Goal: Information Seeking & Learning: Learn about a topic

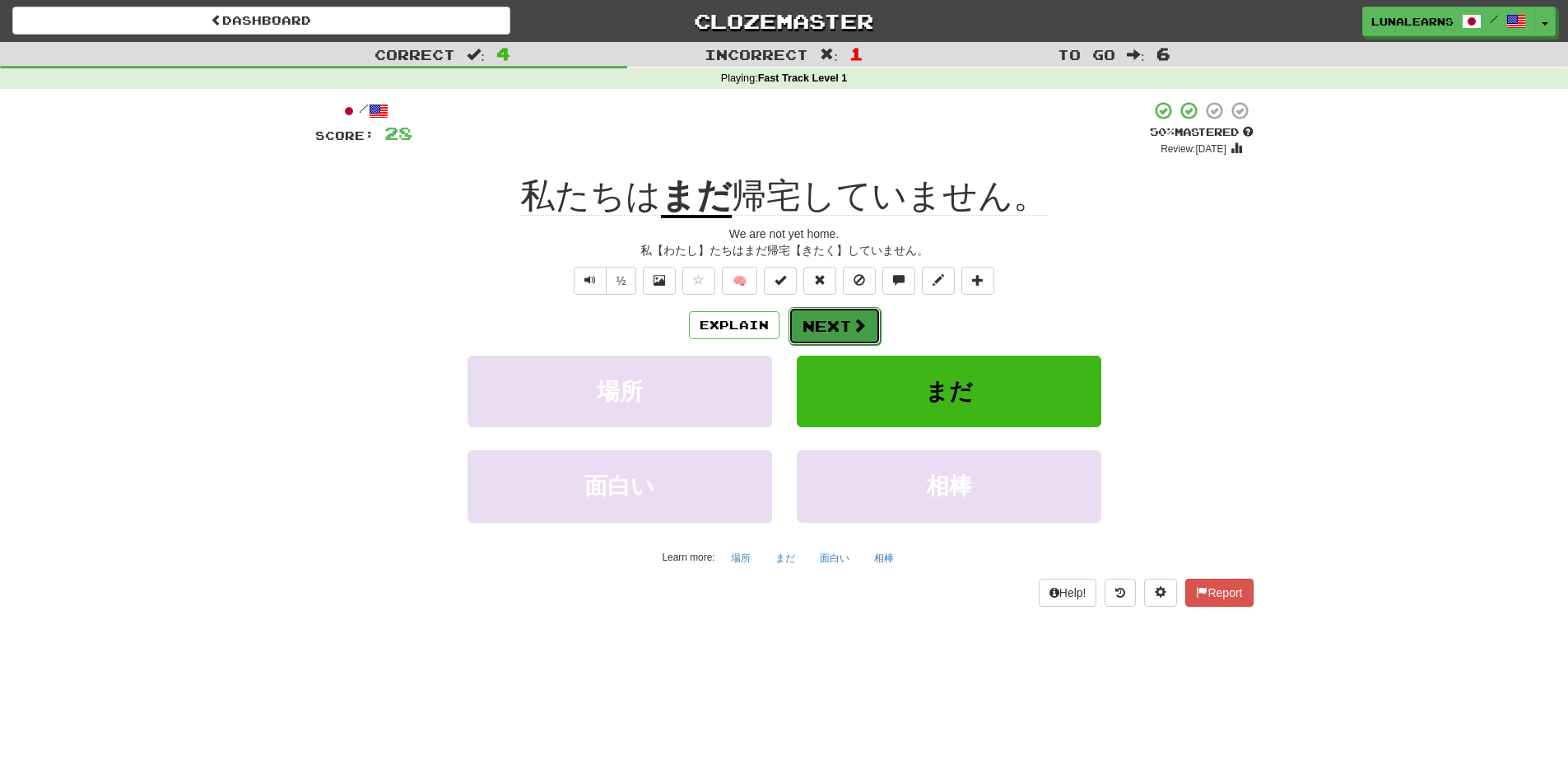
click at [860, 334] on button "Next" at bounding box center [835, 326] width 93 height 38
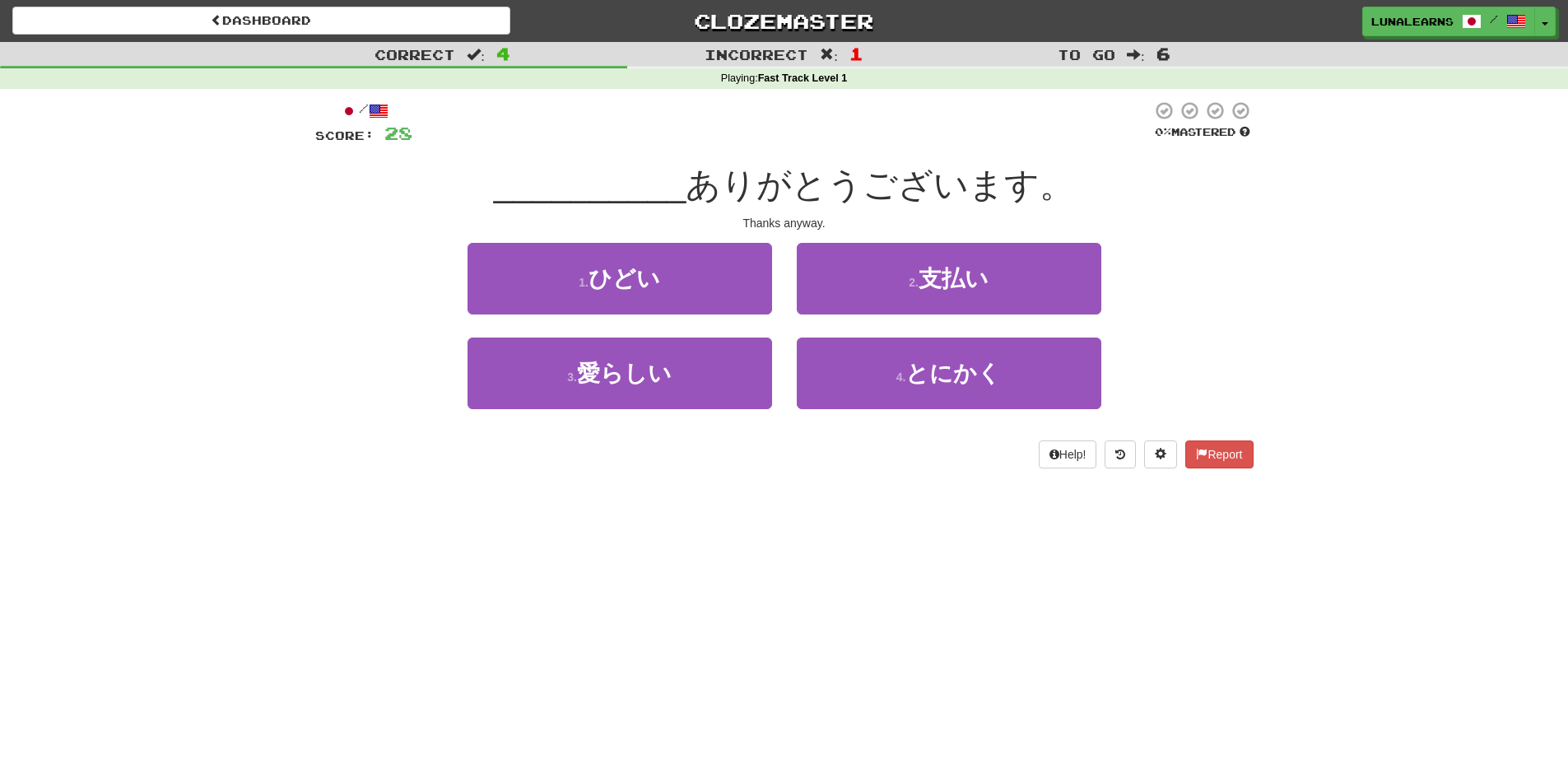
click at [1253, 281] on div "1 . ひどい 2 . 支払い" at bounding box center [784, 290] width 988 height 95
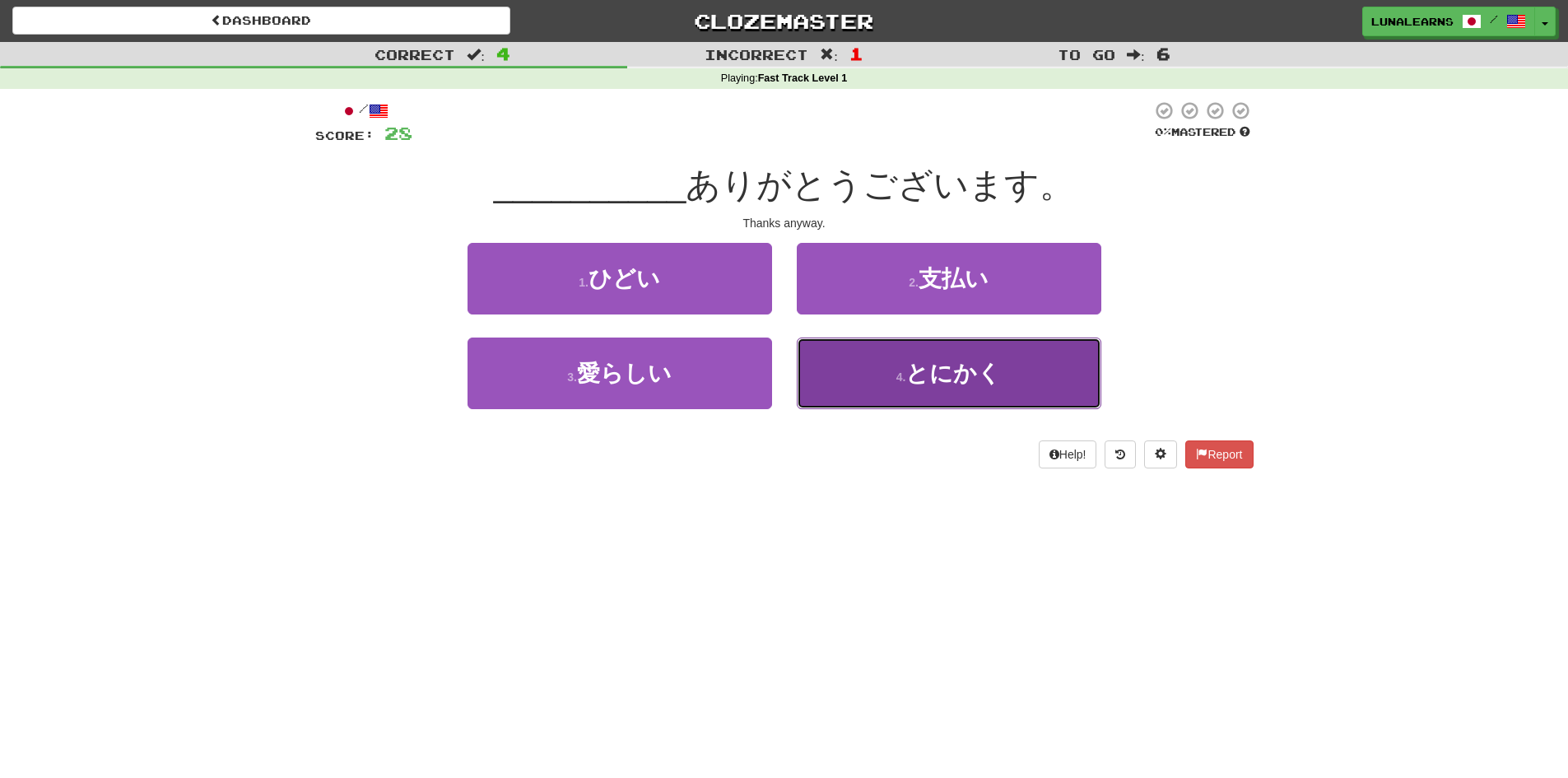
click at [1039, 360] on button "4 . とにかく" at bounding box center [949, 373] width 304 height 72
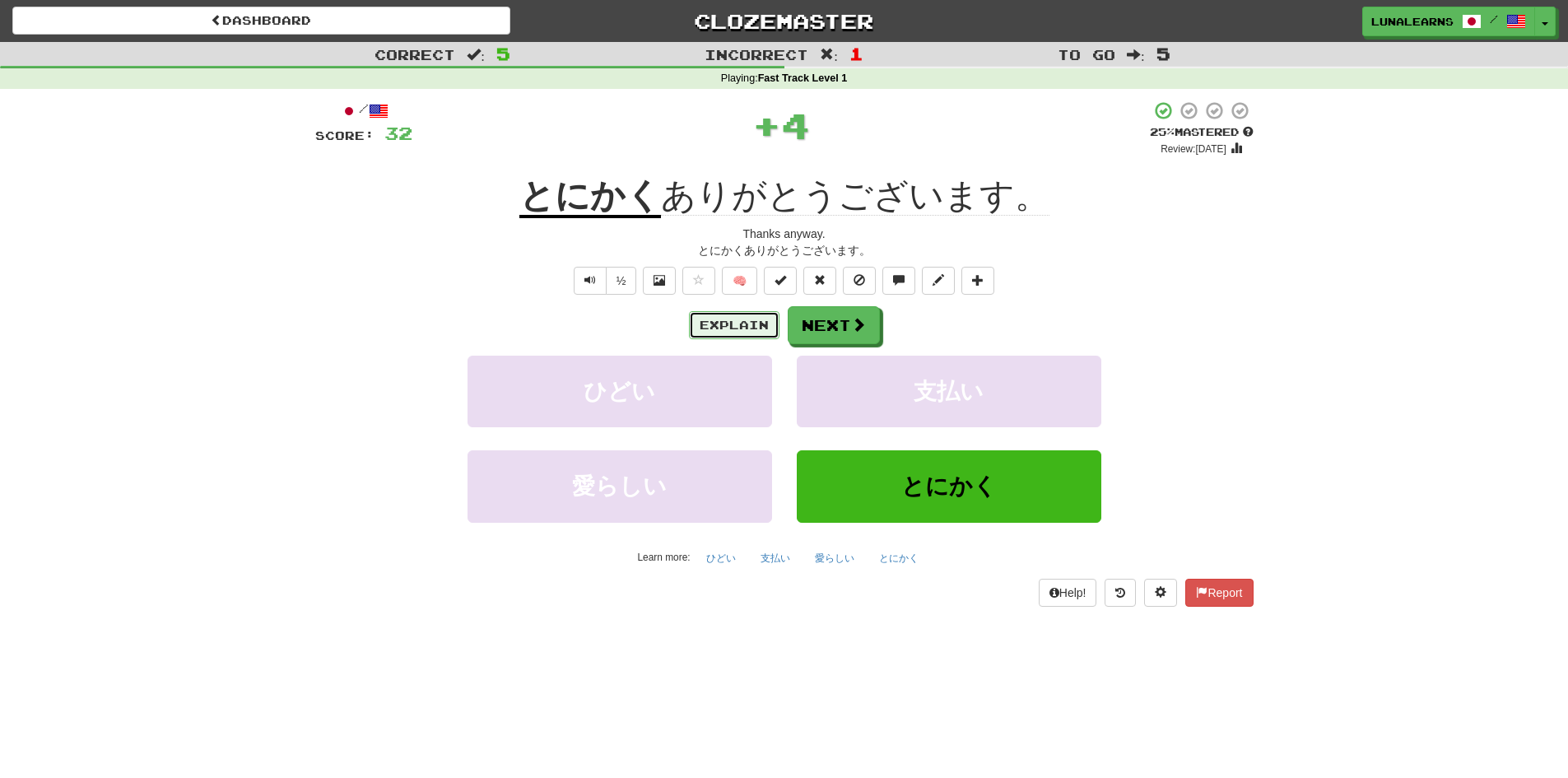
click at [740, 330] on button "Explain" at bounding box center [734, 325] width 91 height 28
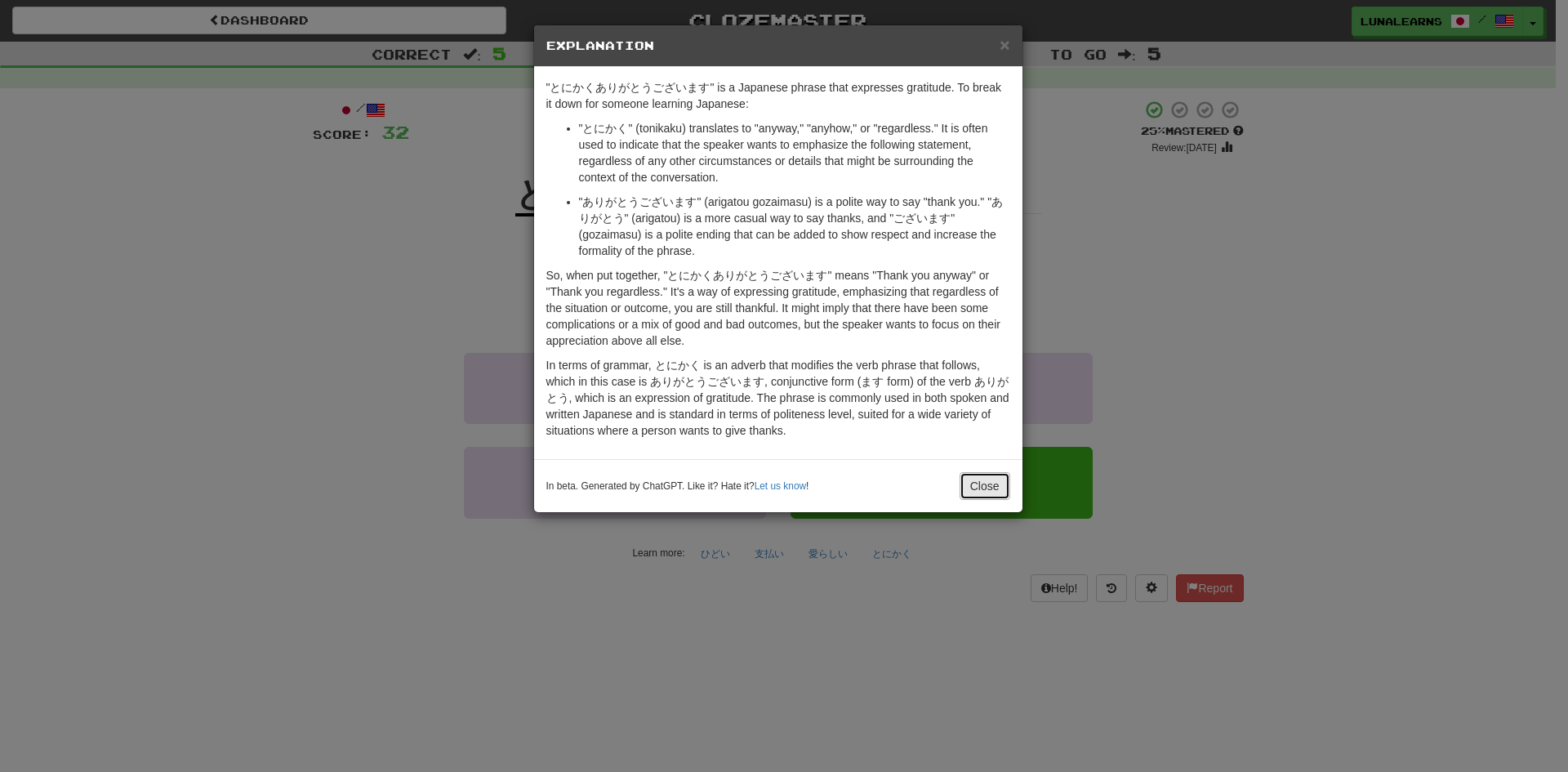
click at [983, 480] on button "Close" at bounding box center [985, 486] width 51 height 28
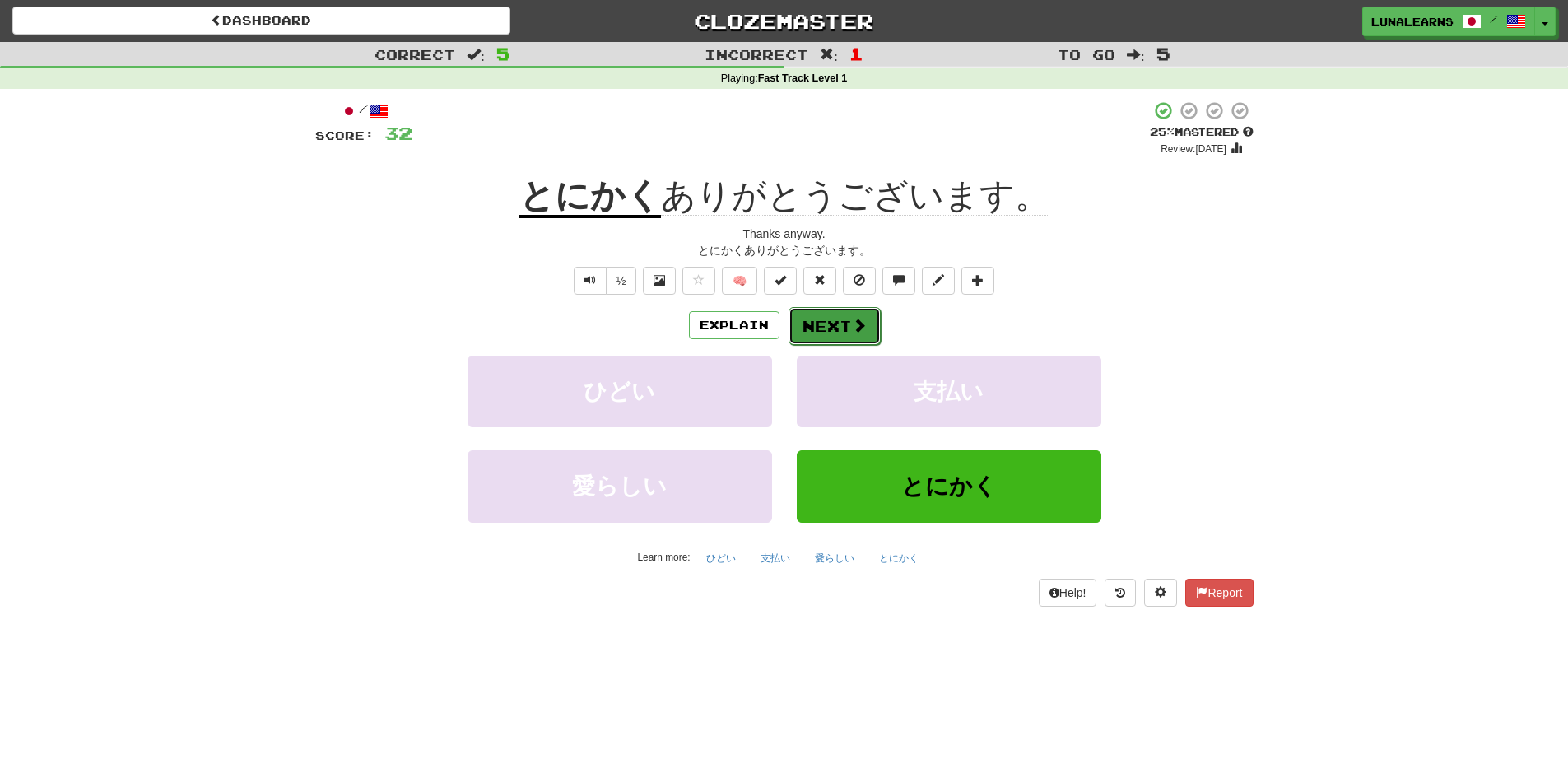
click at [849, 326] on button "Next" at bounding box center [835, 326] width 93 height 38
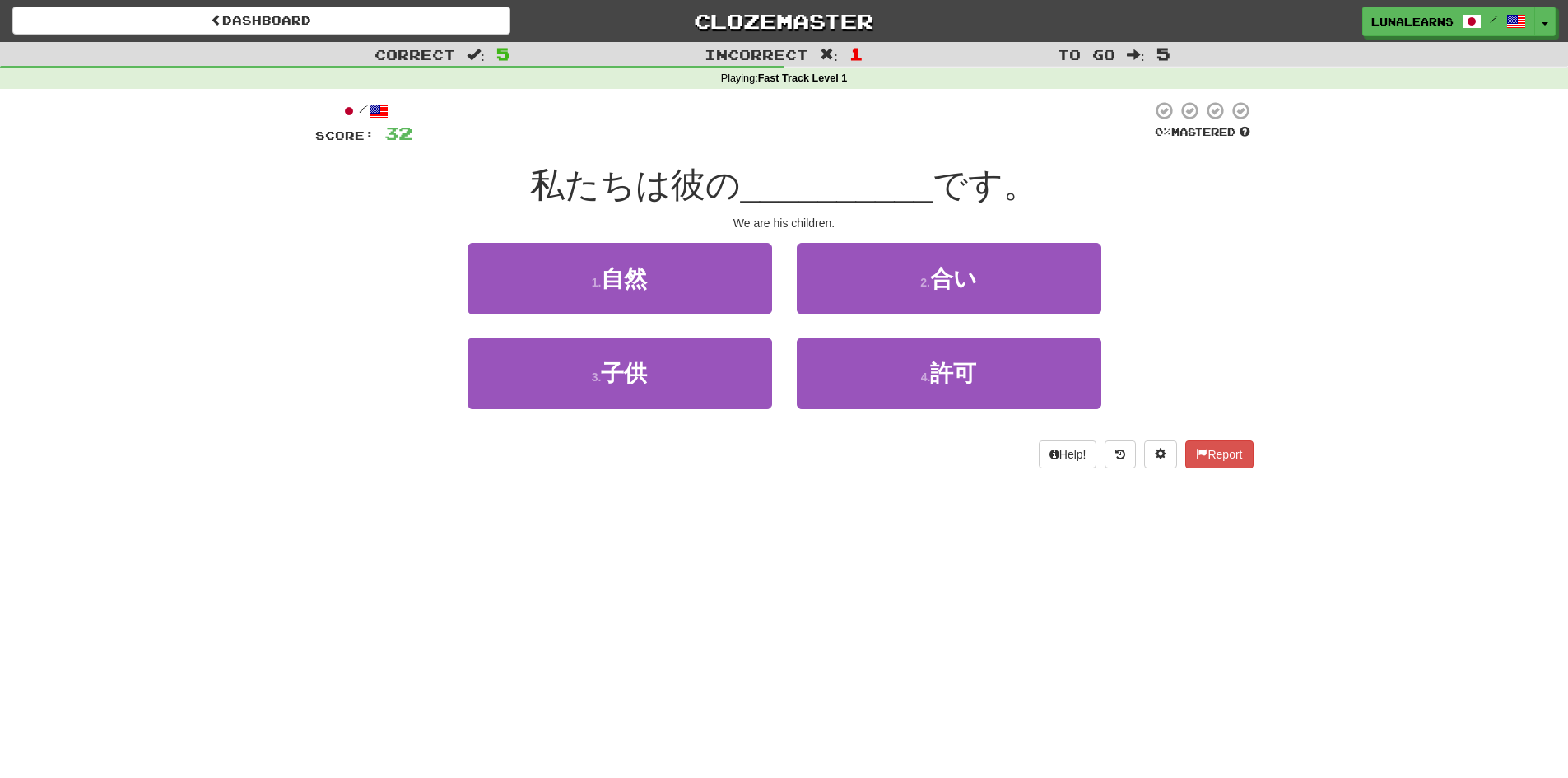
click at [282, 518] on div "Dashboard Clozemaster LunaLearns / Toggle Dropdown Dashboard Leaderboard Activi…" at bounding box center [784, 389] width 1568 height 778
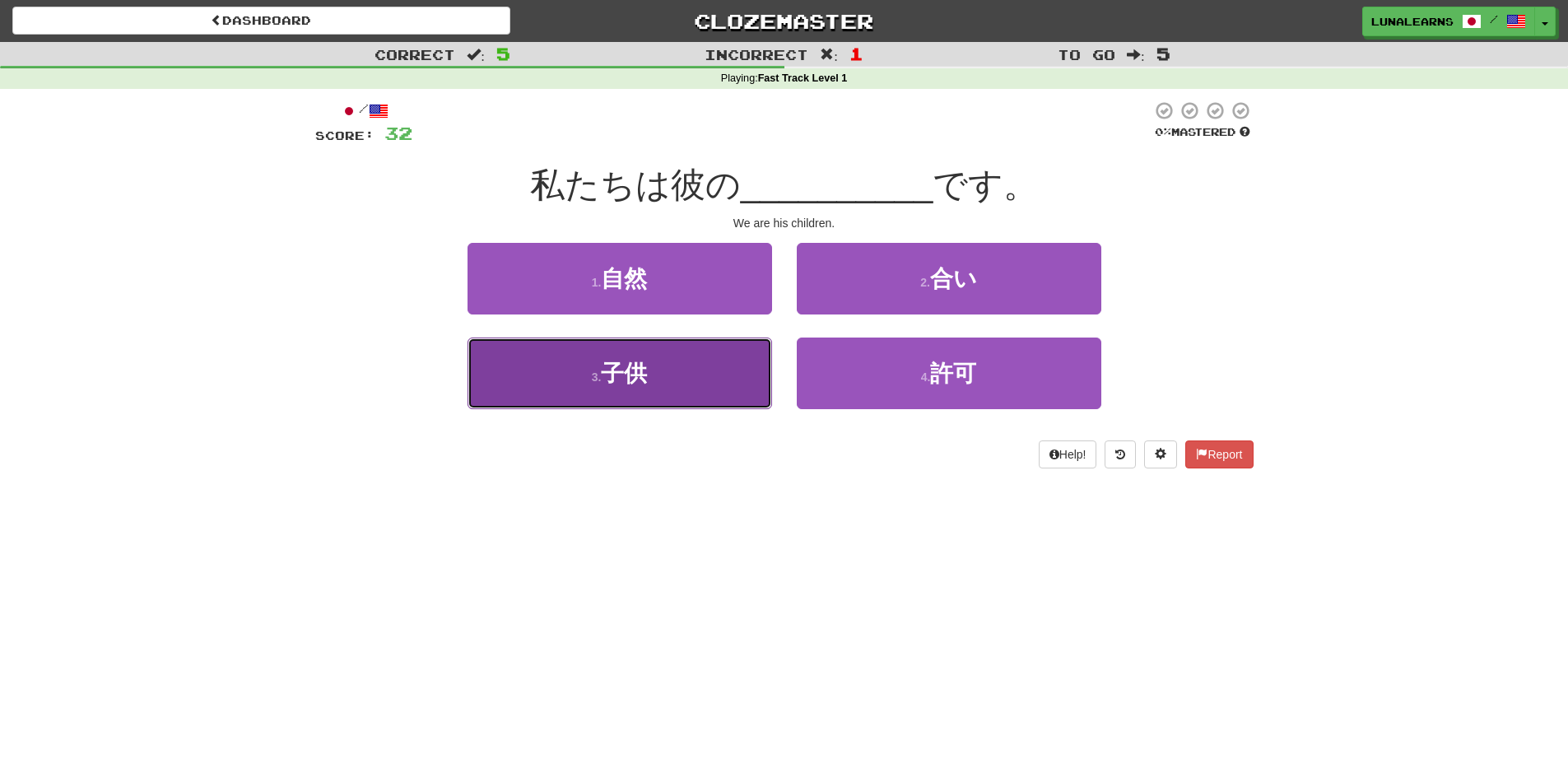
click at [698, 380] on button "3 . 子供" at bounding box center [620, 373] width 304 height 72
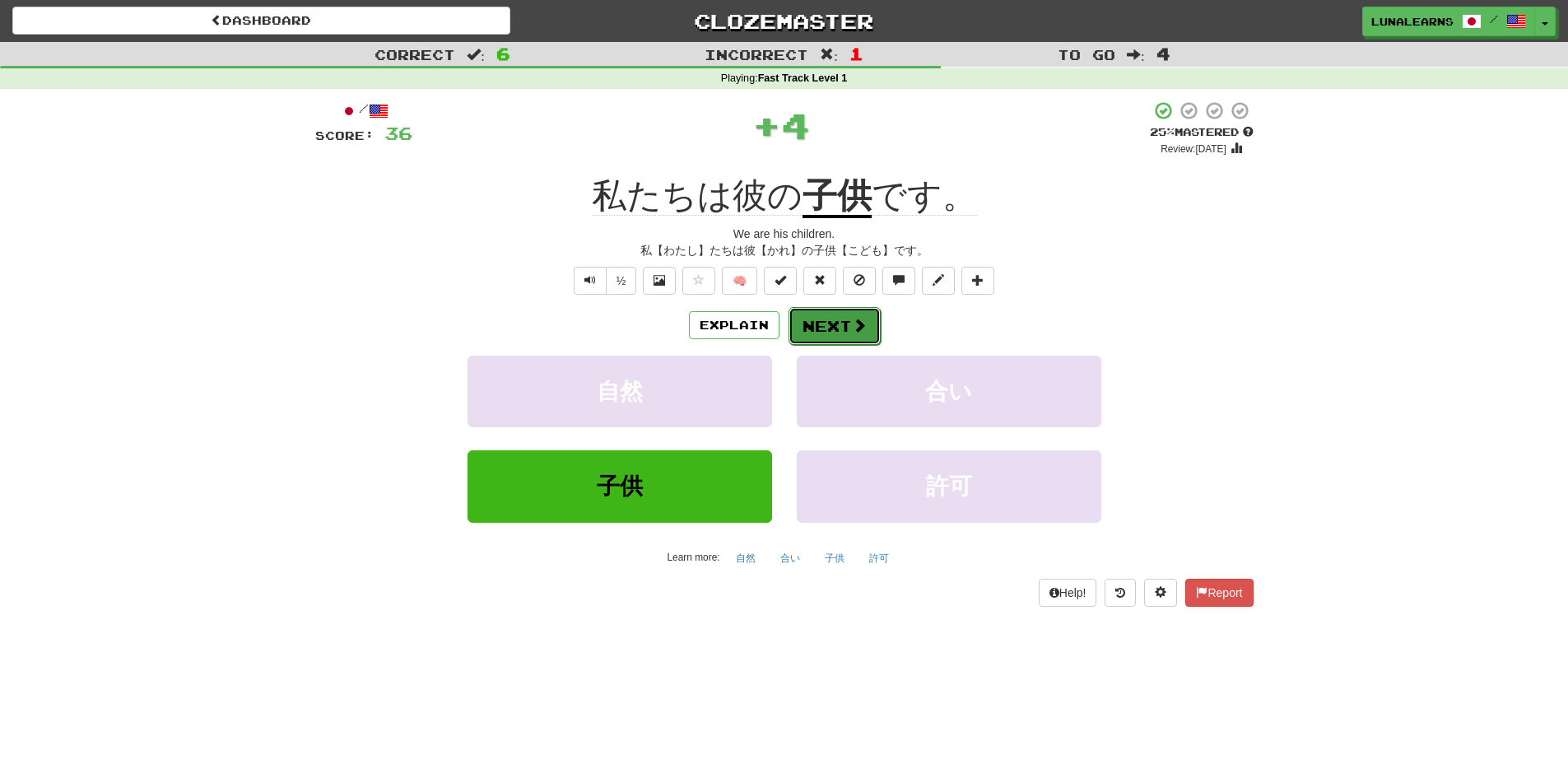
click at [845, 321] on button "Next" at bounding box center [835, 326] width 93 height 38
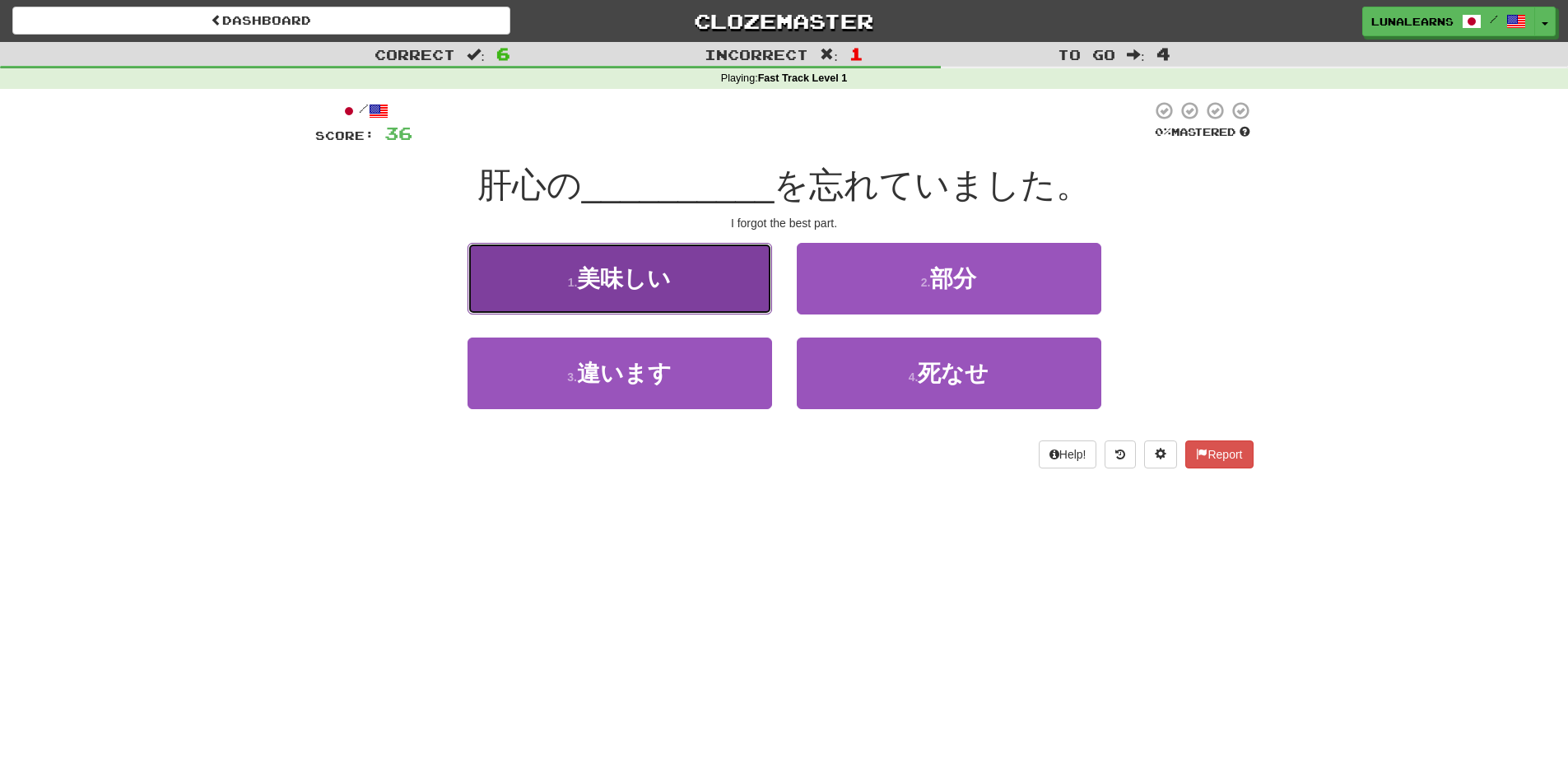
click at [640, 299] on button "1 . 美味しい" at bounding box center [620, 279] width 304 height 72
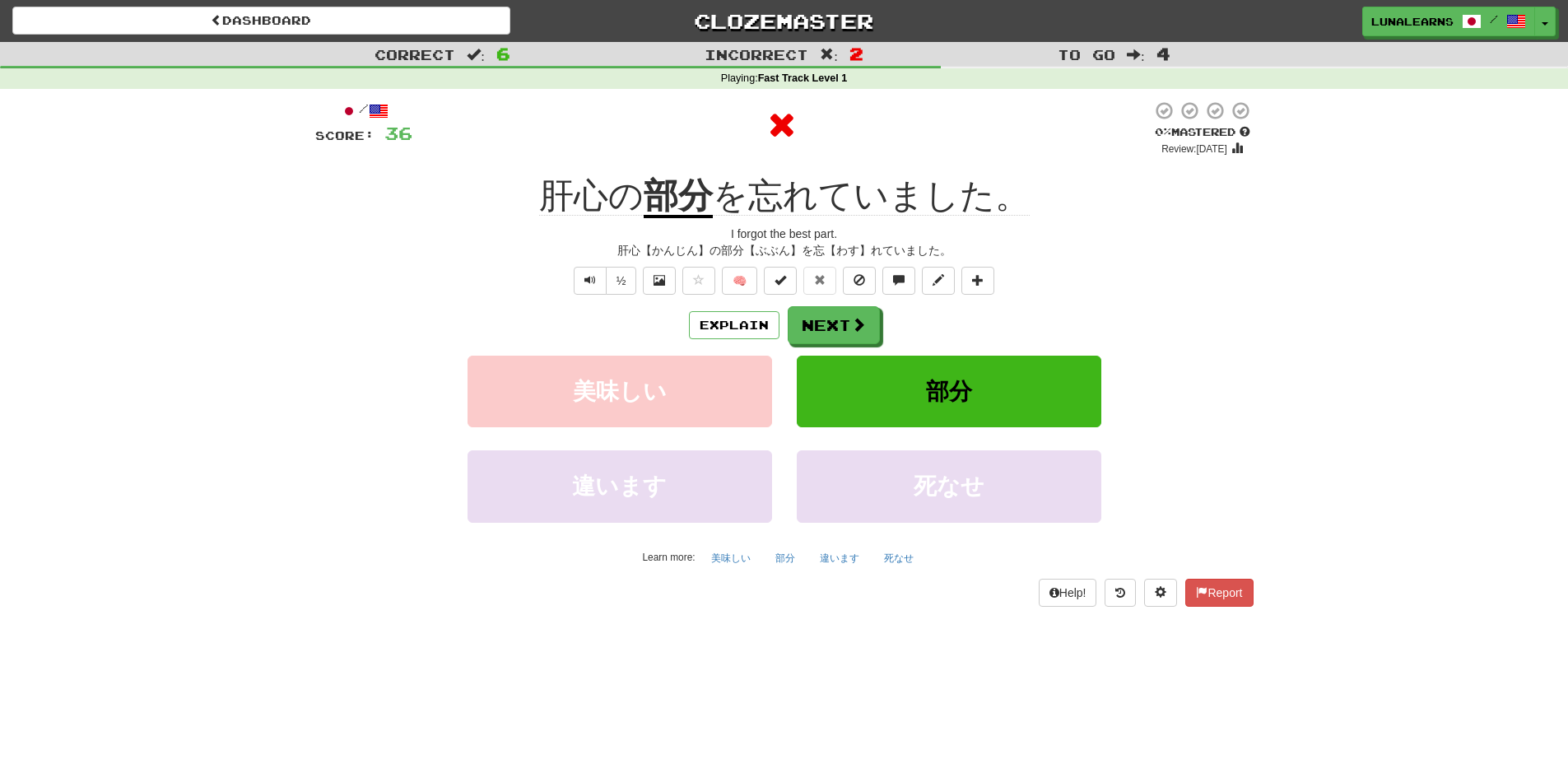
click at [784, 661] on div "Dashboard Clozemaster LunaLearns / Toggle Dropdown Dashboard Leaderboard Activi…" at bounding box center [784, 389] width 1568 height 778
click at [736, 336] on button "Explain" at bounding box center [734, 325] width 91 height 28
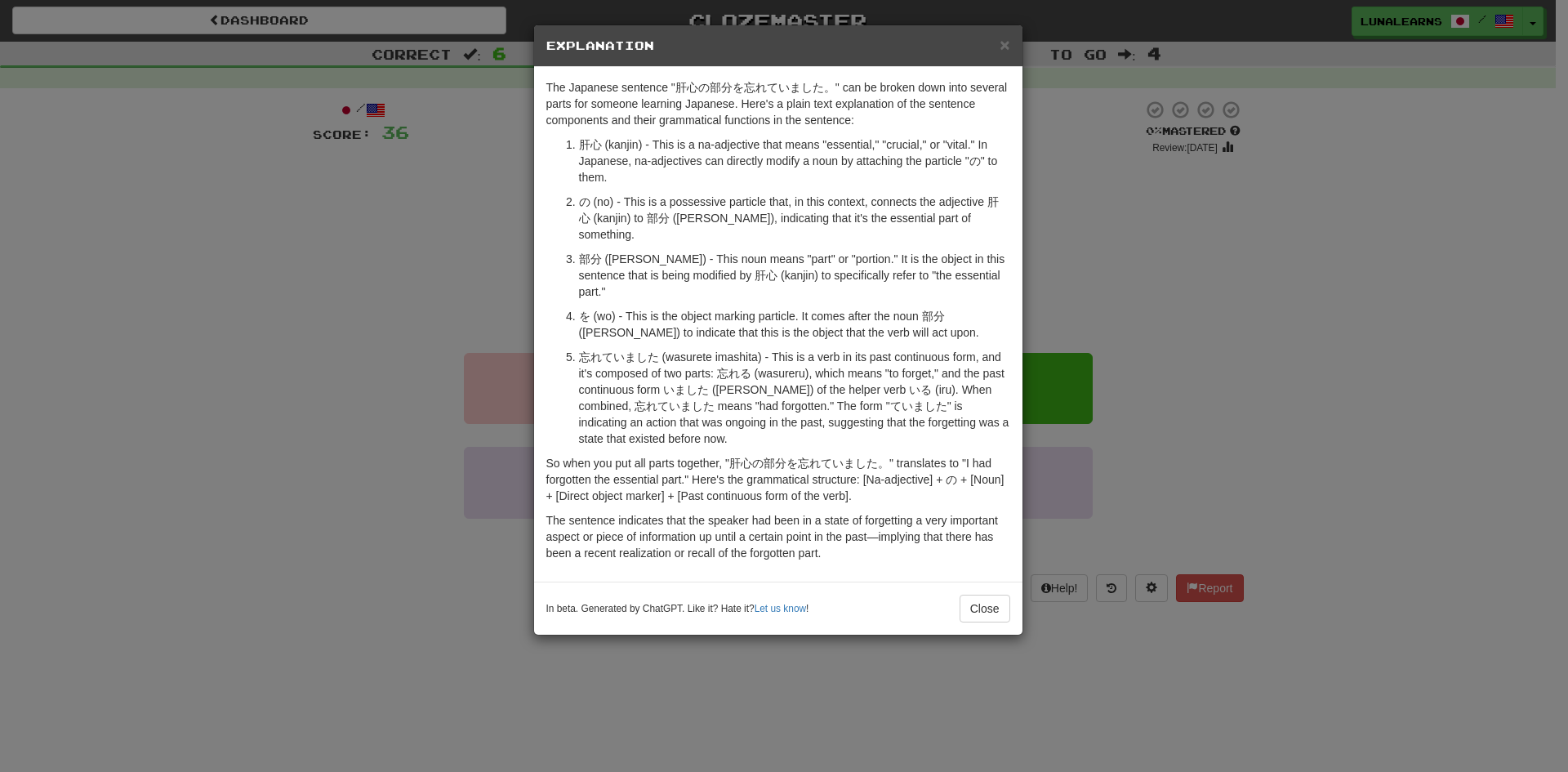
click at [579, 144] on li "肝心 (kanjin) - This is a na-adjective that means "essential," "crucial," or "vit…" at bounding box center [795, 161] width 431 height 49
click at [586, 143] on p "肝心 (kanjin) - This is a na-adjective that means "essential," "crucial," or "vit…" at bounding box center [795, 161] width 431 height 49
copy p "肝"
drag, startPoint x: 601, startPoint y: 142, endPoint x: 584, endPoint y: 141, distance: 17.0
click at [584, 141] on p "肝心 (kanjin) - This is a na-adjective that means "essential," "crucial," or "vit…" at bounding box center [795, 161] width 431 height 49
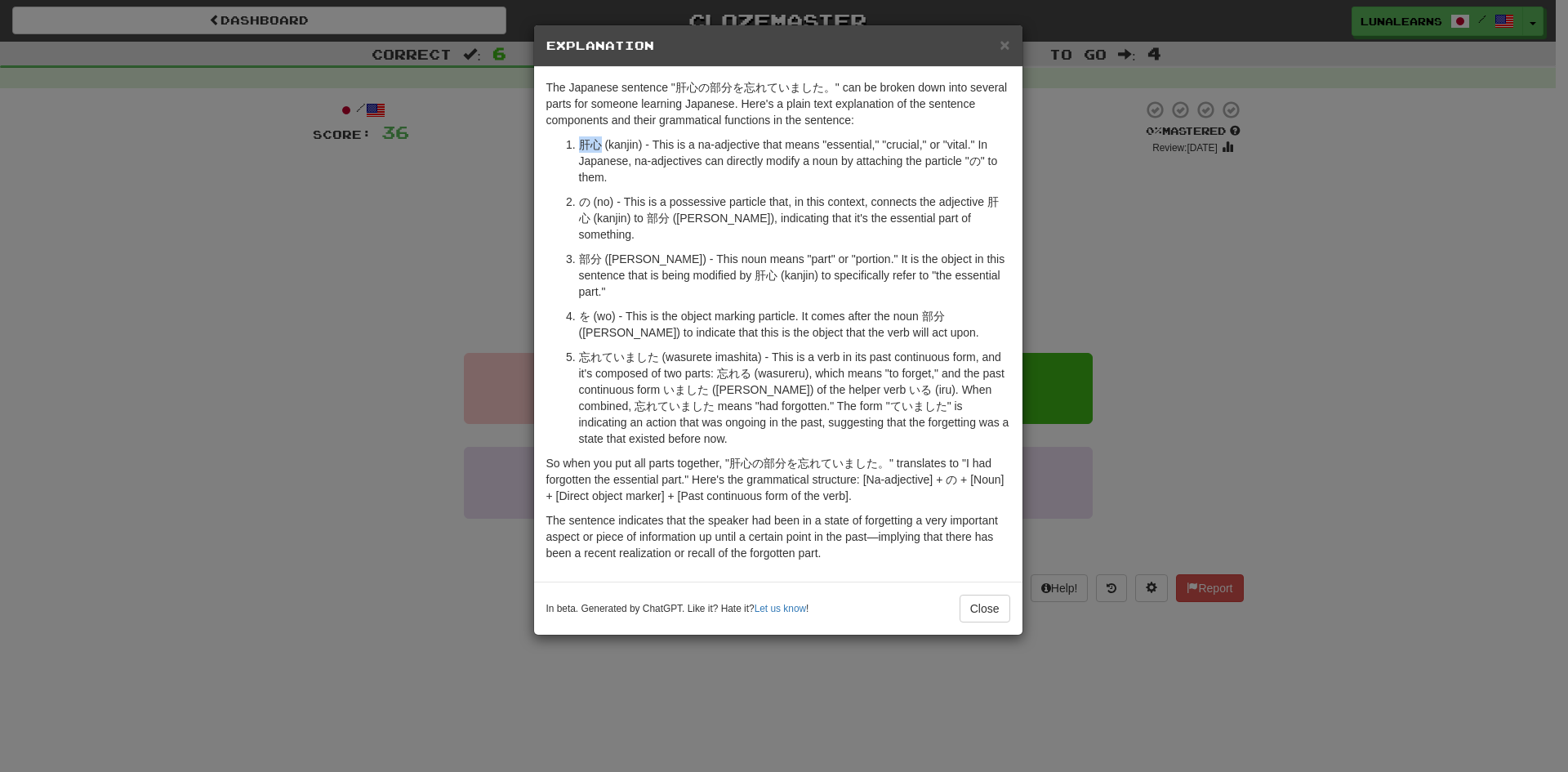
copy p "肝心"
click at [974, 595] on button "Close" at bounding box center [985, 609] width 51 height 28
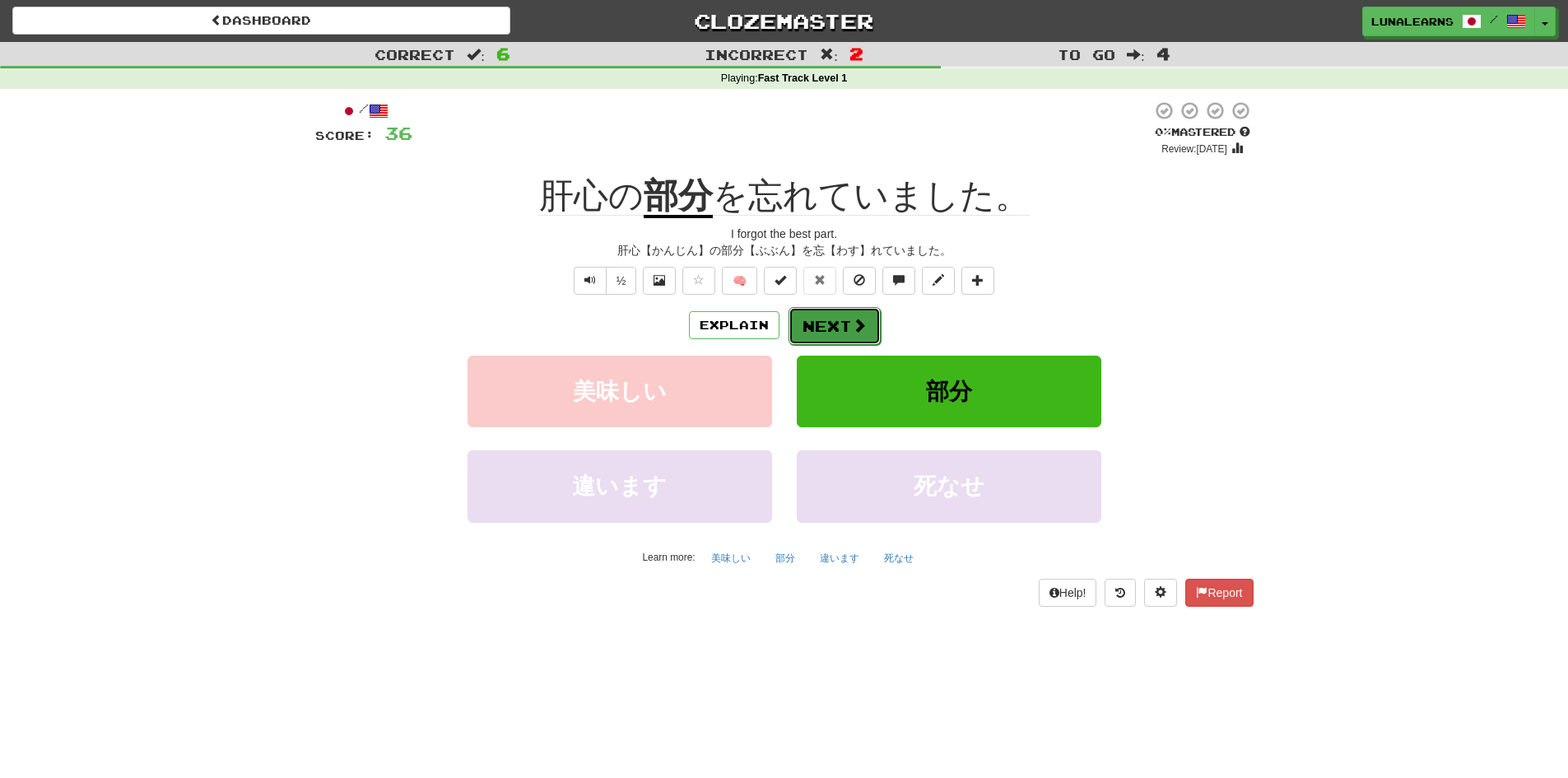
click at [819, 316] on button "Next" at bounding box center [835, 326] width 93 height 38
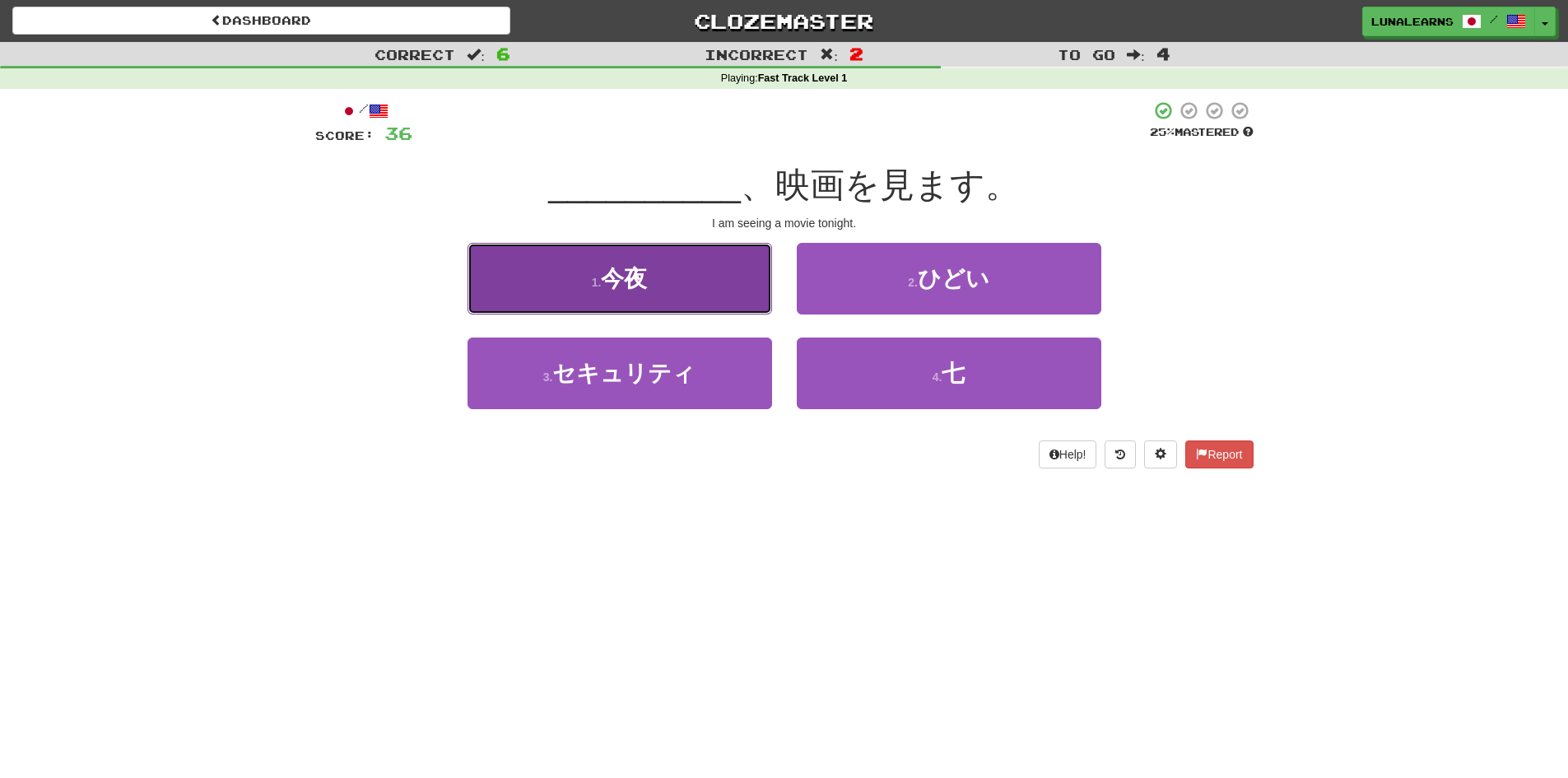
click at [678, 288] on button "1 . 今夜" at bounding box center [620, 279] width 304 height 72
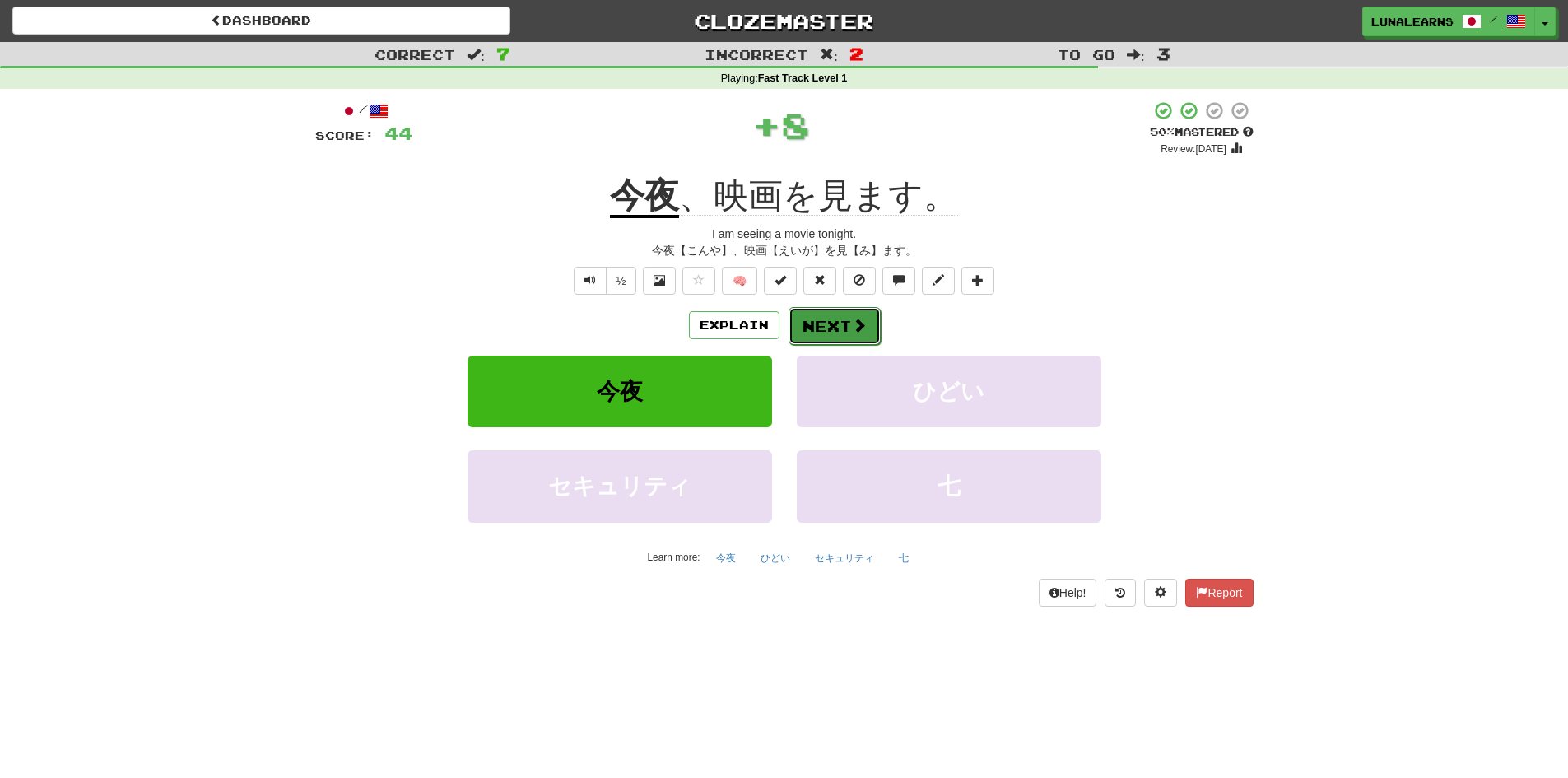
click at [856, 327] on span at bounding box center [860, 325] width 15 height 15
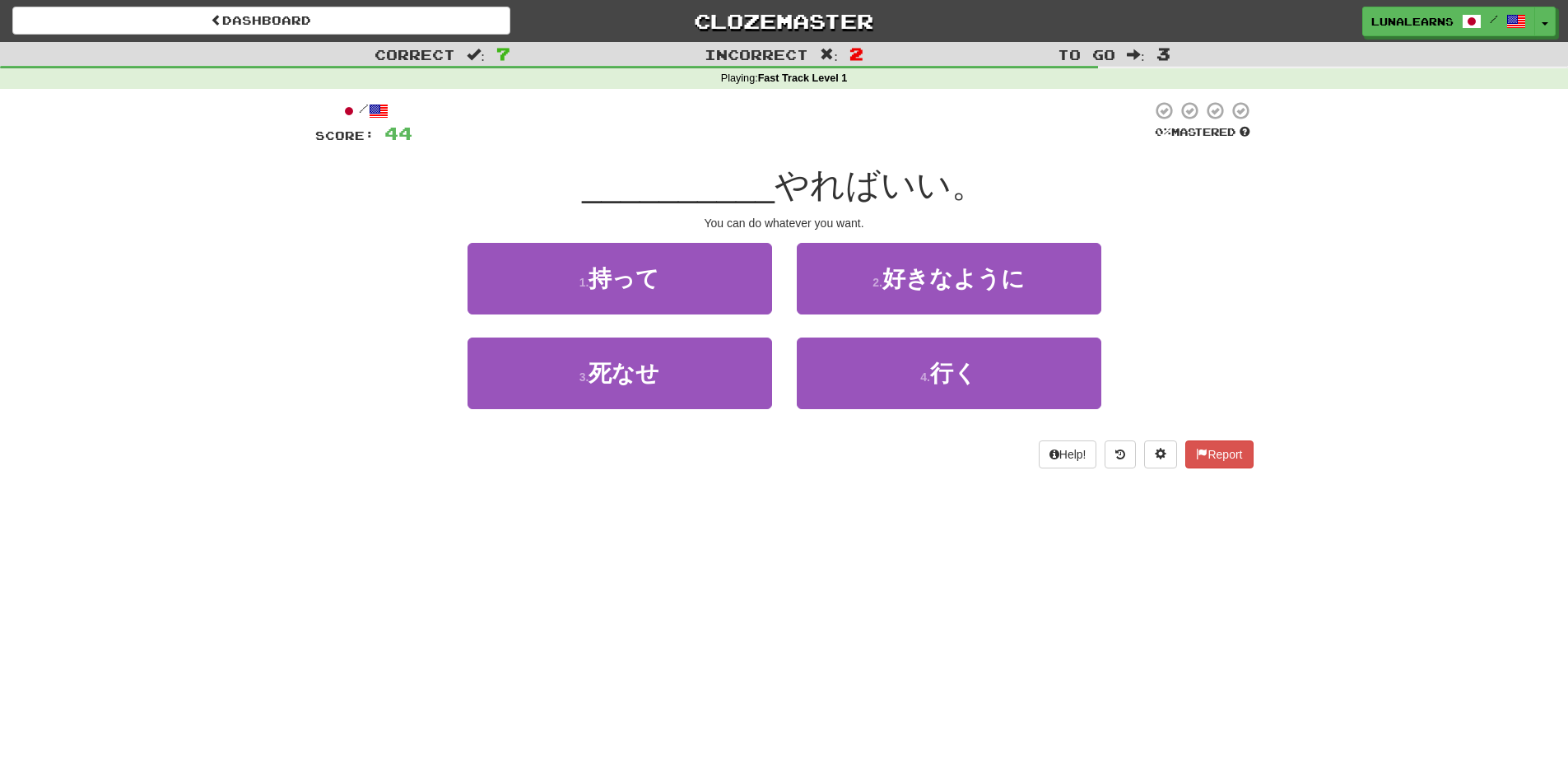
click at [880, 489] on div "/ Score: 44 0 % Mastered __________ やればいい。 You can do whatever you want. 1 . 持っ…" at bounding box center [784, 290] width 938 height 403
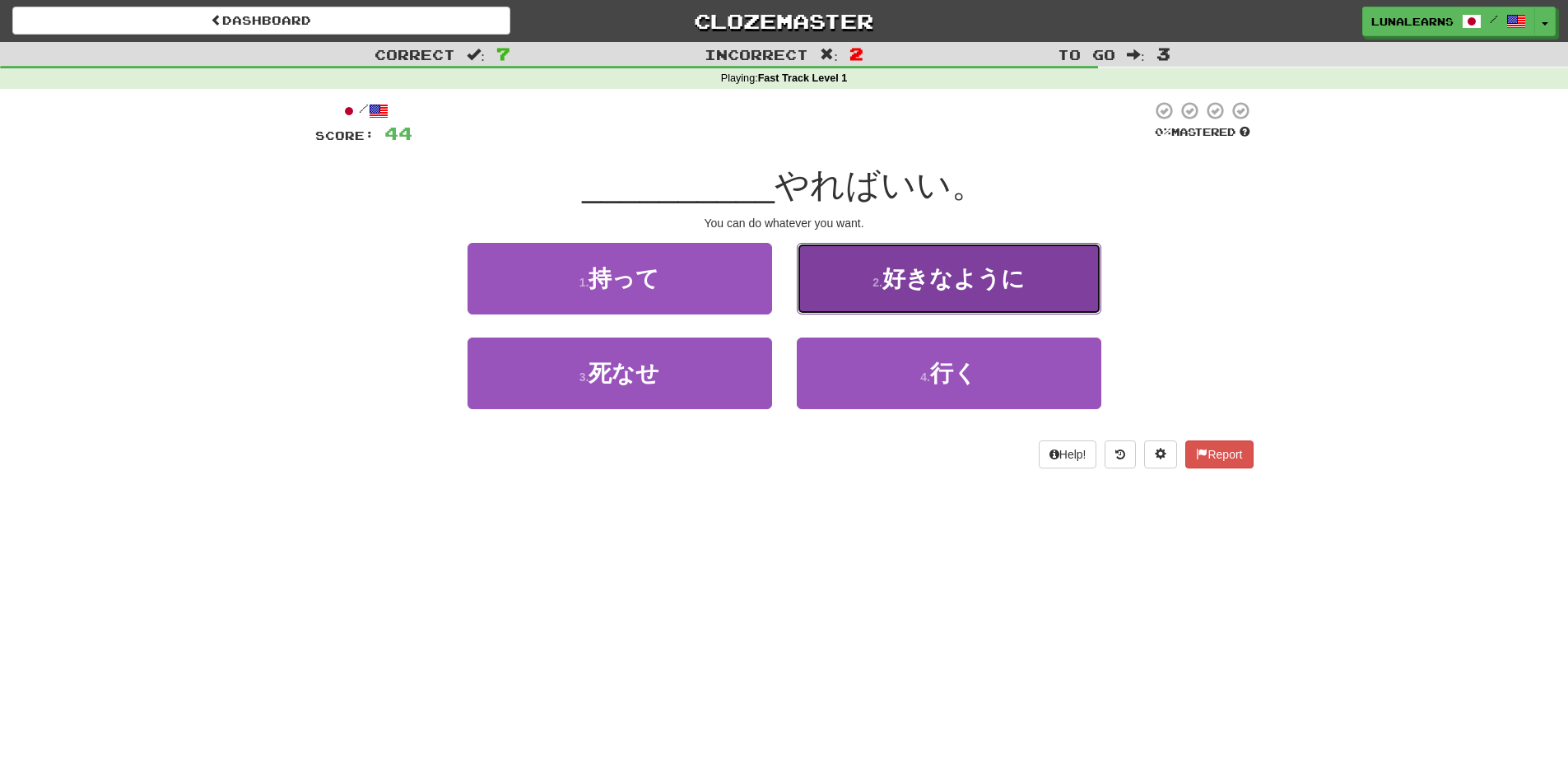
click at [865, 285] on button "2 . 好きなように" at bounding box center [949, 279] width 304 height 72
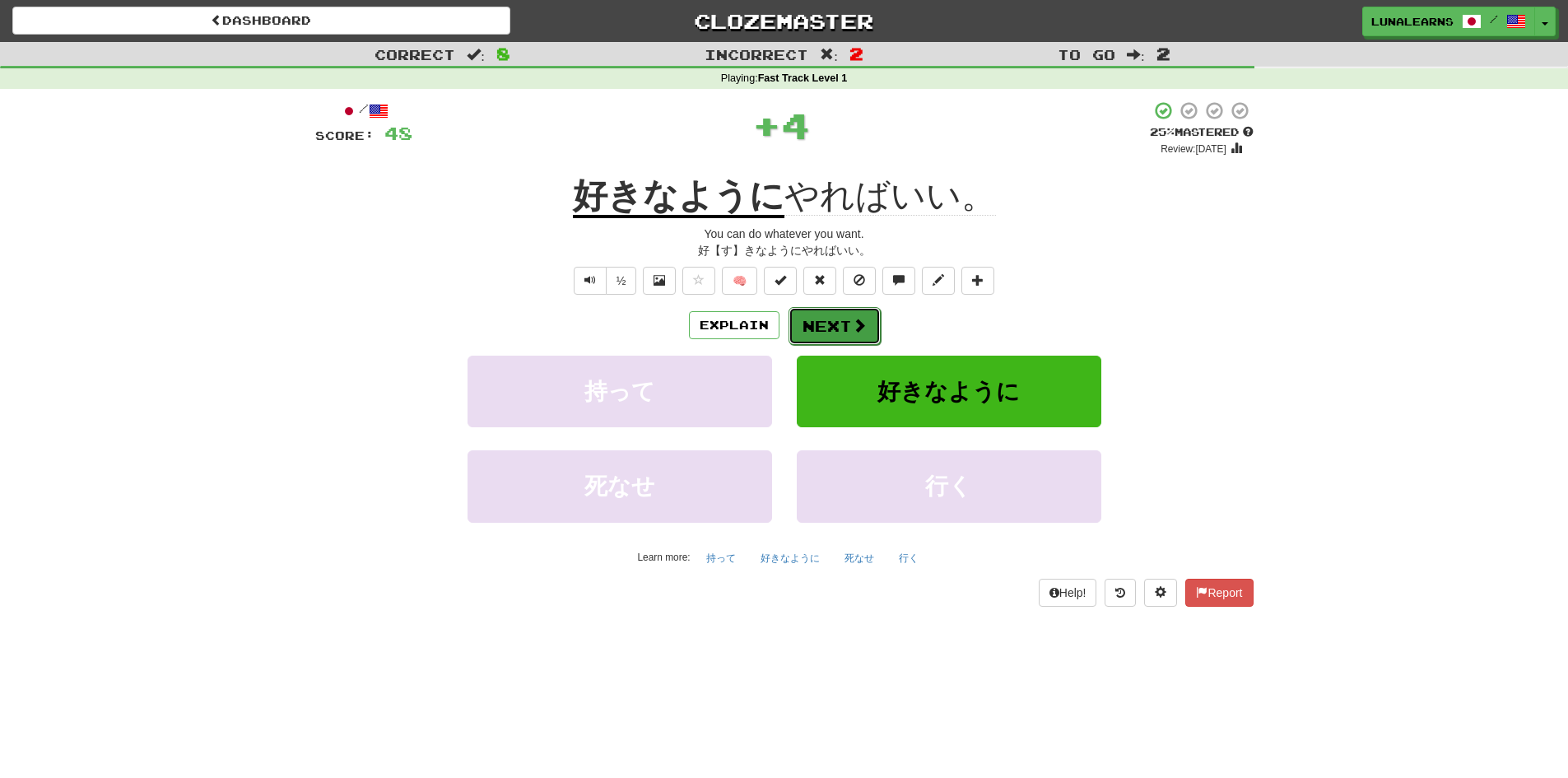
click at [861, 325] on span at bounding box center [860, 325] width 15 height 15
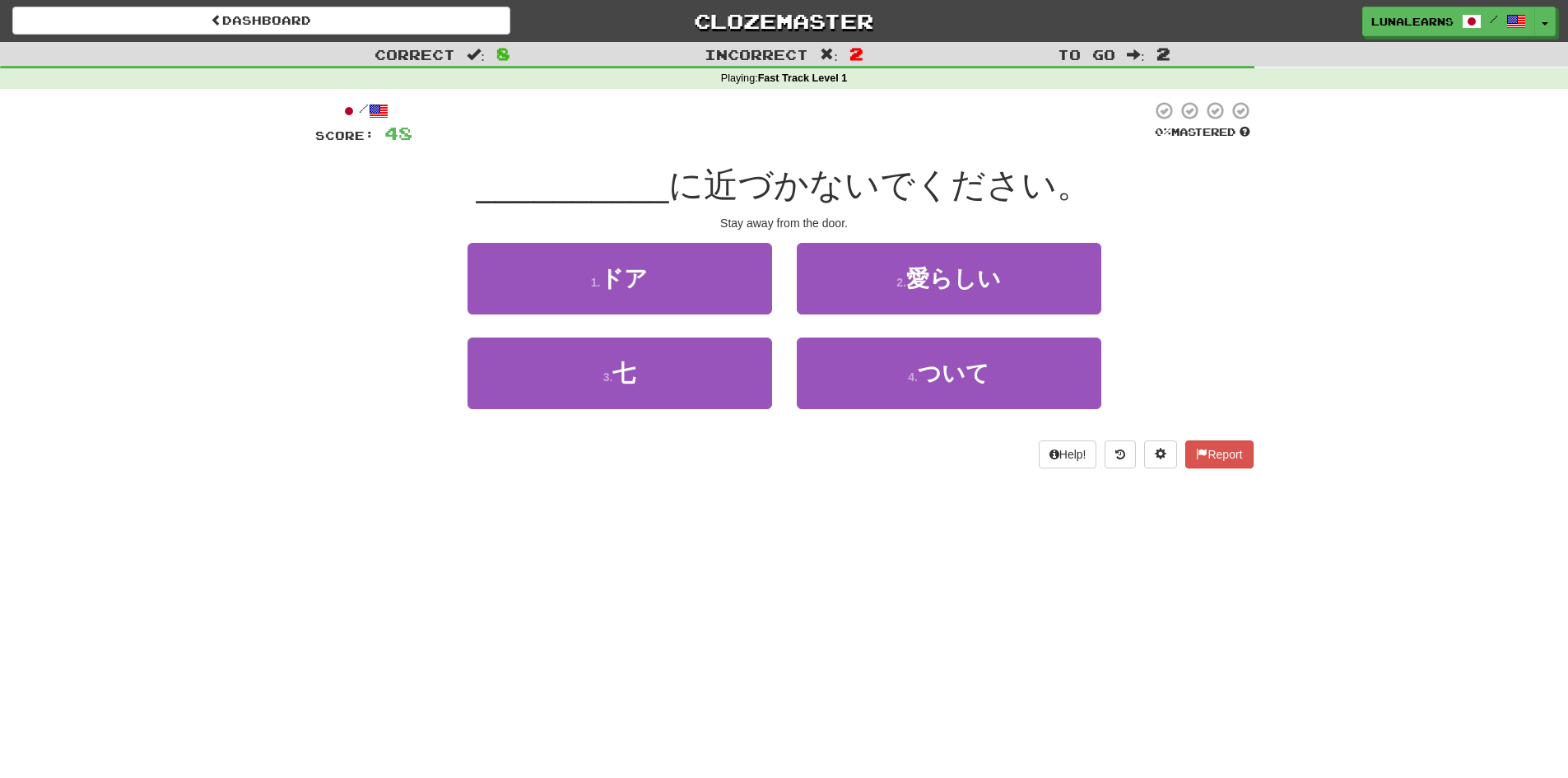
click at [855, 467] on div "/ Score: 48 0 % Mastered __________ に近づかないでください。 Stay away from the door. 1 . ド…" at bounding box center [784, 290] width 938 height 403
click at [860, 457] on div "Help! Report" at bounding box center [784, 455] width 938 height 28
click at [861, 449] on div "Help! Report" at bounding box center [784, 455] width 938 height 28
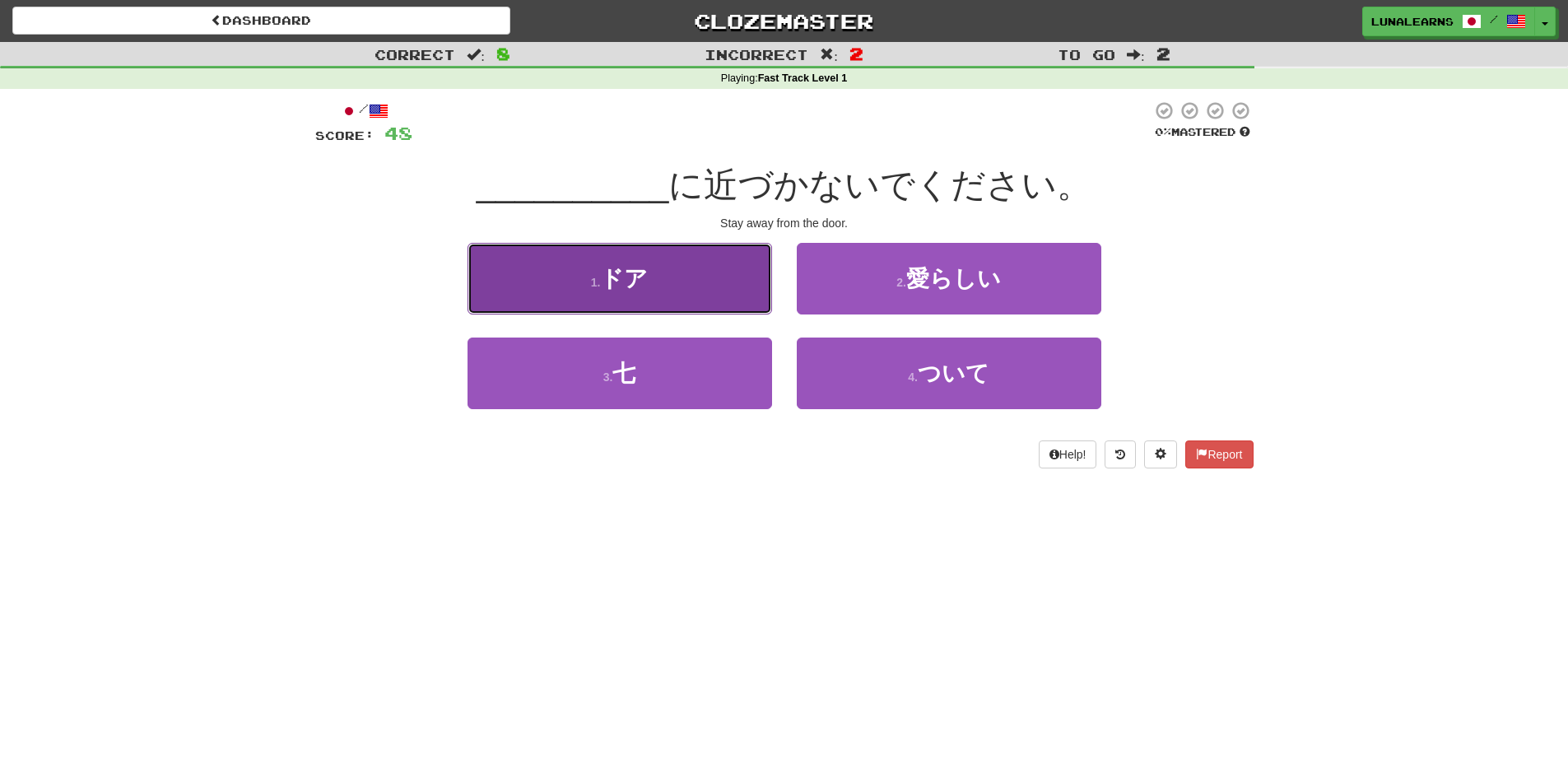
click at [745, 263] on button "1 . ドア" at bounding box center [620, 279] width 304 height 72
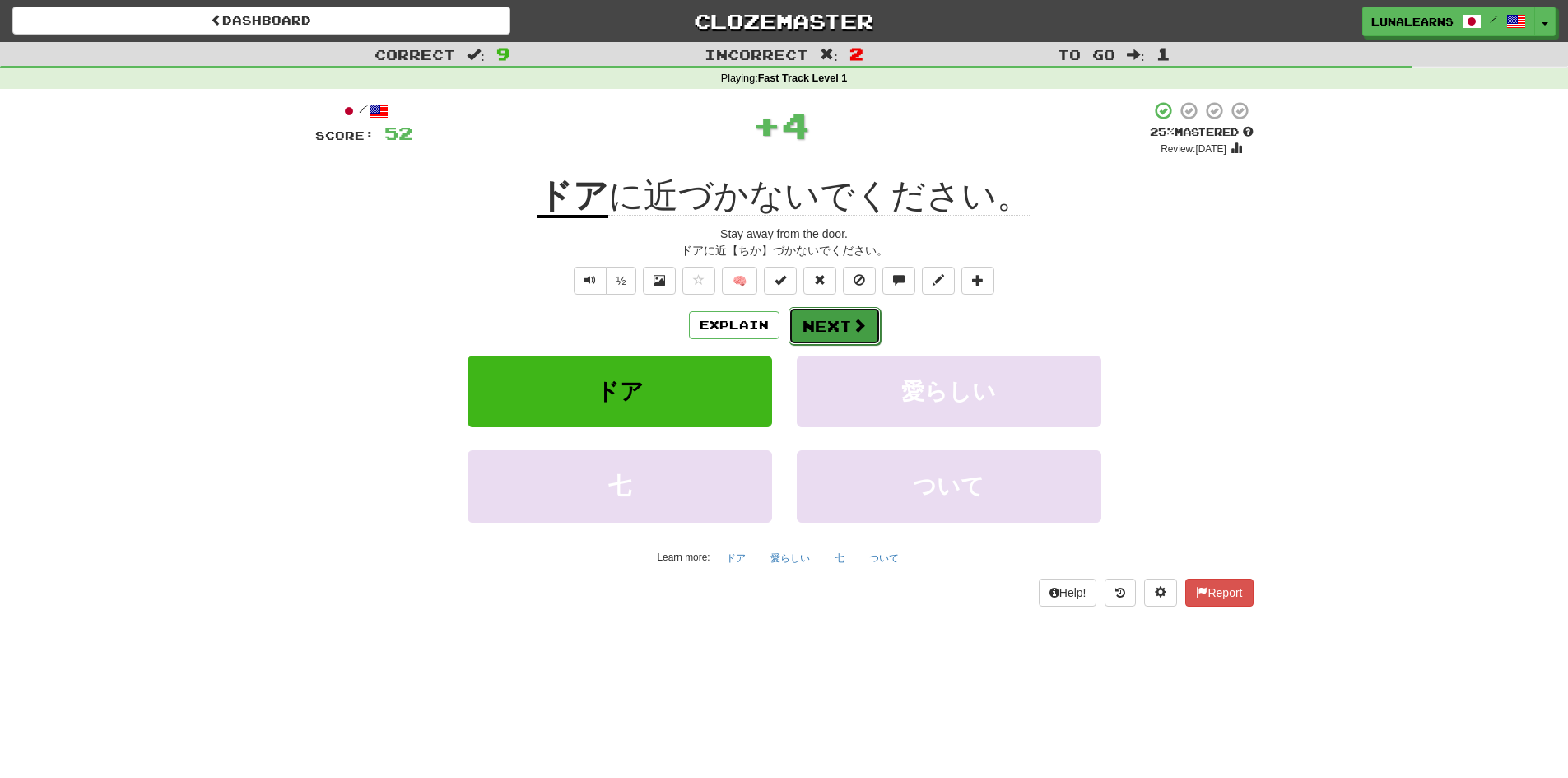
click at [809, 328] on button "Next" at bounding box center [835, 326] width 93 height 38
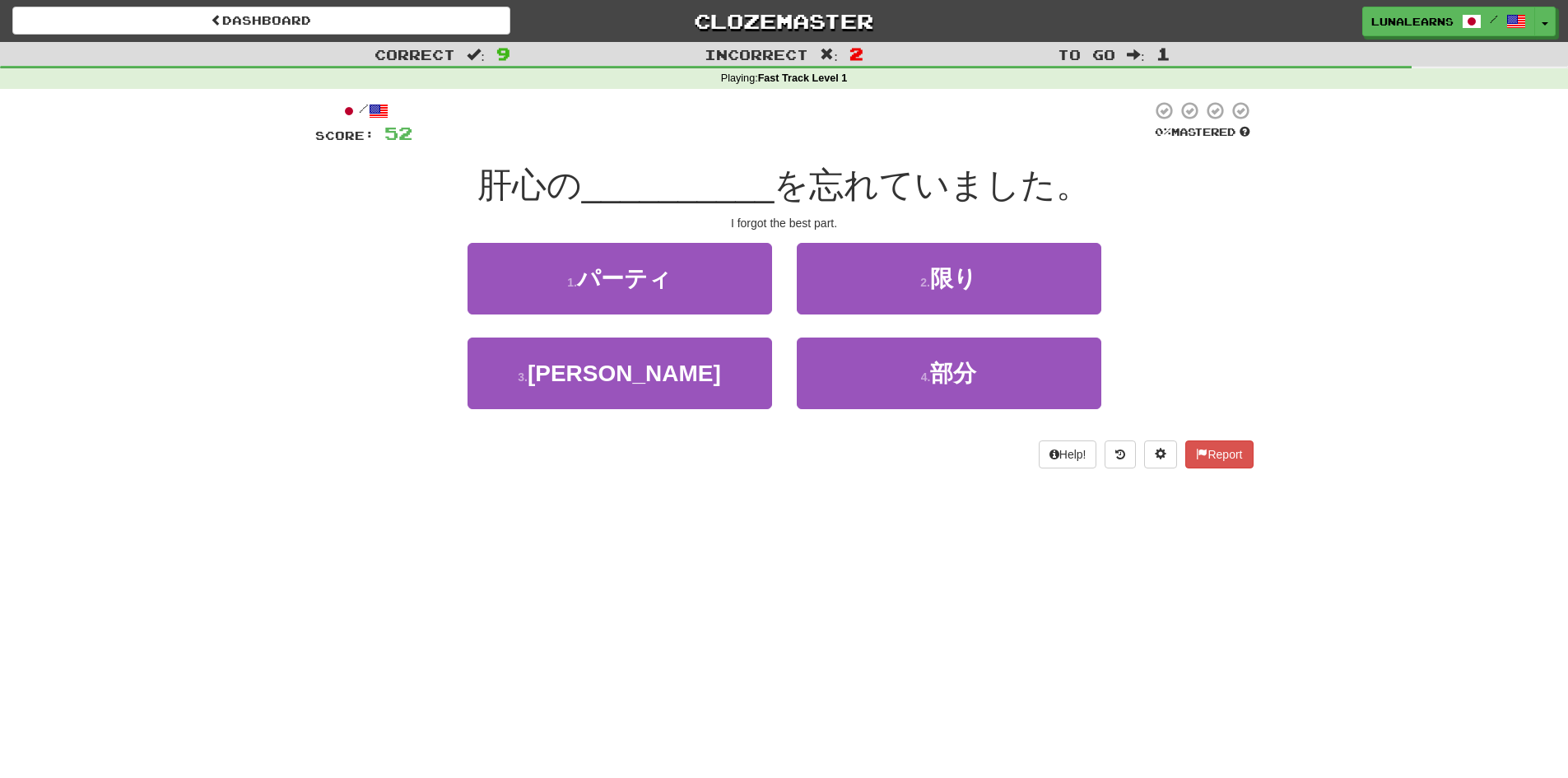
click at [790, 504] on div "Dashboard Clozemaster LunaLearns / Toggle Dropdown Dashboard Leaderboard Activi…" at bounding box center [784, 389] width 1568 height 778
drag, startPoint x: 517, startPoint y: 188, endPoint x: 550, endPoint y: 192, distance: 33.2
click at [550, 192] on span "肝心の" at bounding box center [530, 184] width 104 height 39
drag, startPoint x: 468, startPoint y: 165, endPoint x: 560, endPoint y: 180, distance: 93.2
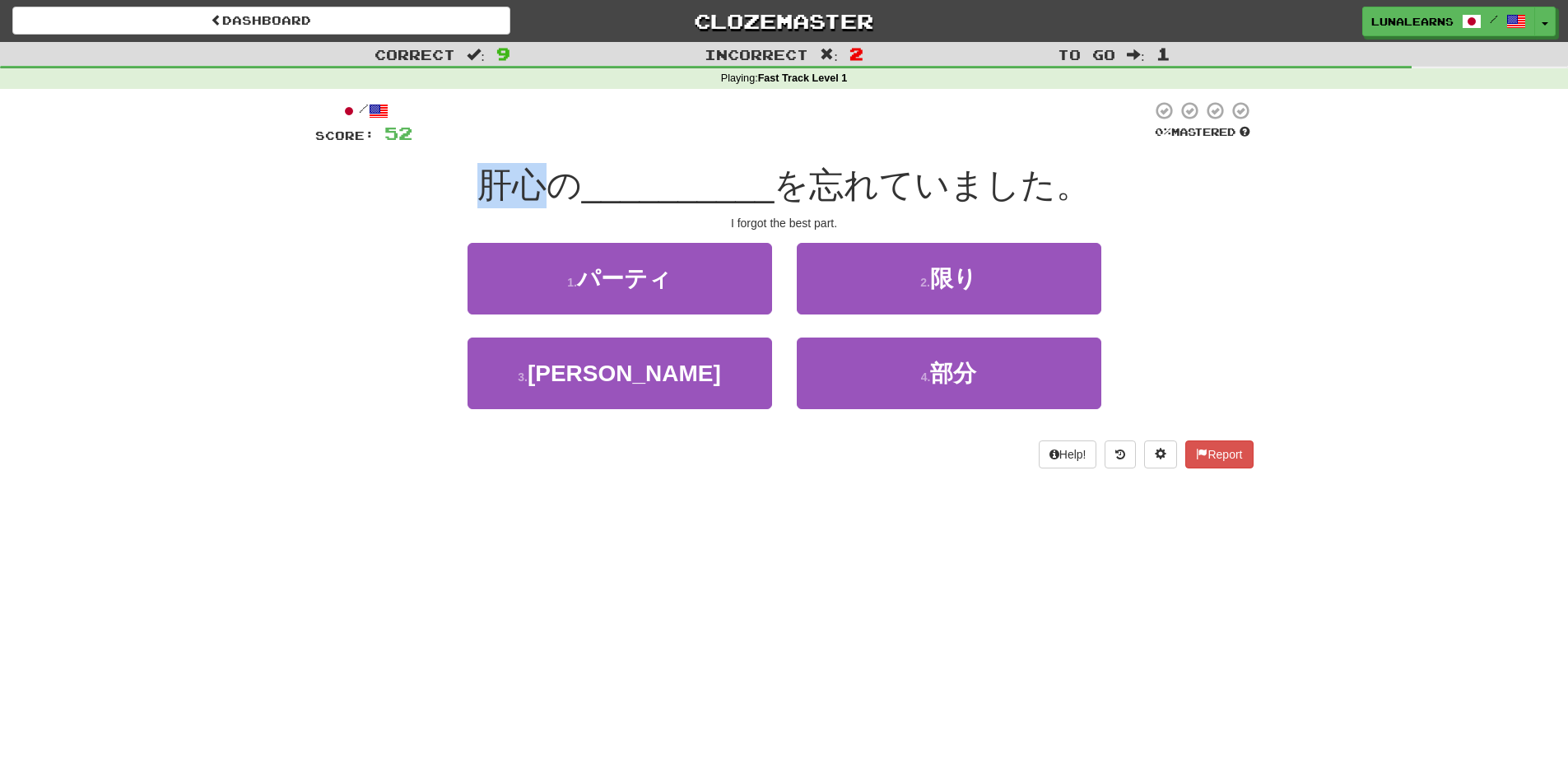
click at [560, 180] on div "肝心の __________ を忘れていました。" at bounding box center [784, 185] width 938 height 45
click at [723, 498] on div "Dashboard Clozemaster LunaLearns / Toggle Dropdown Dashboard Leaderboard Activi…" at bounding box center [784, 389] width 1568 height 778
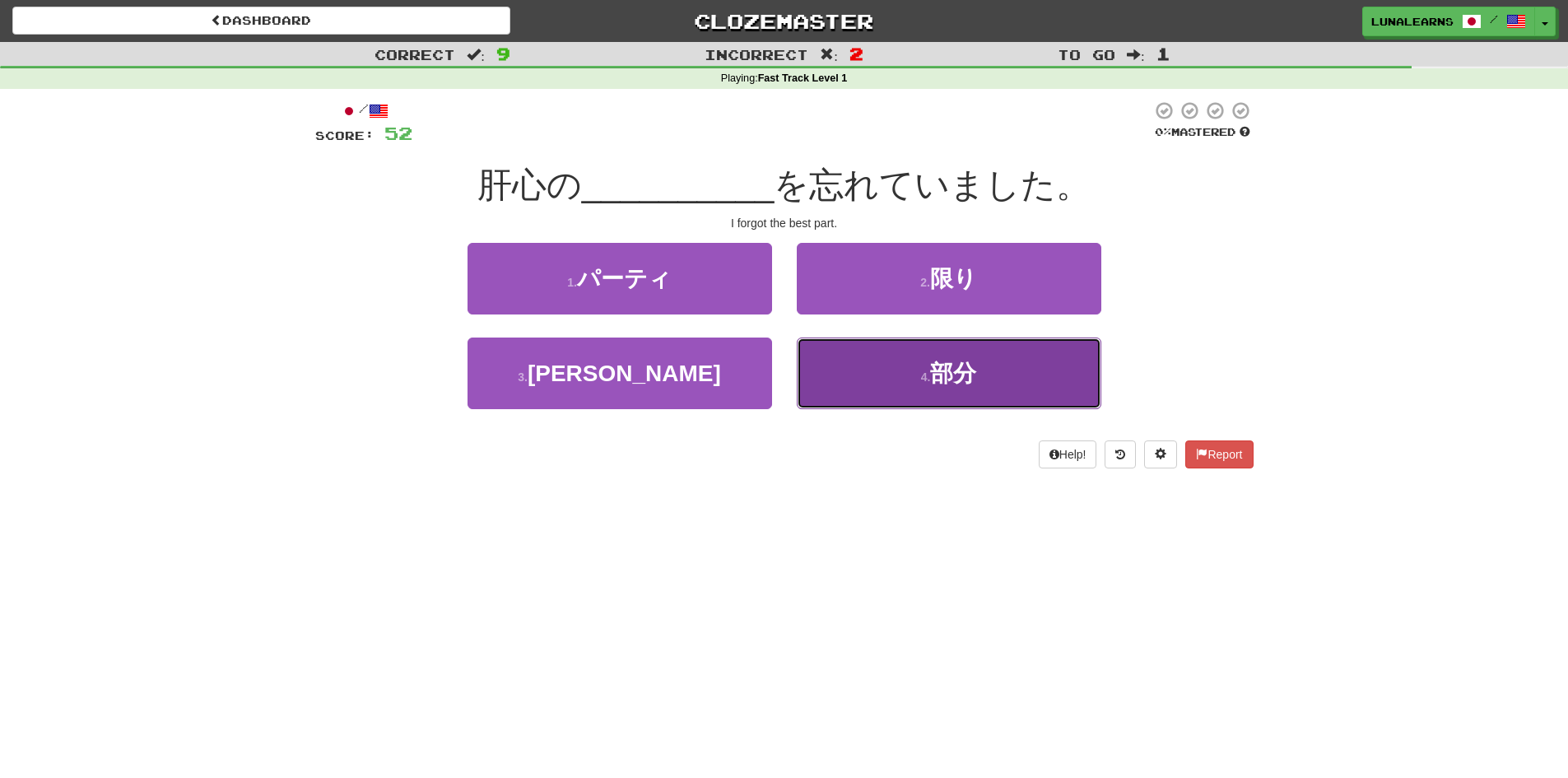
click at [898, 379] on button "4 . 部分" at bounding box center [949, 373] width 304 height 72
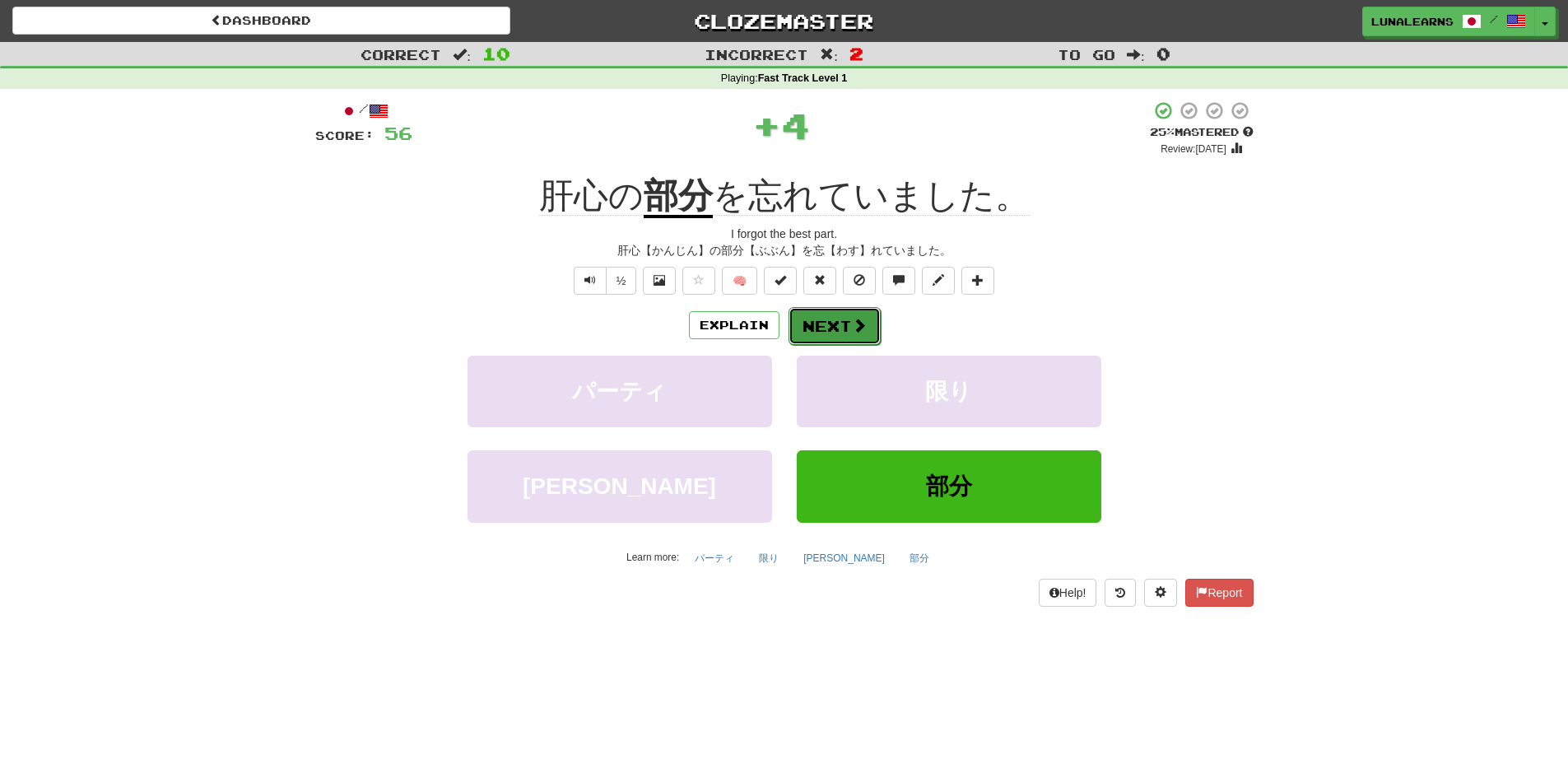
click at [852, 329] on span at bounding box center [860, 325] width 15 height 15
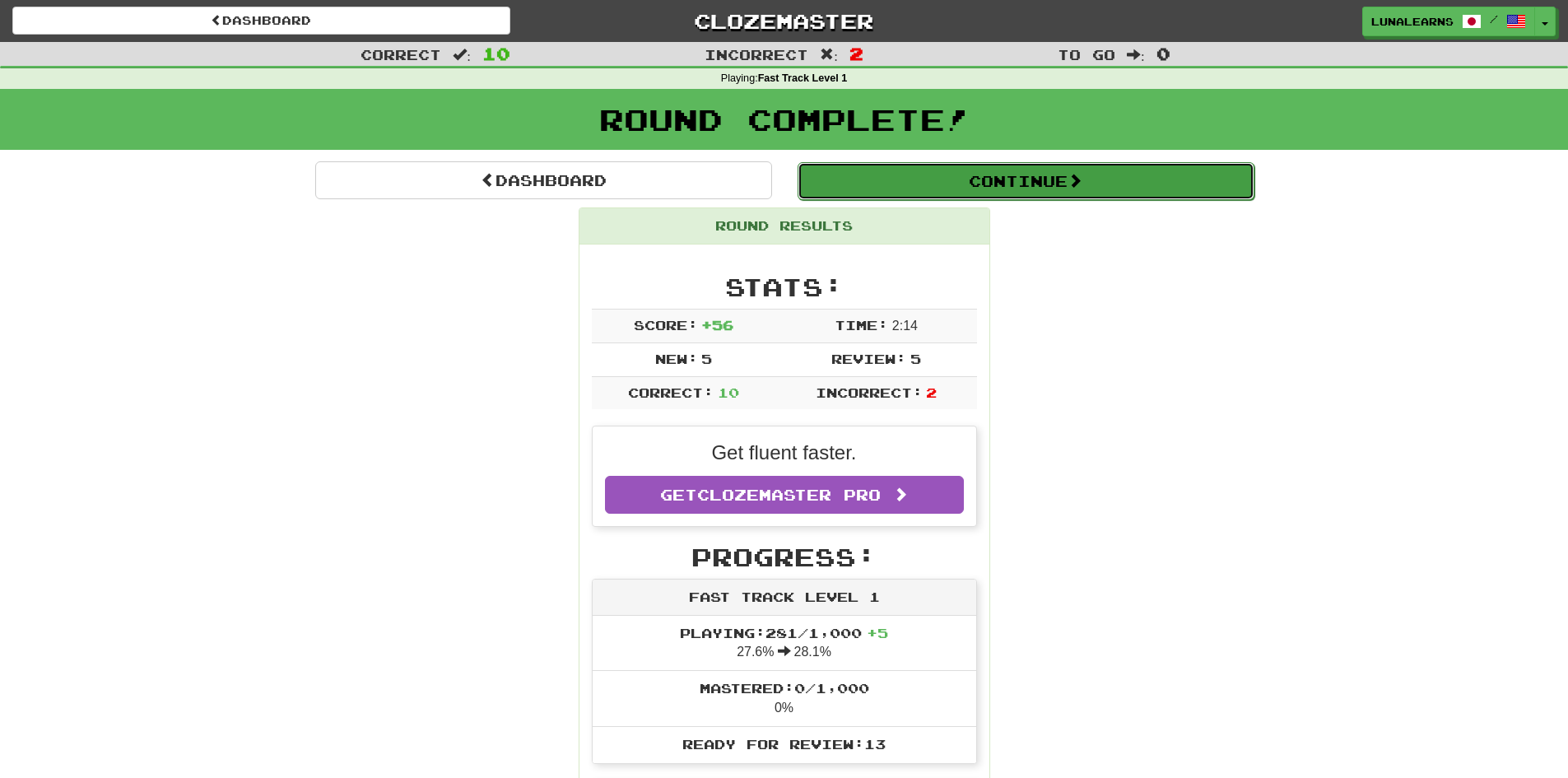
click at [1008, 190] on button "Continue" at bounding box center [1026, 181] width 457 height 38
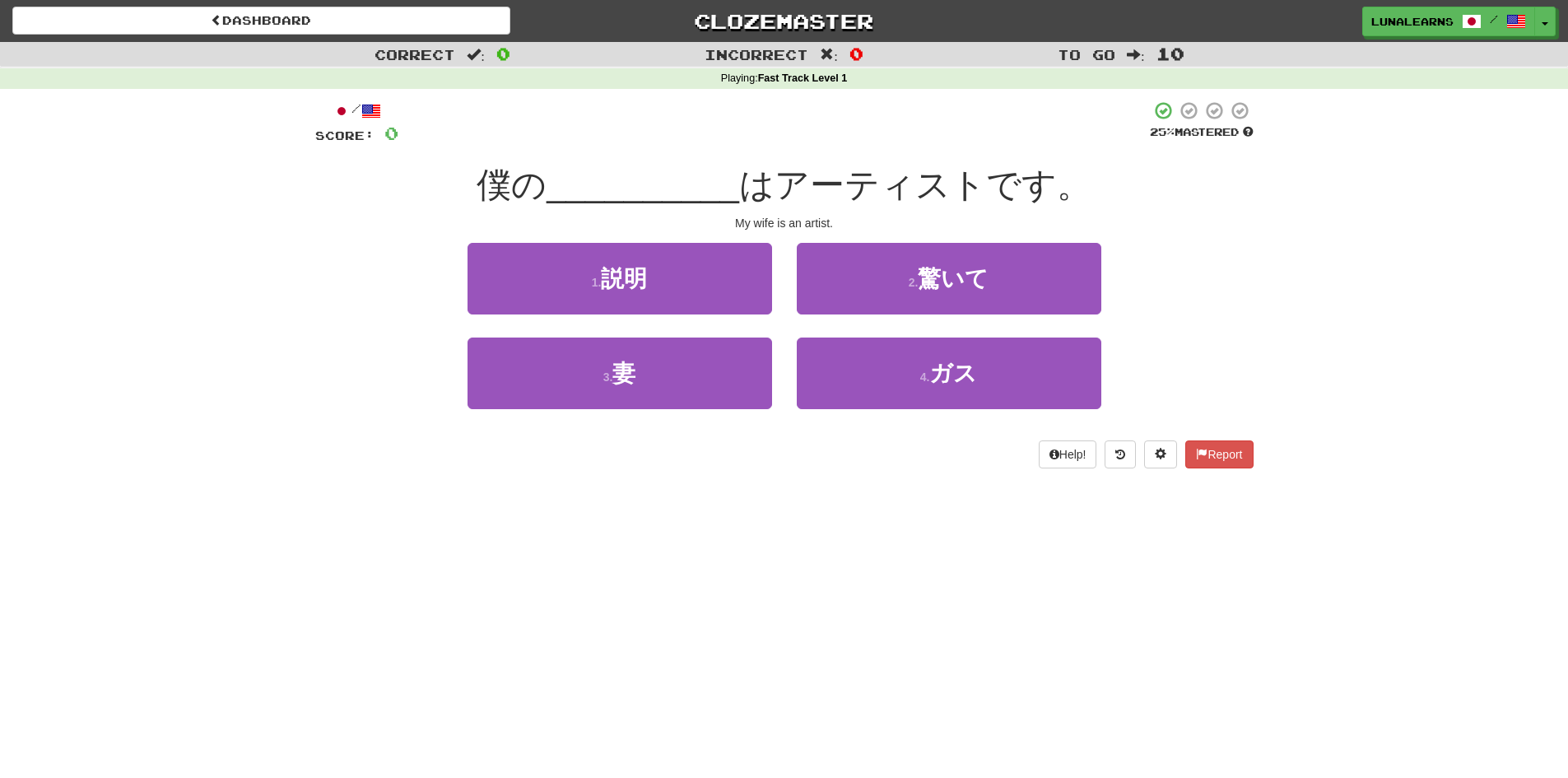
click at [871, 513] on div "Dashboard Clozemaster LunaLearns / Toggle Dropdown Dashboard Leaderboard Activi…" at bounding box center [784, 389] width 1568 height 778
click at [870, 498] on div "Dashboard Clozemaster LunaLearns / Toggle Dropdown Dashboard Leaderboard Activi…" at bounding box center [784, 389] width 1568 height 778
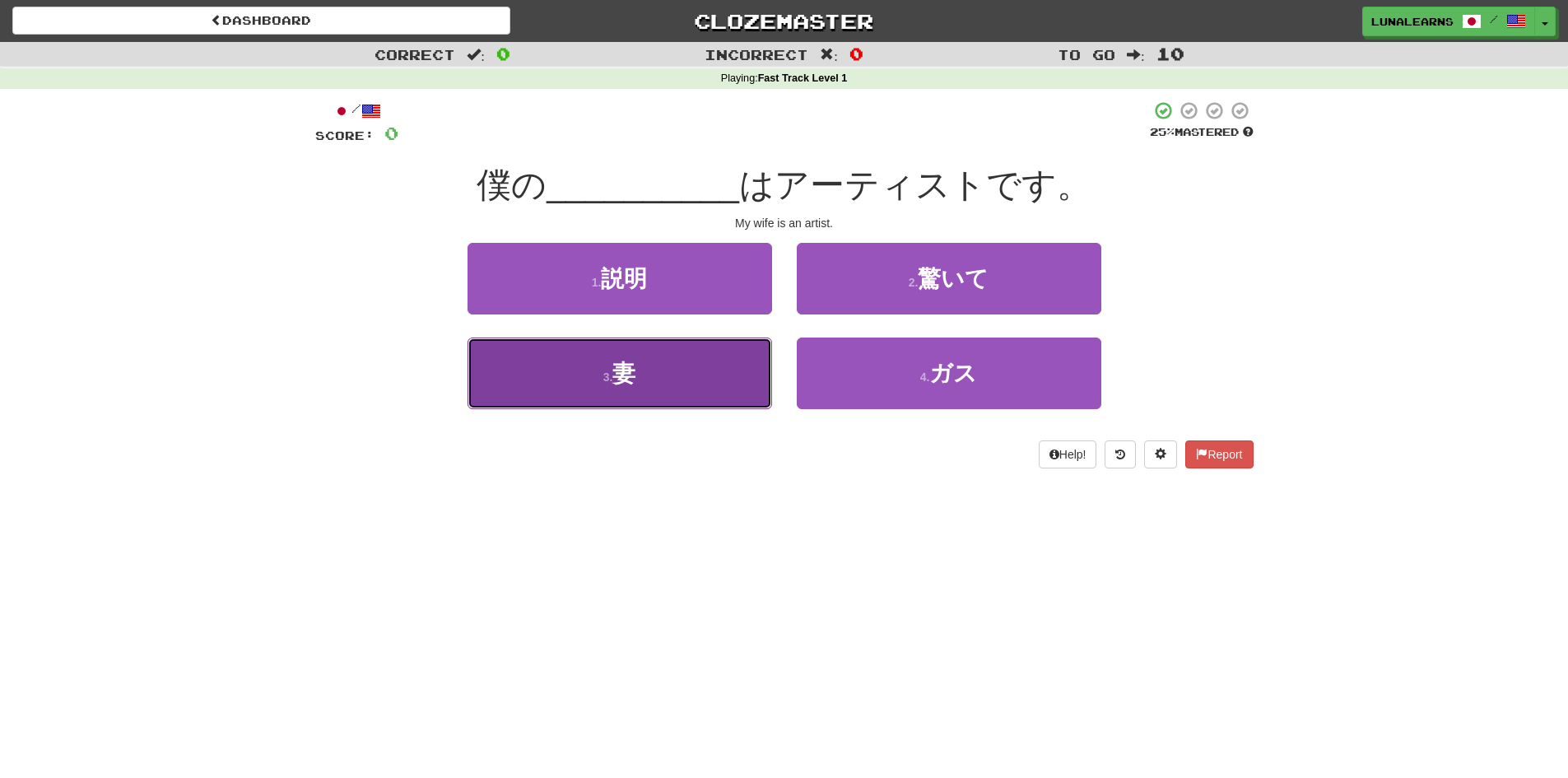
click at [679, 369] on button "3 . 妻" at bounding box center [620, 373] width 304 height 72
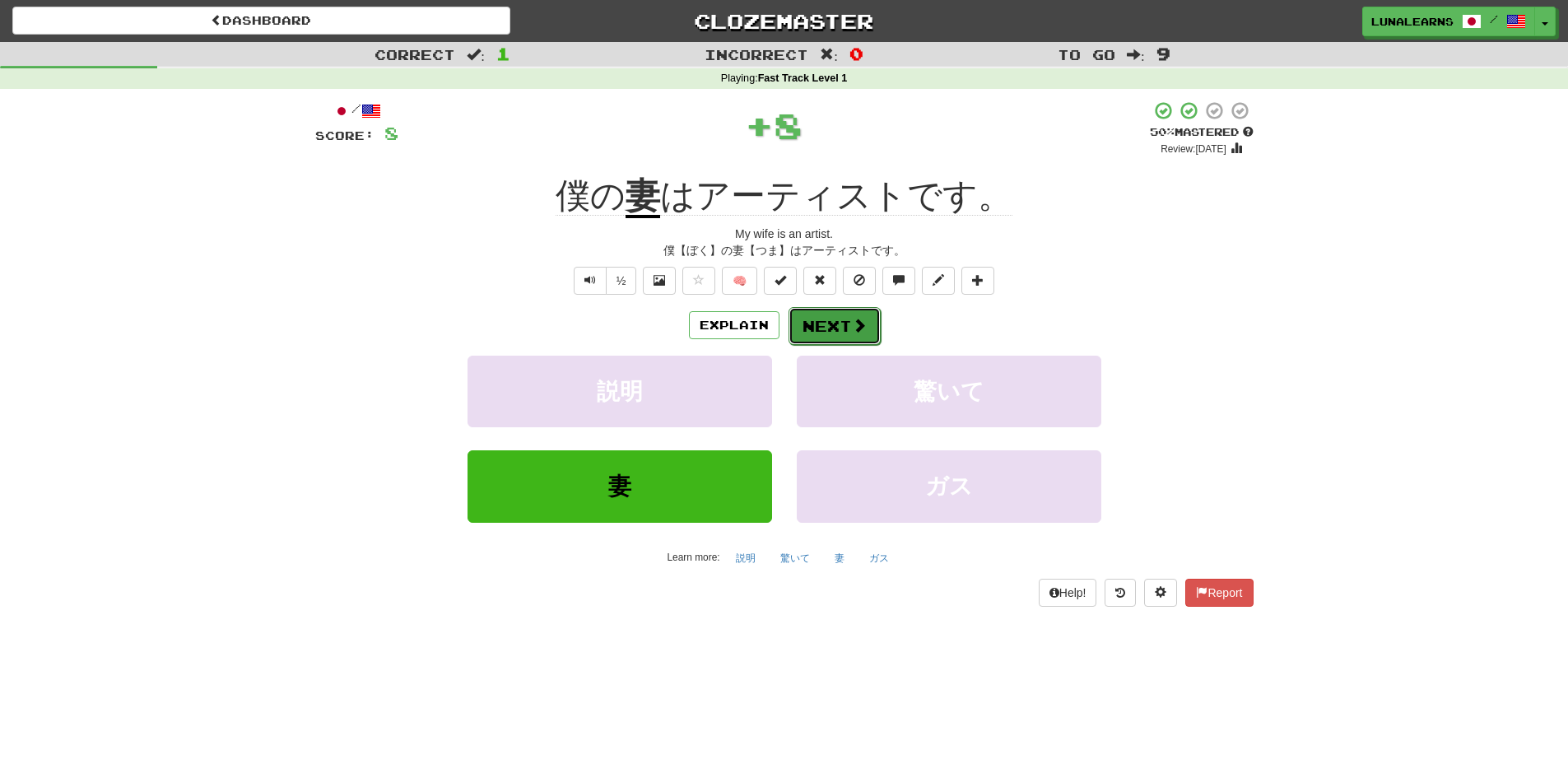
click at [837, 310] on button "Next" at bounding box center [835, 326] width 93 height 38
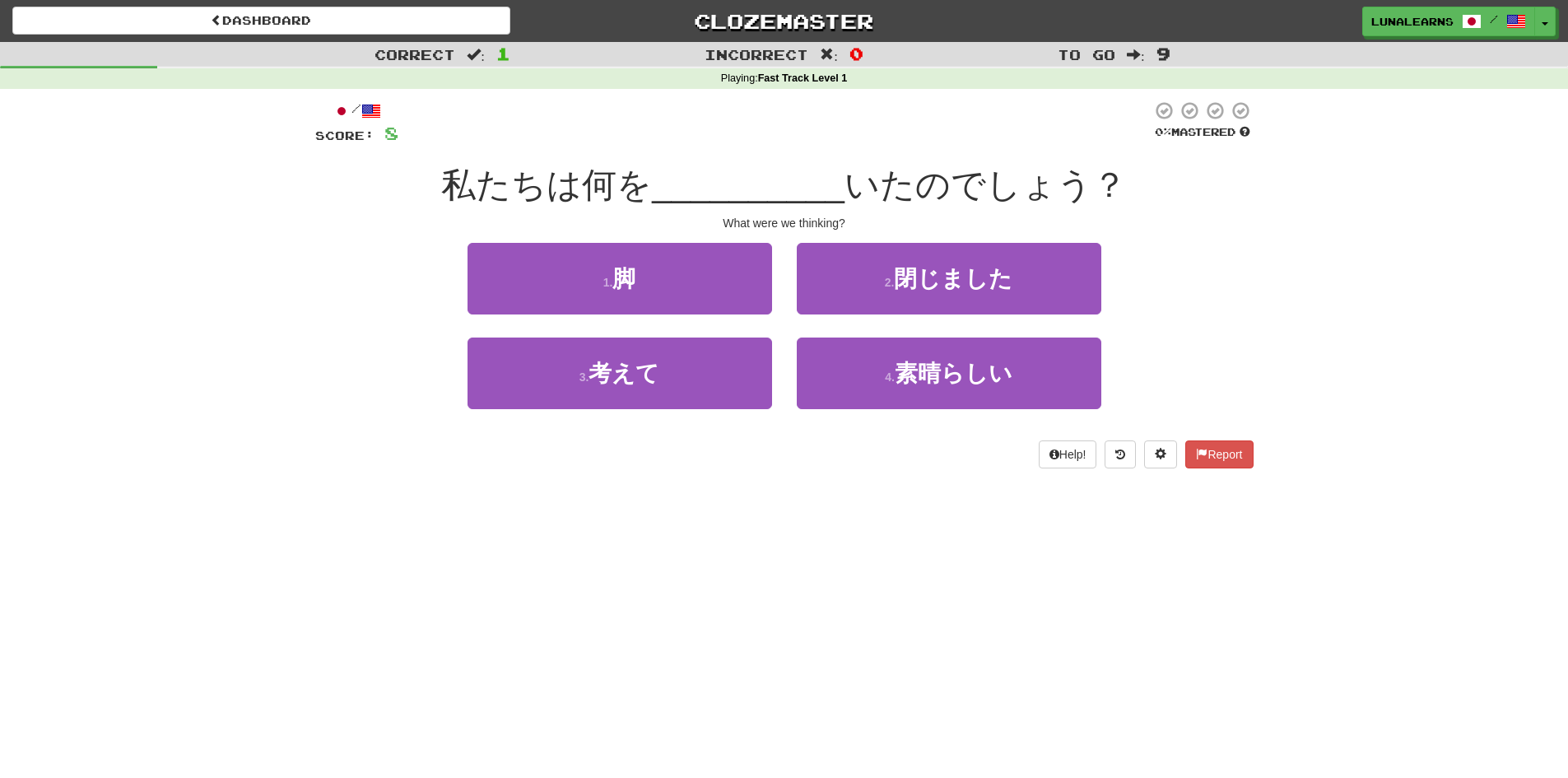
click at [814, 505] on div "Dashboard Clozemaster LunaLearns / Toggle Dropdown Dashboard Leaderboard Activi…" at bounding box center [784, 389] width 1568 height 778
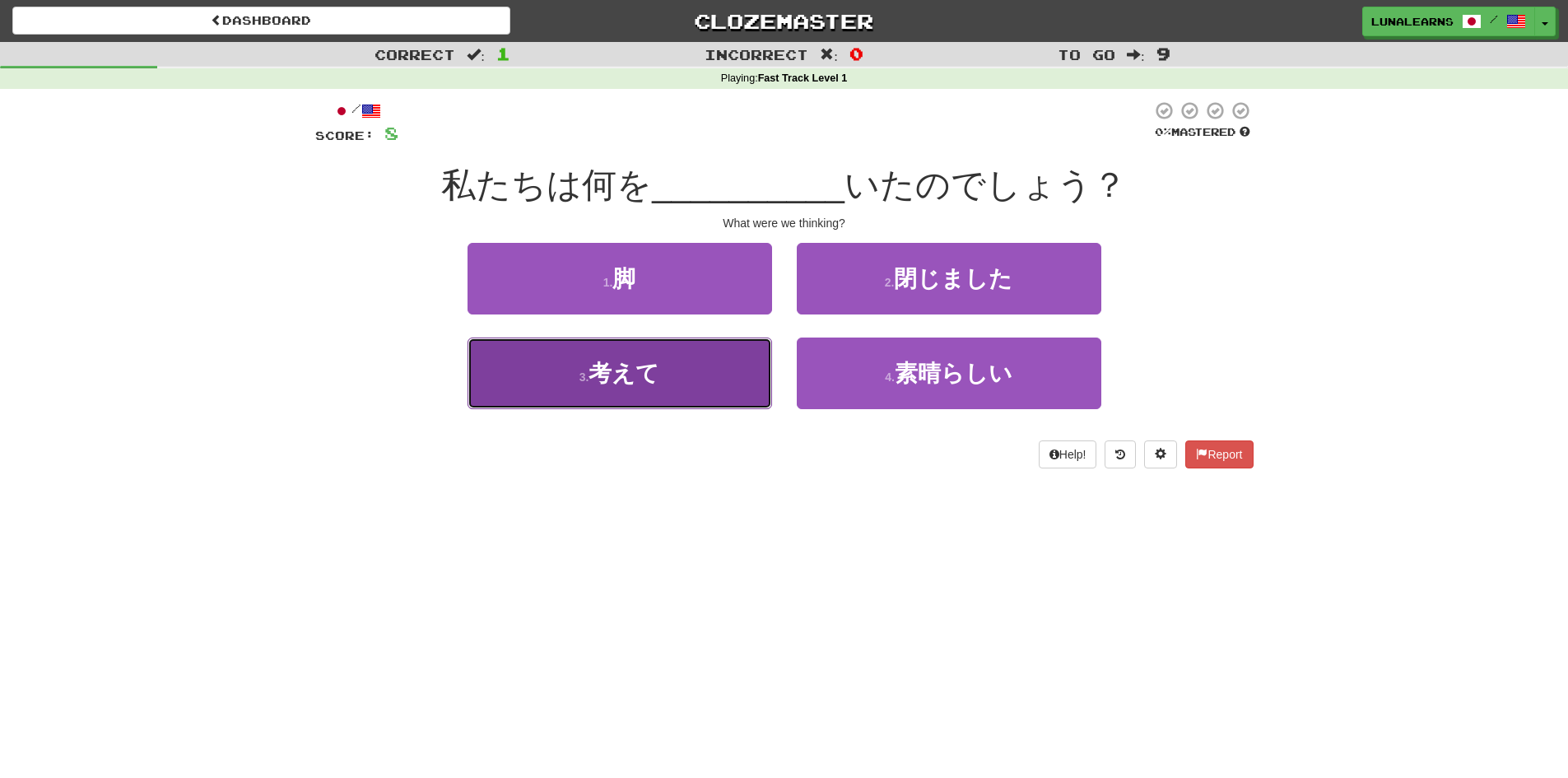
click at [694, 375] on button "3 . 考えて" at bounding box center [620, 373] width 304 height 72
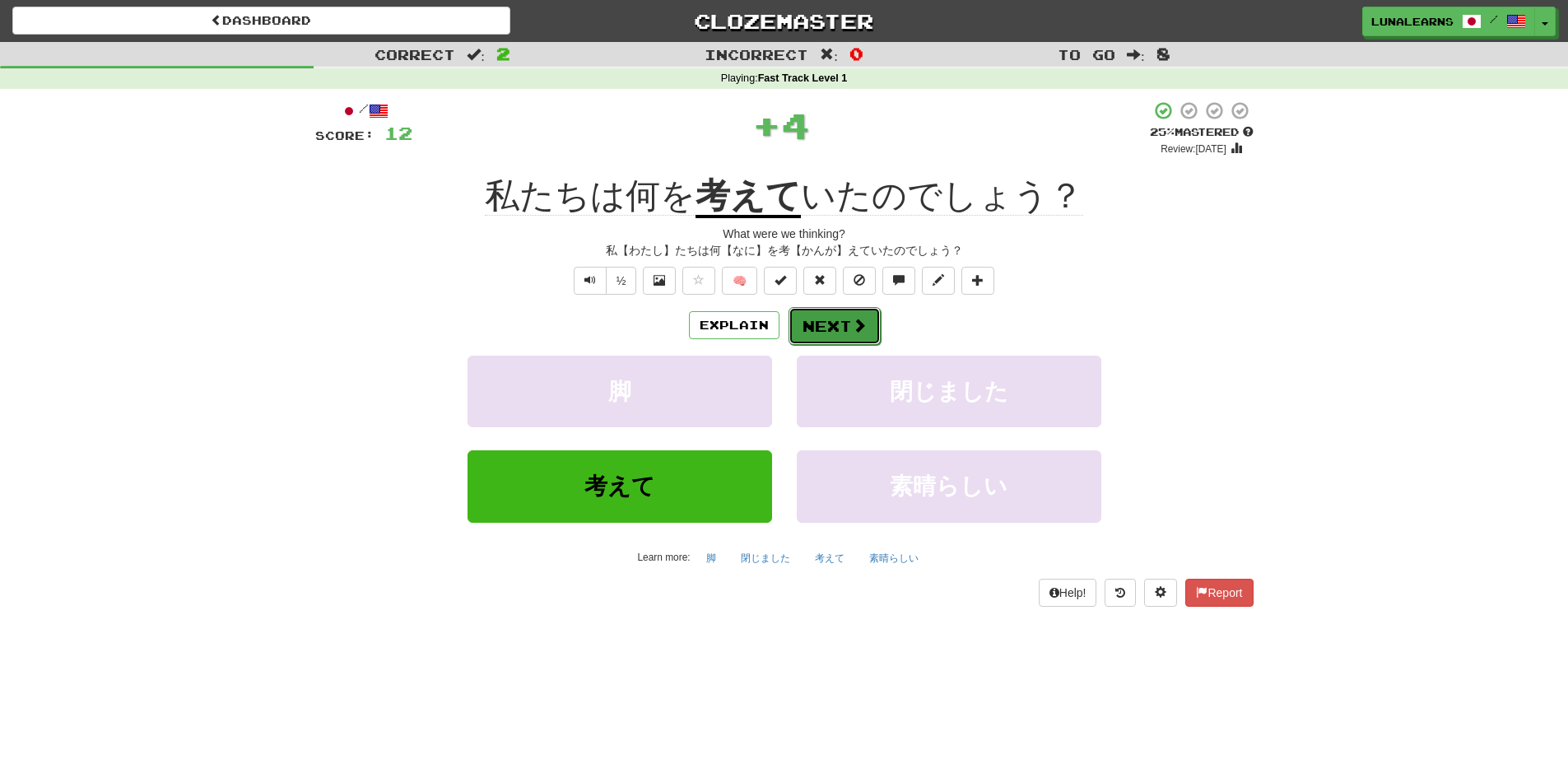
click at [842, 317] on button "Next" at bounding box center [835, 326] width 93 height 38
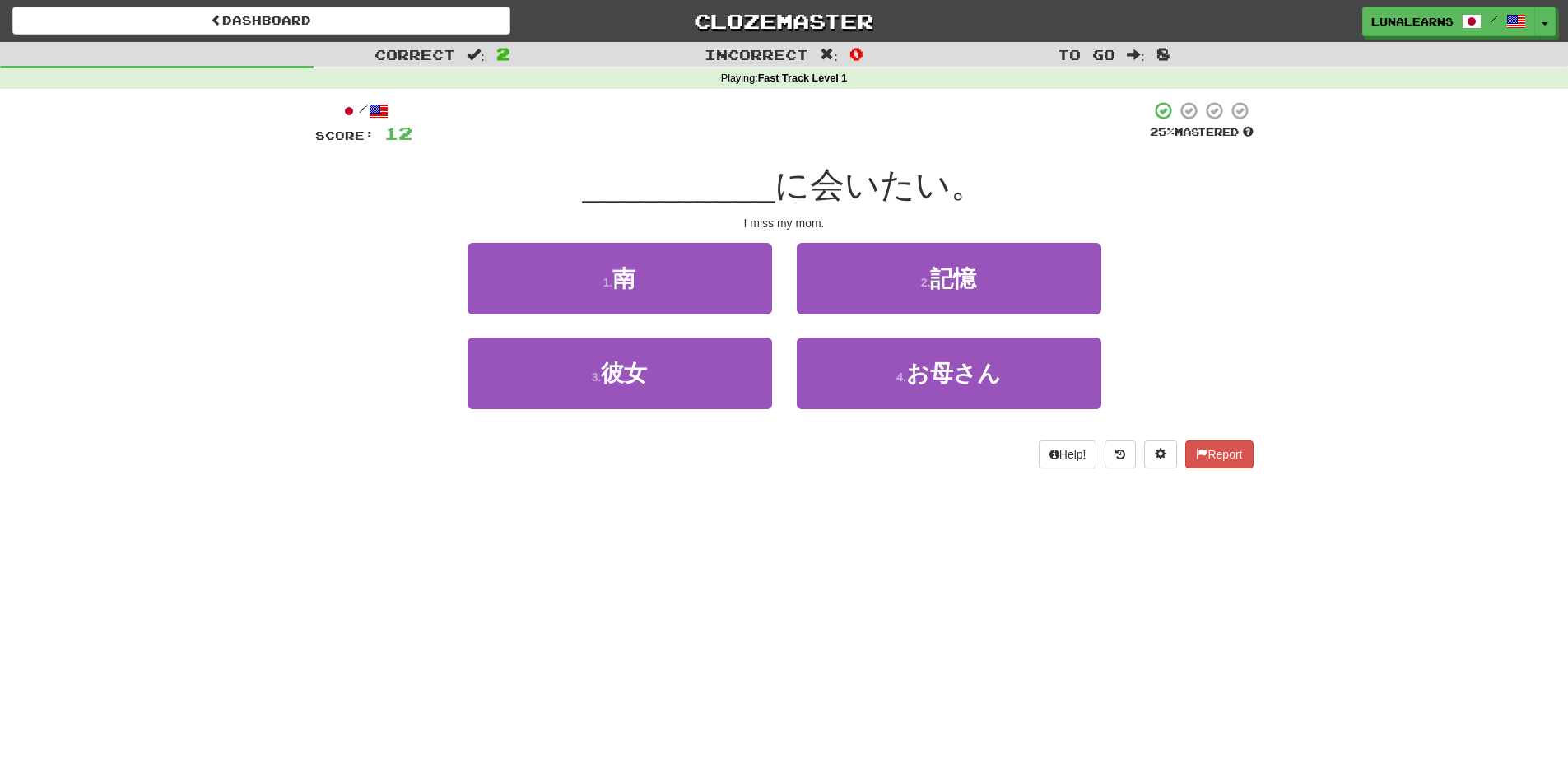
click at [779, 509] on div "Dashboard Clozemaster LunaLearns / Toggle Dropdown Dashboard Leaderboard Activi…" at bounding box center [784, 389] width 1568 height 778
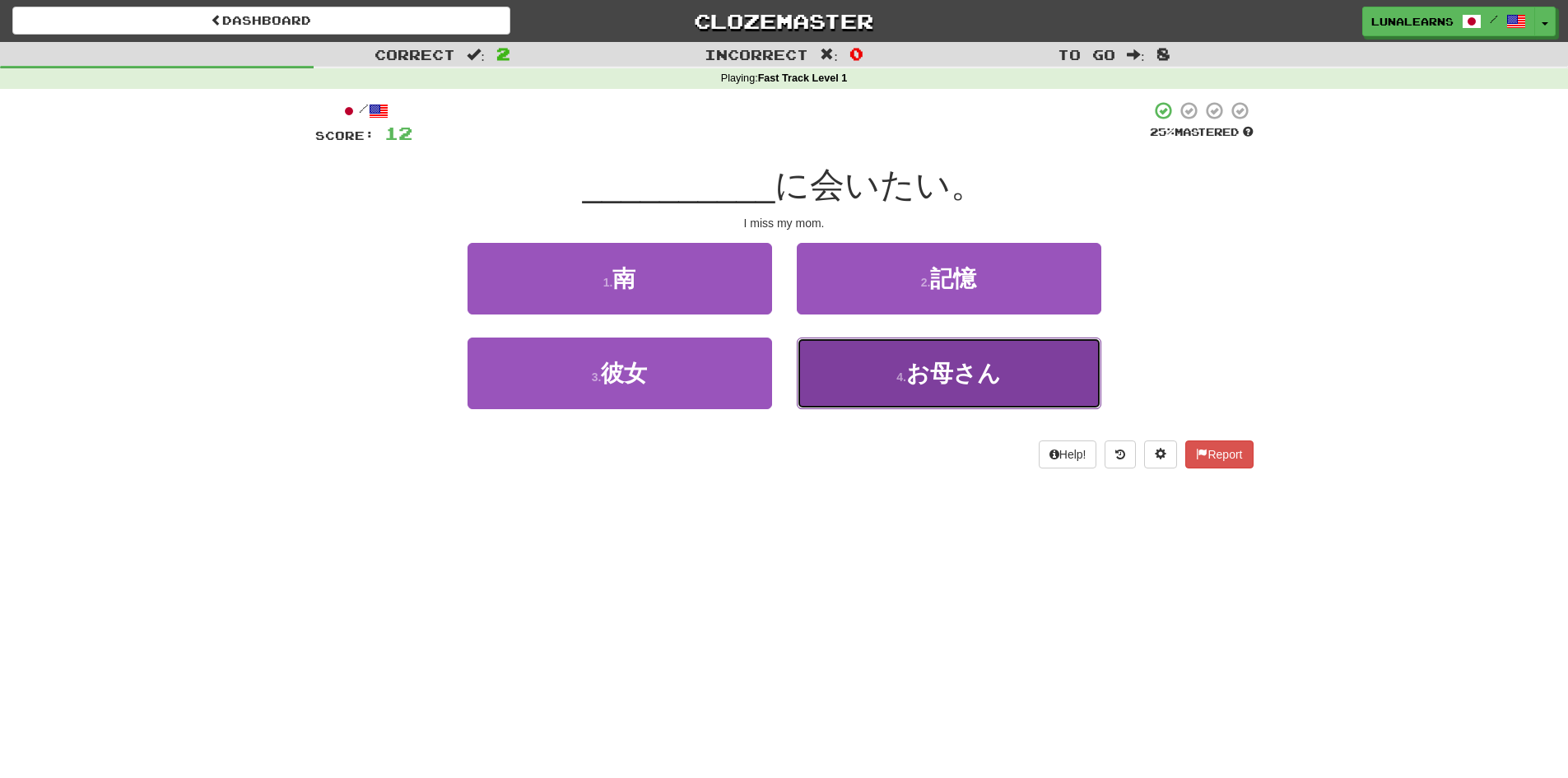
click at [880, 374] on button "4 . お母さん" at bounding box center [949, 373] width 304 height 72
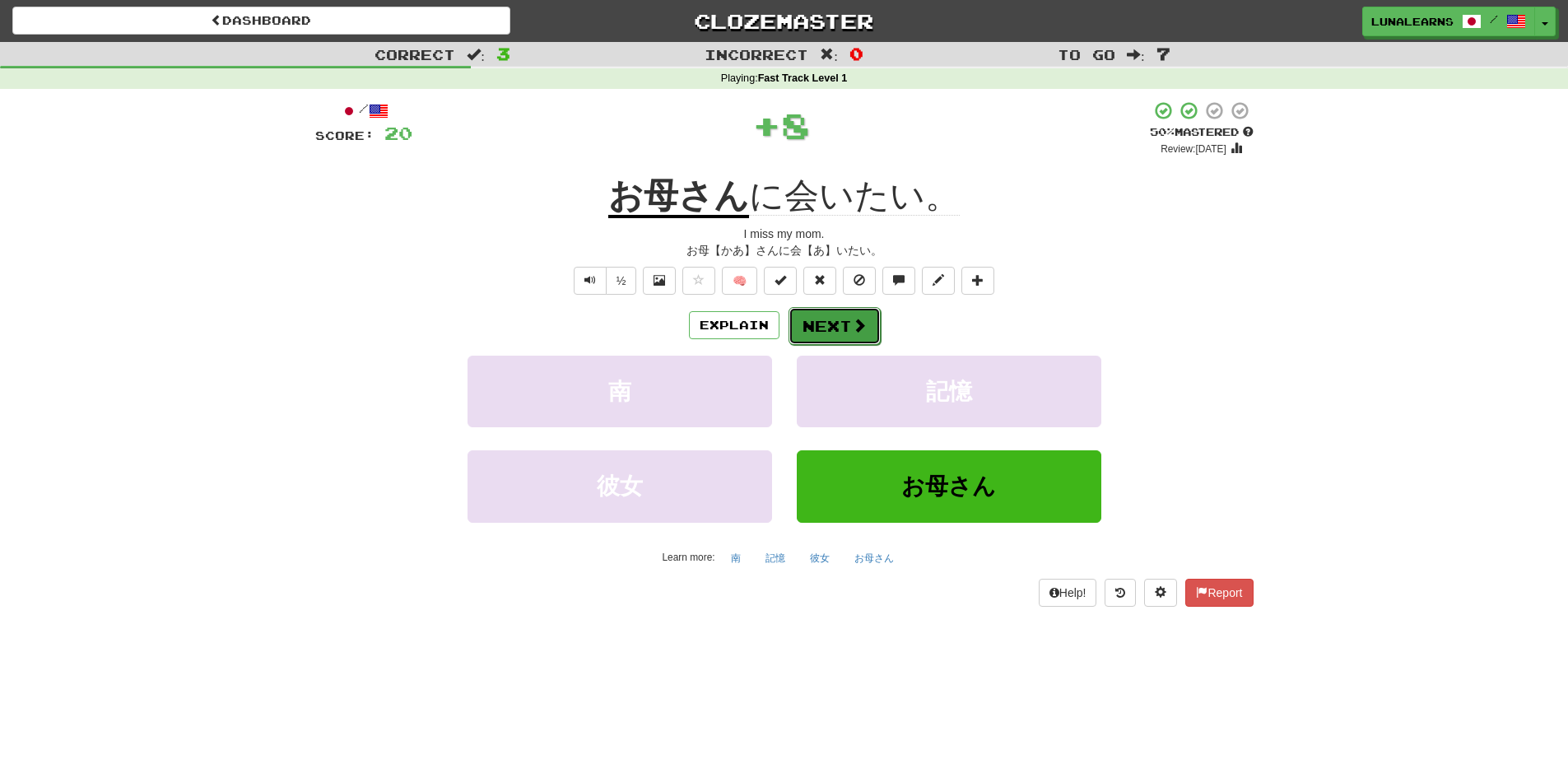
click at [822, 323] on button "Next" at bounding box center [835, 326] width 93 height 38
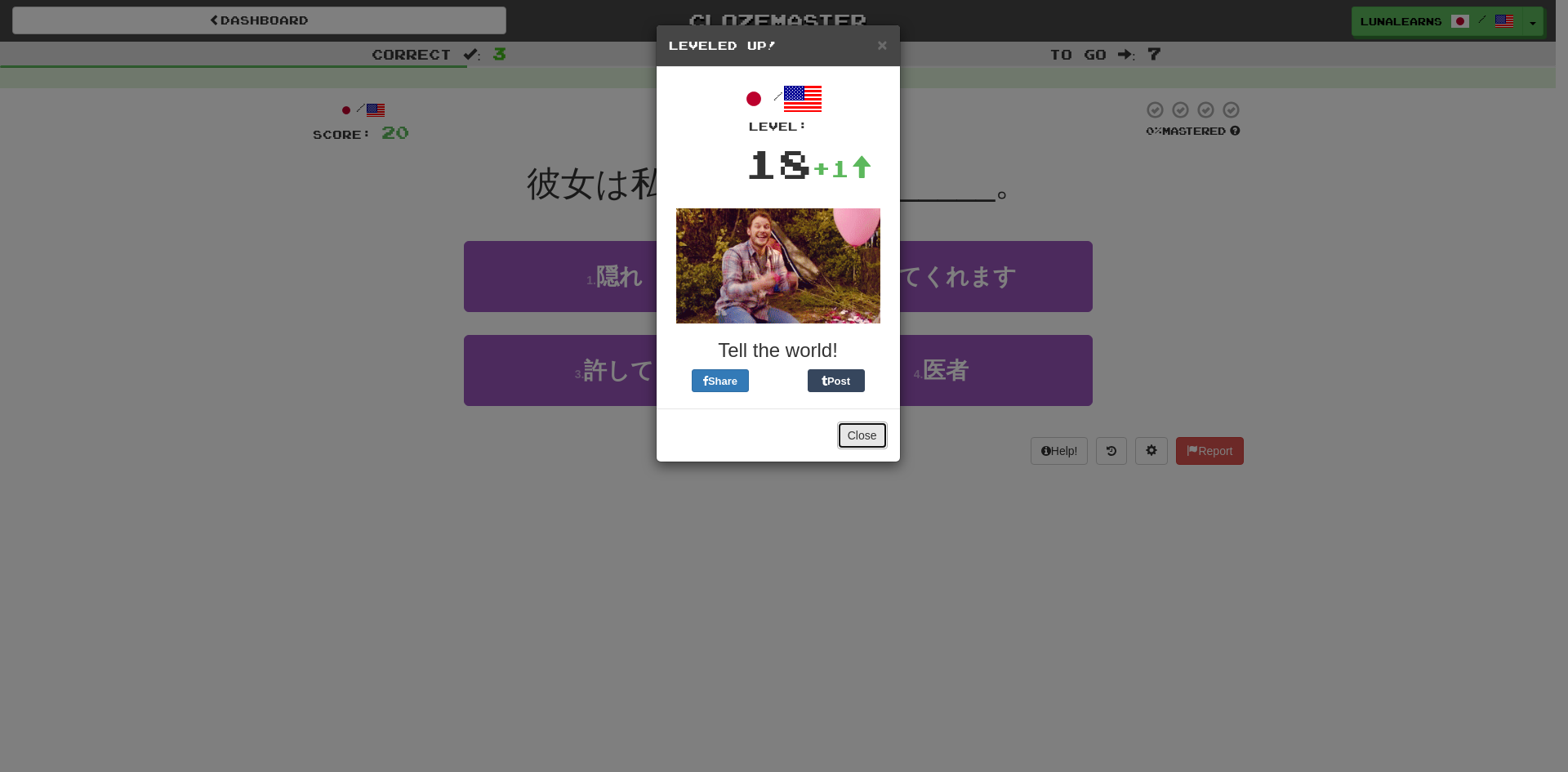
click at [849, 430] on button "Close" at bounding box center [863, 436] width 51 height 28
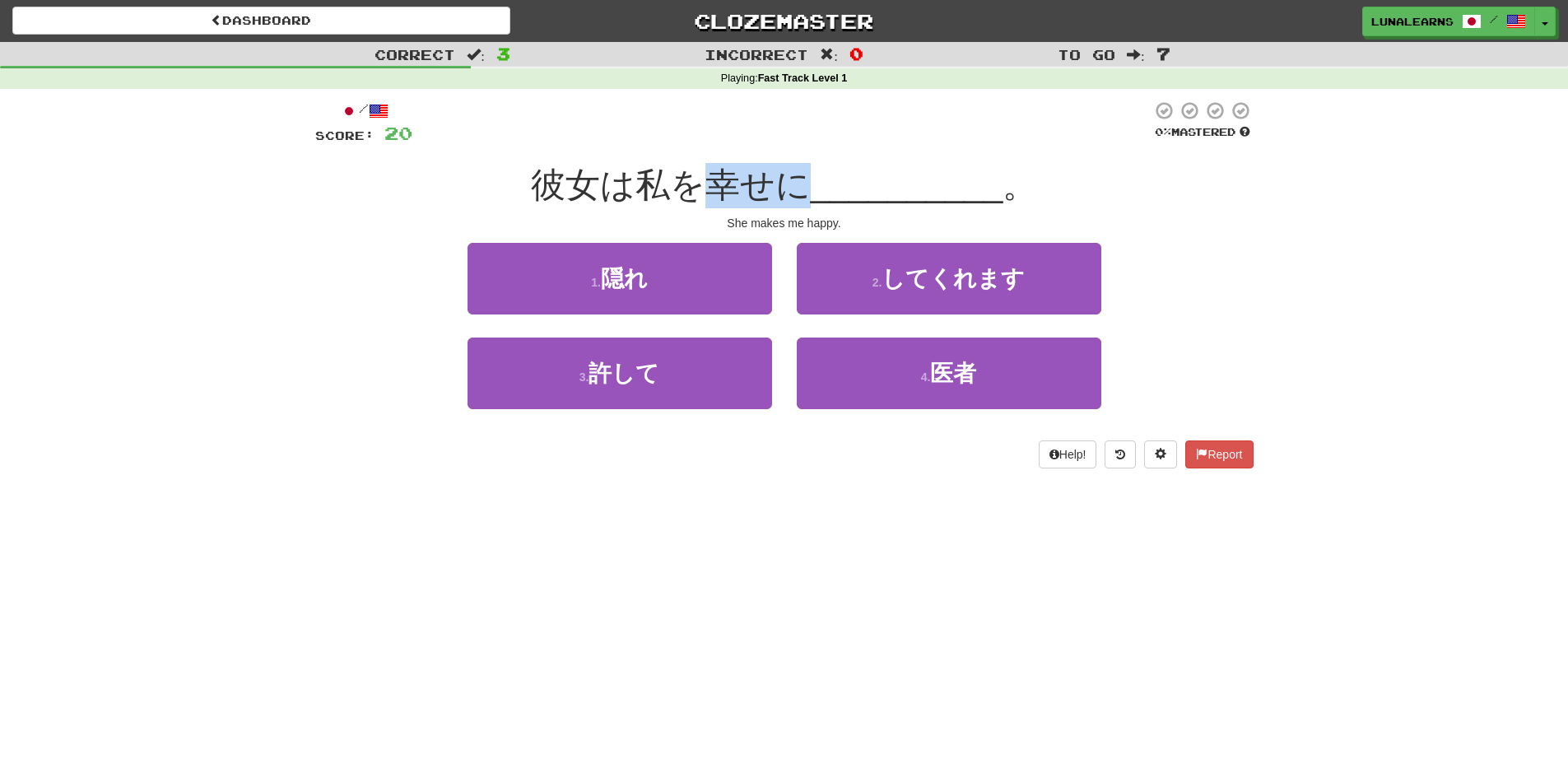
drag, startPoint x: 710, startPoint y: 177, endPoint x: 813, endPoint y: 179, distance: 103.0
click at [813, 179] on div "彼女は私を幸せに __________ 。" at bounding box center [784, 185] width 938 height 45
click at [813, 501] on div "Dashboard Clozemaster LunaLearns / Toggle Dropdown Dashboard Leaderboard Activi…" at bounding box center [784, 389] width 1568 height 778
click at [822, 491] on div "Dashboard Clozemaster LunaLearns / Toggle Dropdown Dashboard Leaderboard Activi…" at bounding box center [784, 389] width 1568 height 778
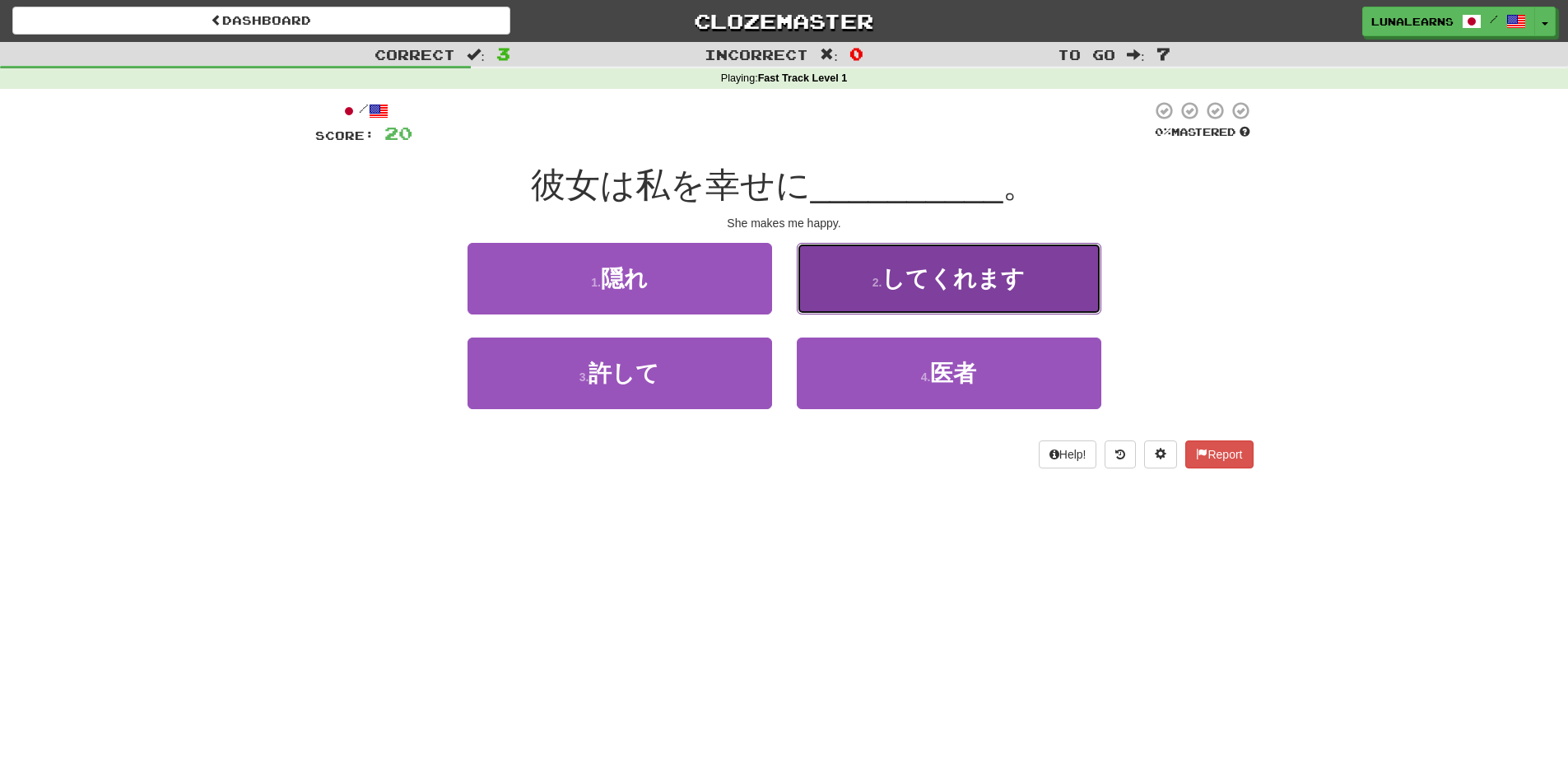
click at [1040, 270] on button "2 . してくれます" at bounding box center [949, 279] width 304 height 72
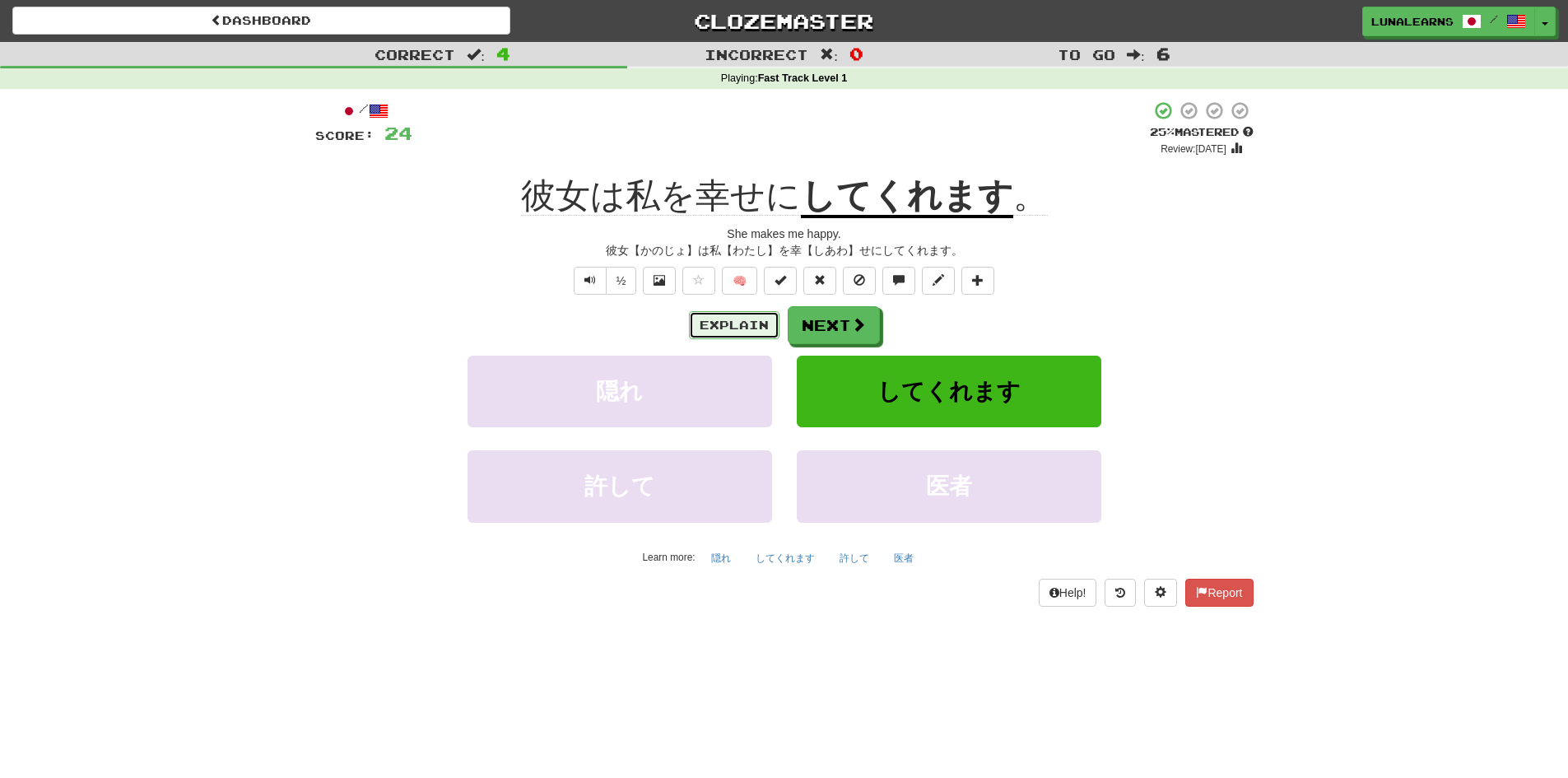
click at [762, 332] on button "Explain" at bounding box center [734, 325] width 91 height 28
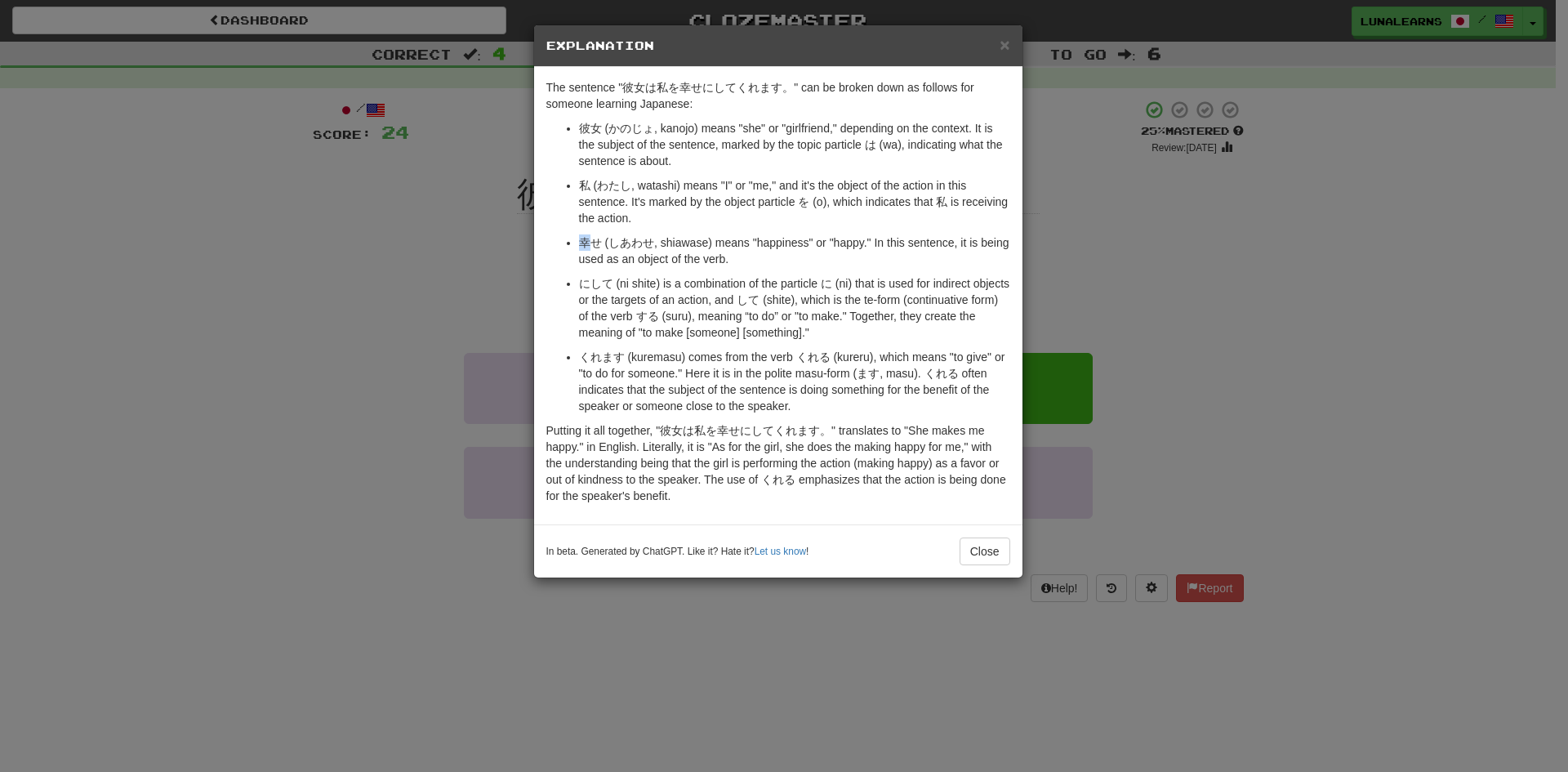
drag, startPoint x: 579, startPoint y: 248, endPoint x: 587, endPoint y: 244, distance: 8.9
click at [587, 244] on p "幸せ (しあわせ, shiawase) means "happiness" or "happy." In this sentence, it is being…" at bounding box center [795, 251] width 431 height 33
copy p "幸"
click at [968, 555] on button "Close" at bounding box center [985, 551] width 51 height 28
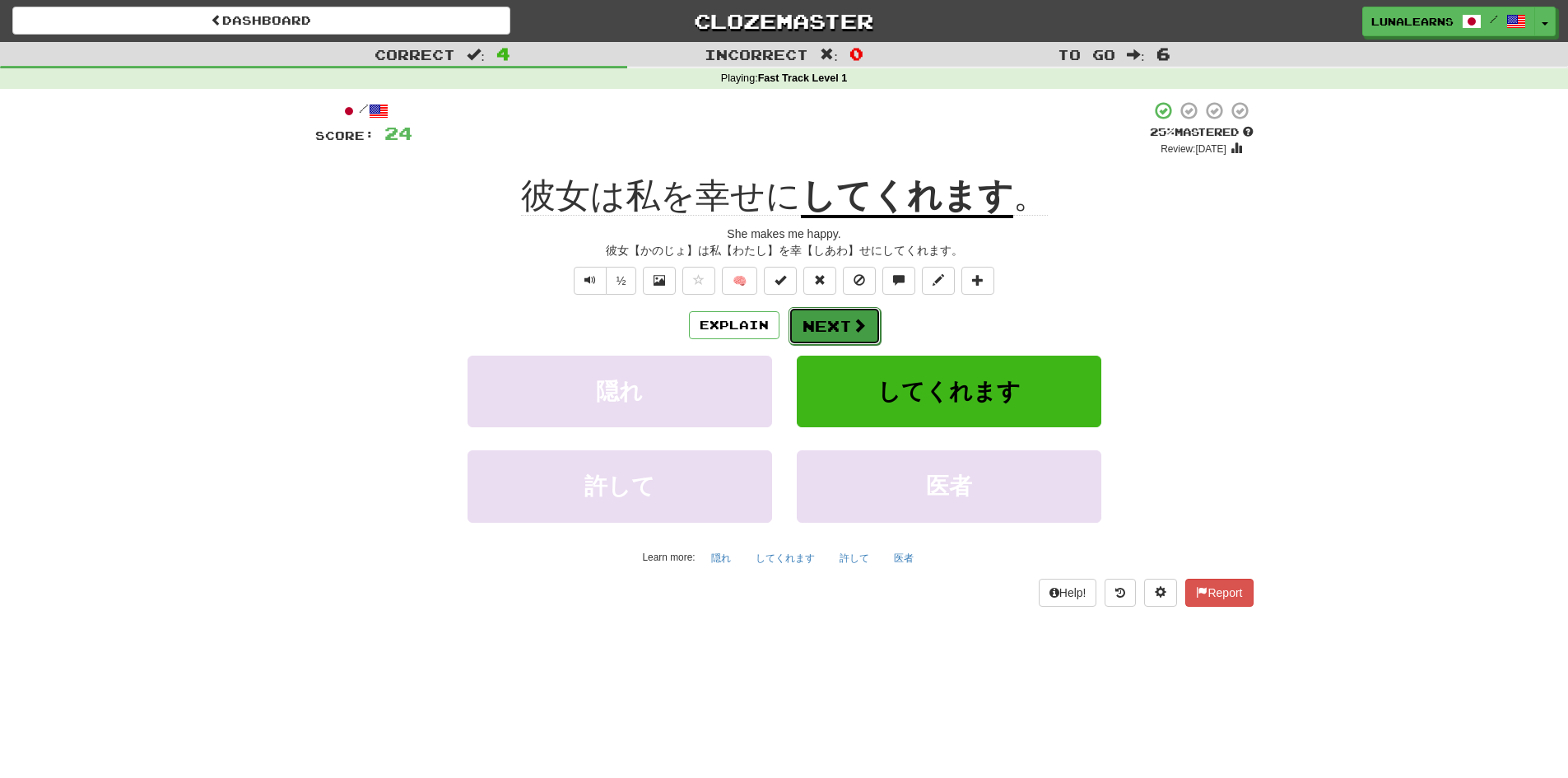
click at [875, 335] on button "Next" at bounding box center [835, 326] width 93 height 38
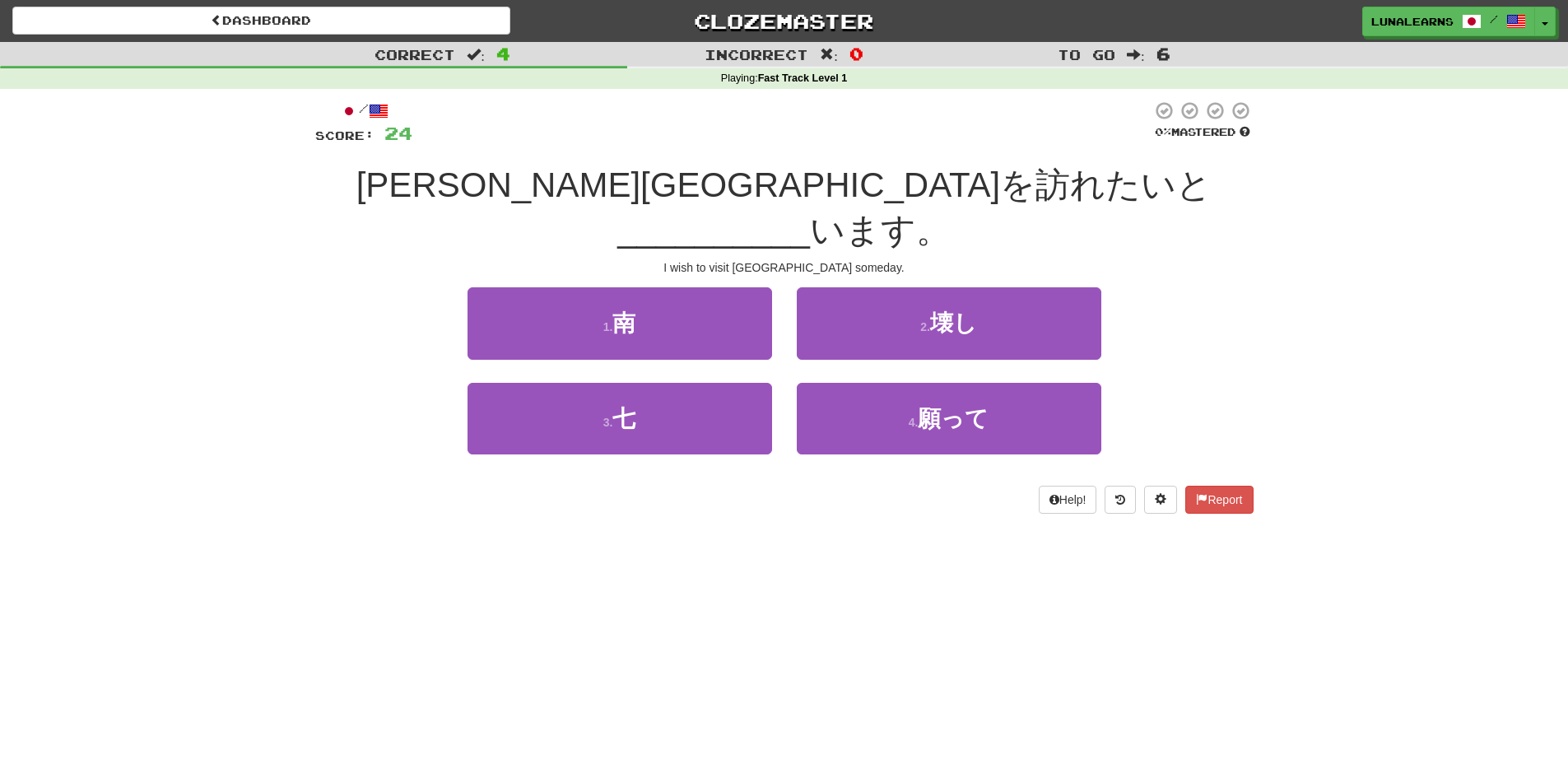
click at [918, 580] on div "Dashboard Clozemaster LunaLearns / Toggle Dropdown Dashboard Leaderboard Activi…" at bounding box center [784, 389] width 1568 height 778
drag, startPoint x: 637, startPoint y: 185, endPoint x: 712, endPoint y: 184, distance: 75.0
click at [712, 184] on span "[PERSON_NAME][GEOGRAPHIC_DATA]を訪れたいと" at bounding box center [784, 184] width 856 height 39
drag, startPoint x: 870, startPoint y: 175, endPoint x: 922, endPoint y: 174, distance: 52.0
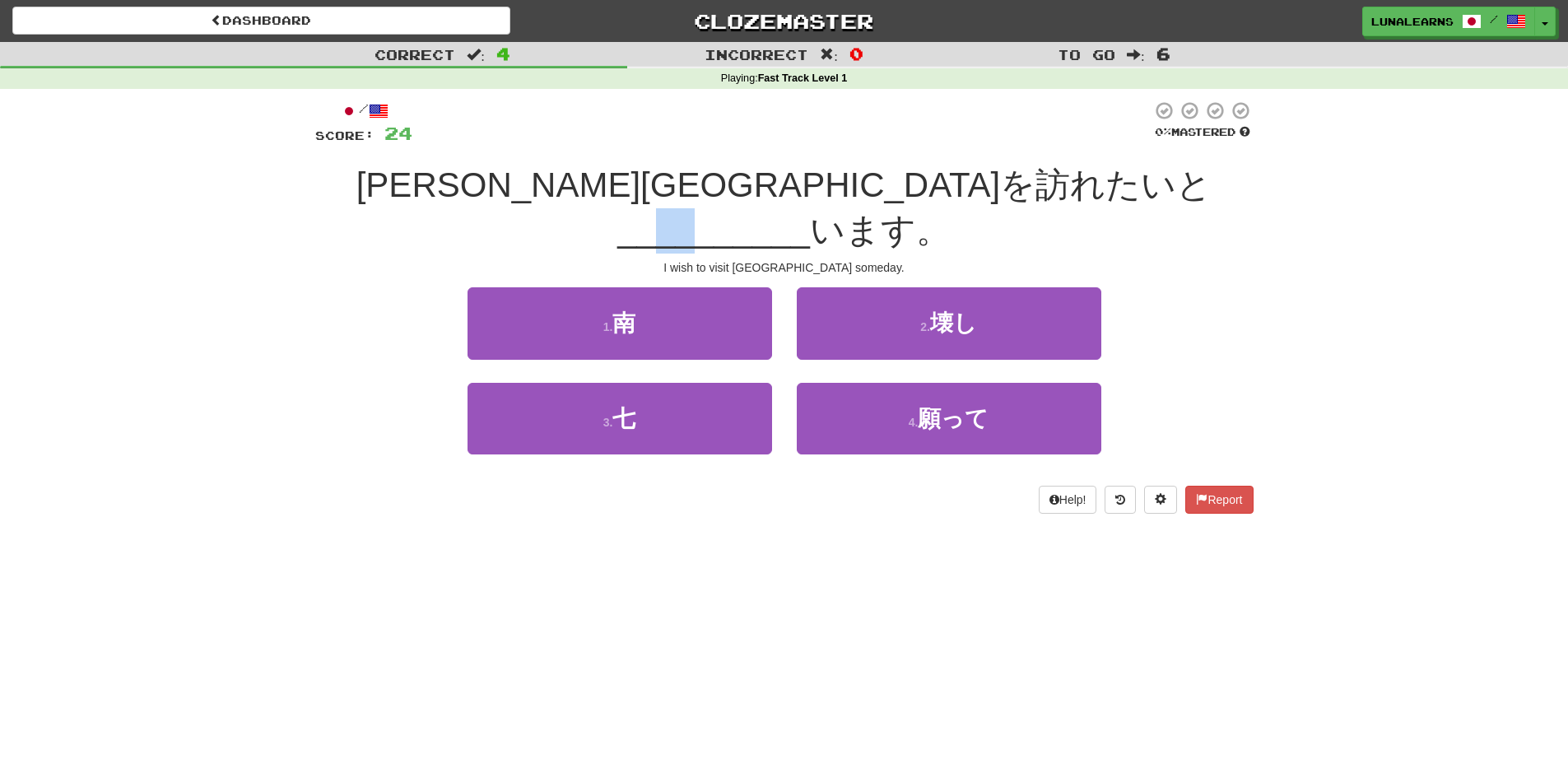
click at [810, 211] on span "__________" at bounding box center [713, 230] width 193 height 39
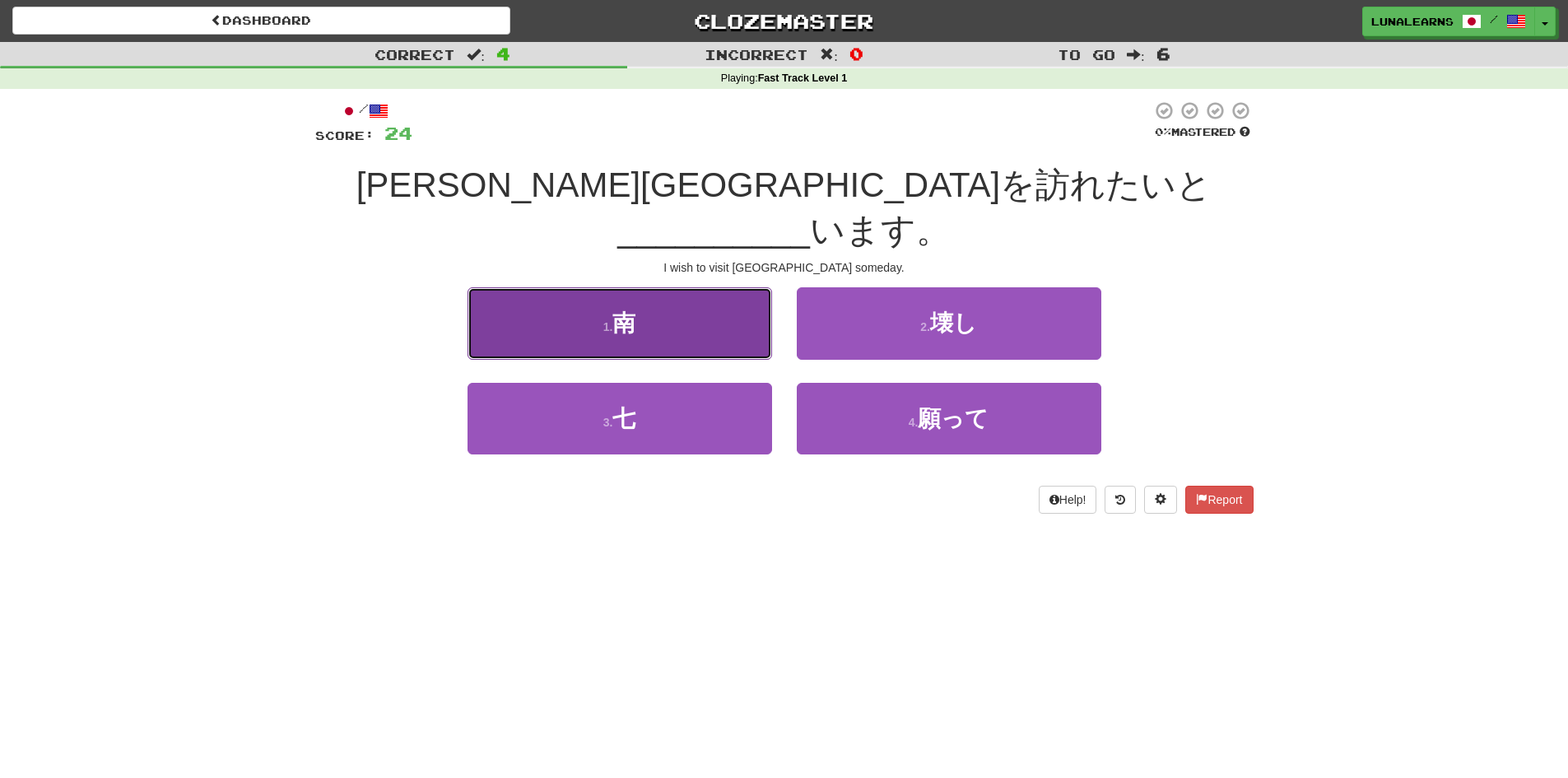
click at [665, 288] on button "1 . 南" at bounding box center [620, 323] width 304 height 72
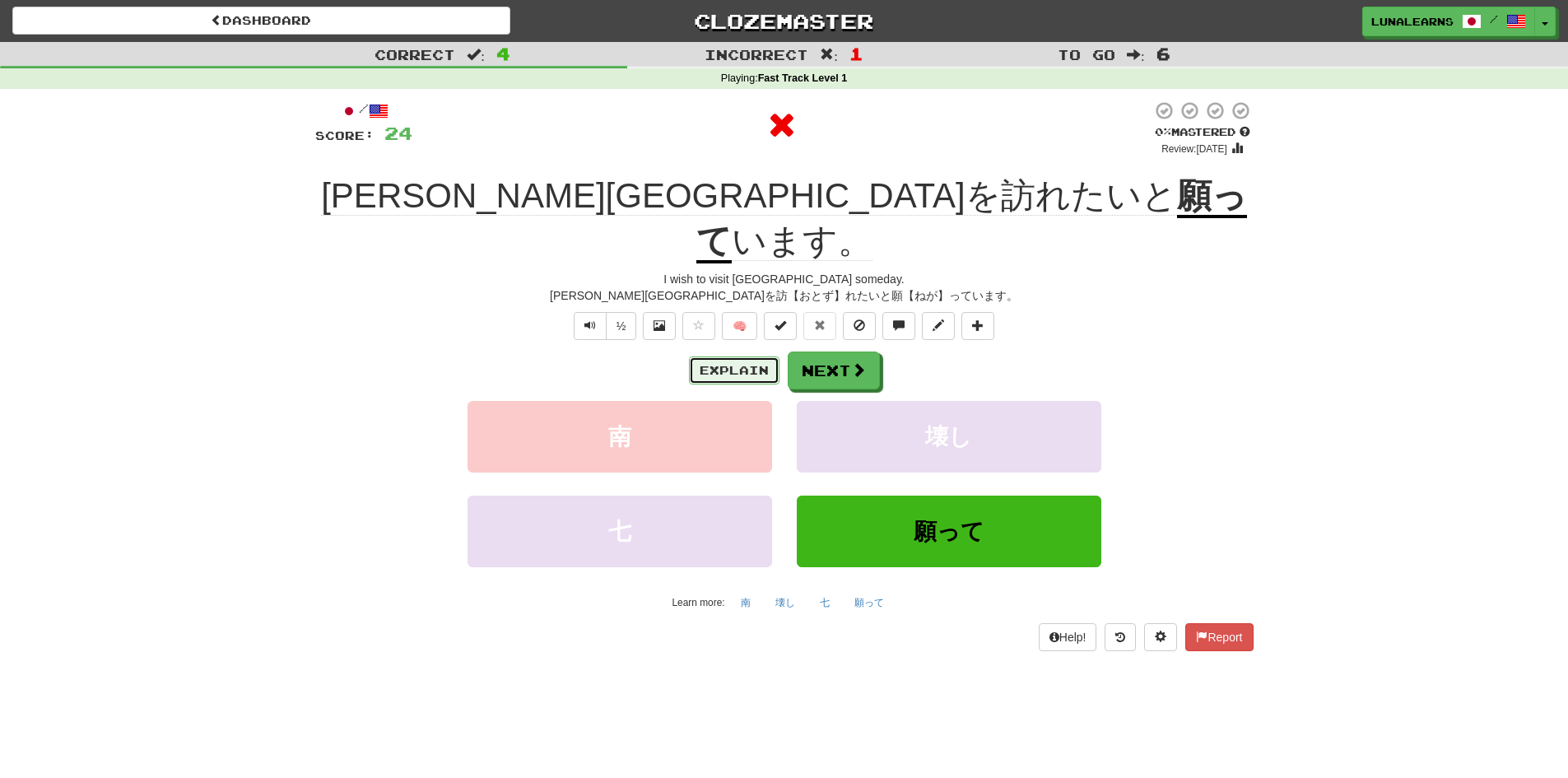
click at [732, 356] on button "Explain" at bounding box center [734, 370] width 91 height 28
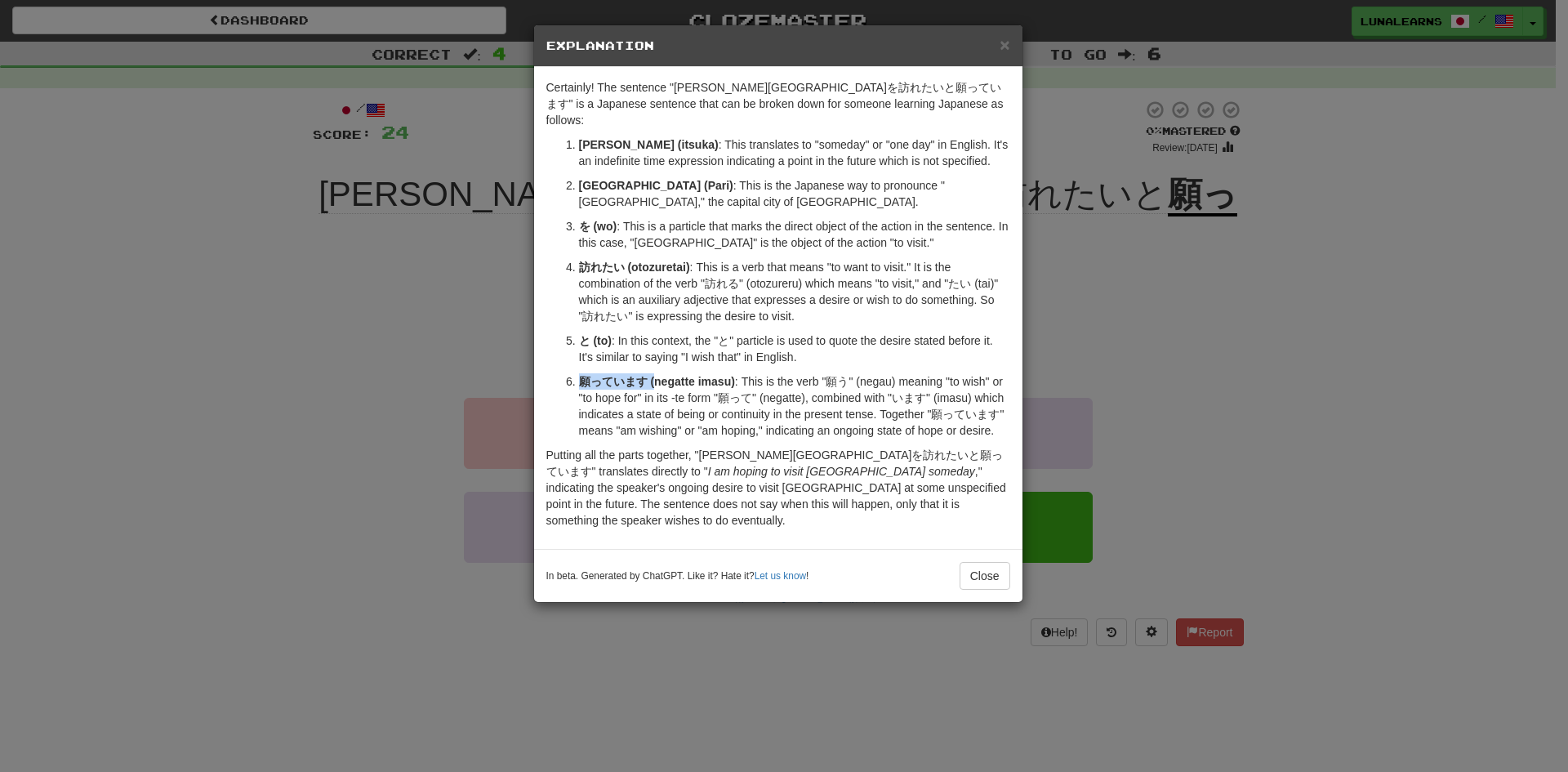
drag, startPoint x: 574, startPoint y: 347, endPoint x: 654, endPoint y: 342, distance: 80.2
click at [654, 373] on li "願っています (negatte imasu) : This is the verb "願う" (negau) meaning "to wish" or "to…" at bounding box center [795, 406] width 431 height 66
click at [935, 656] on div "× Explanation Certainly! The sentence "[PERSON_NAME][GEOGRAPHIC_DATA]を訪れたいと願ってい…" at bounding box center [784, 386] width 1568 height 772
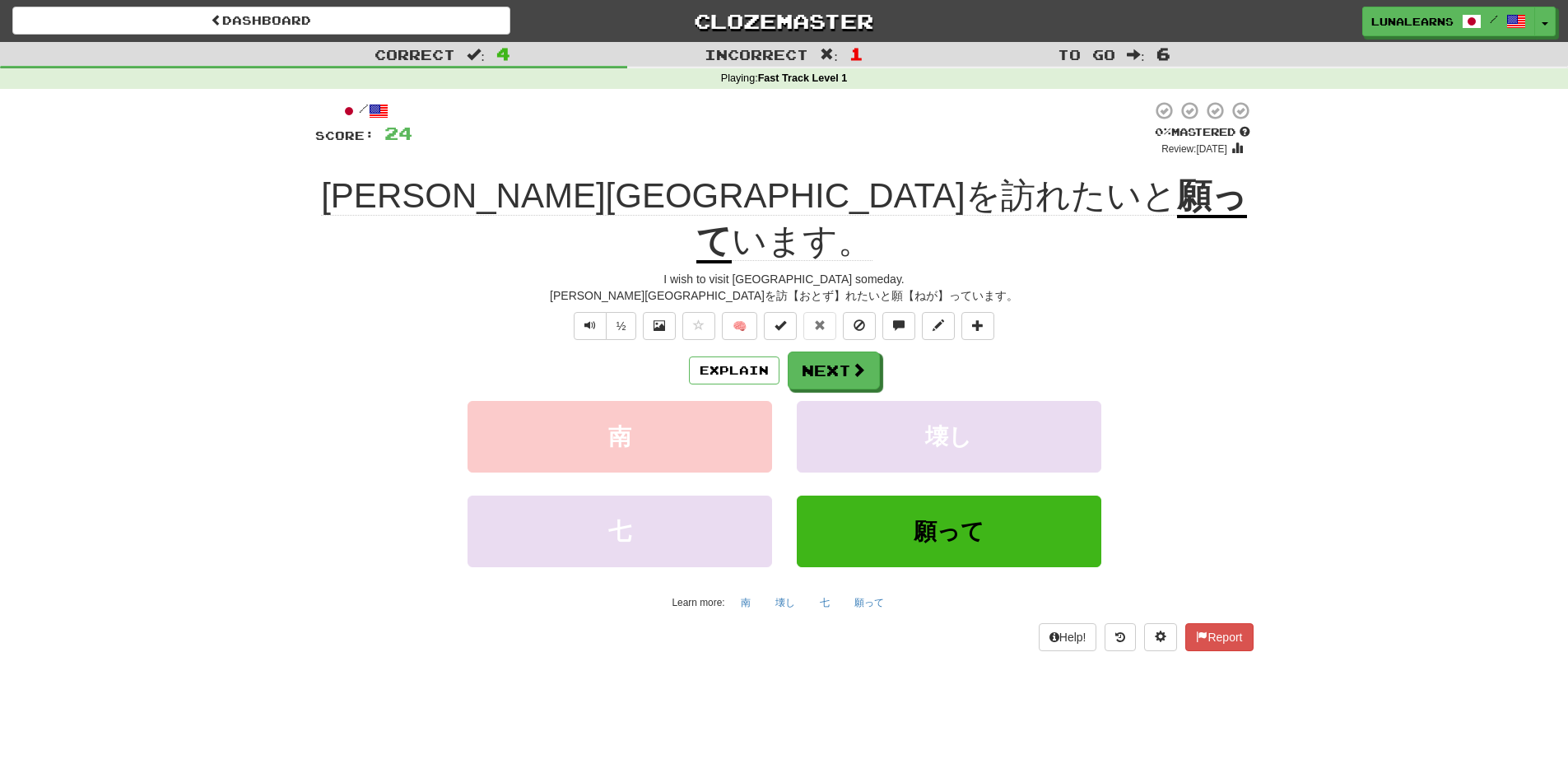
click at [935, 658] on div "Dashboard Clozemaster LunaLearns / Toggle Dropdown Dashboard Leaderboard Activi…" at bounding box center [784, 389] width 1568 height 778
click at [904, 195] on u "願って" at bounding box center [971, 220] width 550 height 88
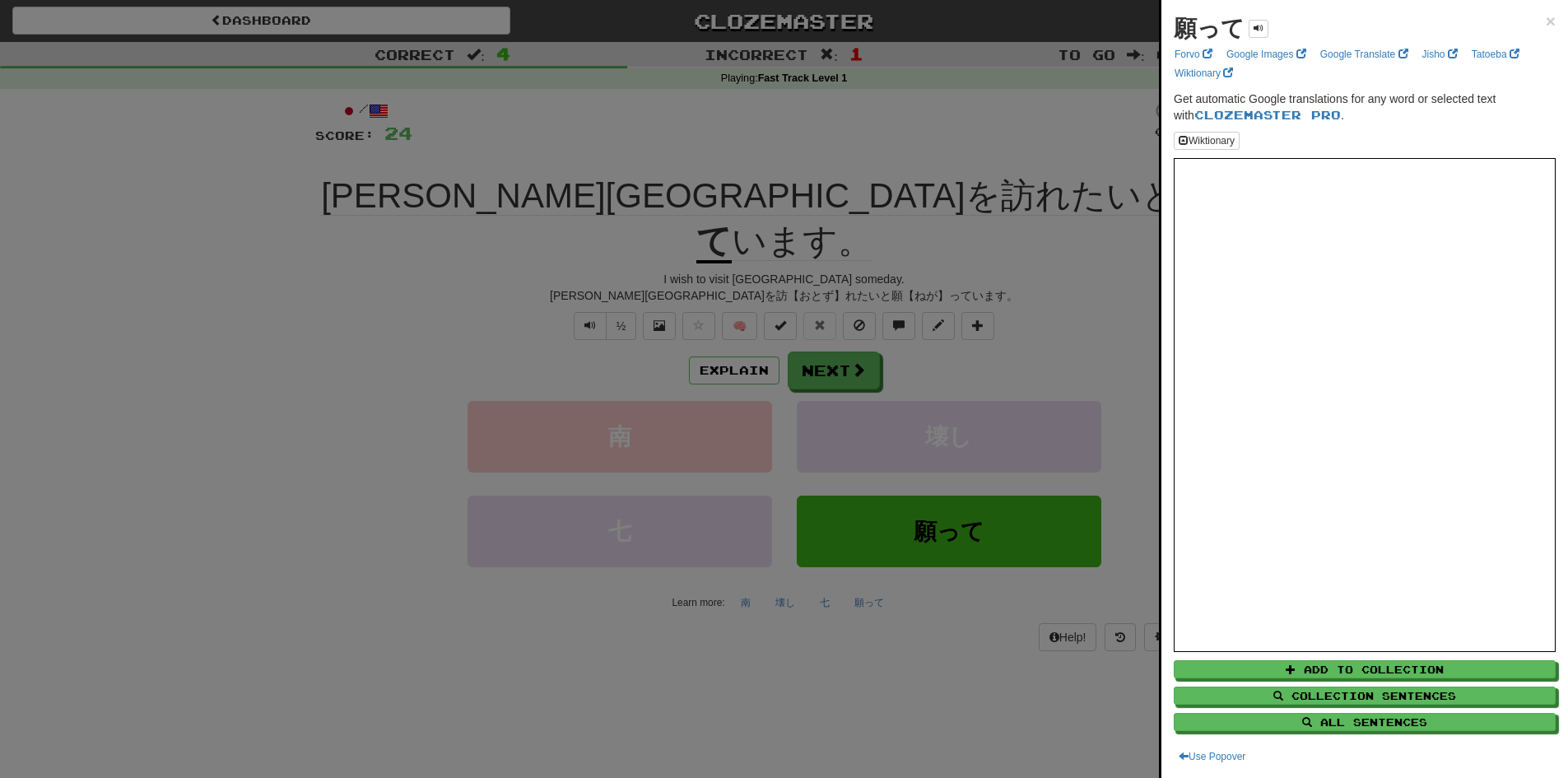
drag, startPoint x: 270, startPoint y: 358, endPoint x: 717, endPoint y: 355, distance: 447.0
click at [270, 359] on div at bounding box center [784, 389] width 1568 height 778
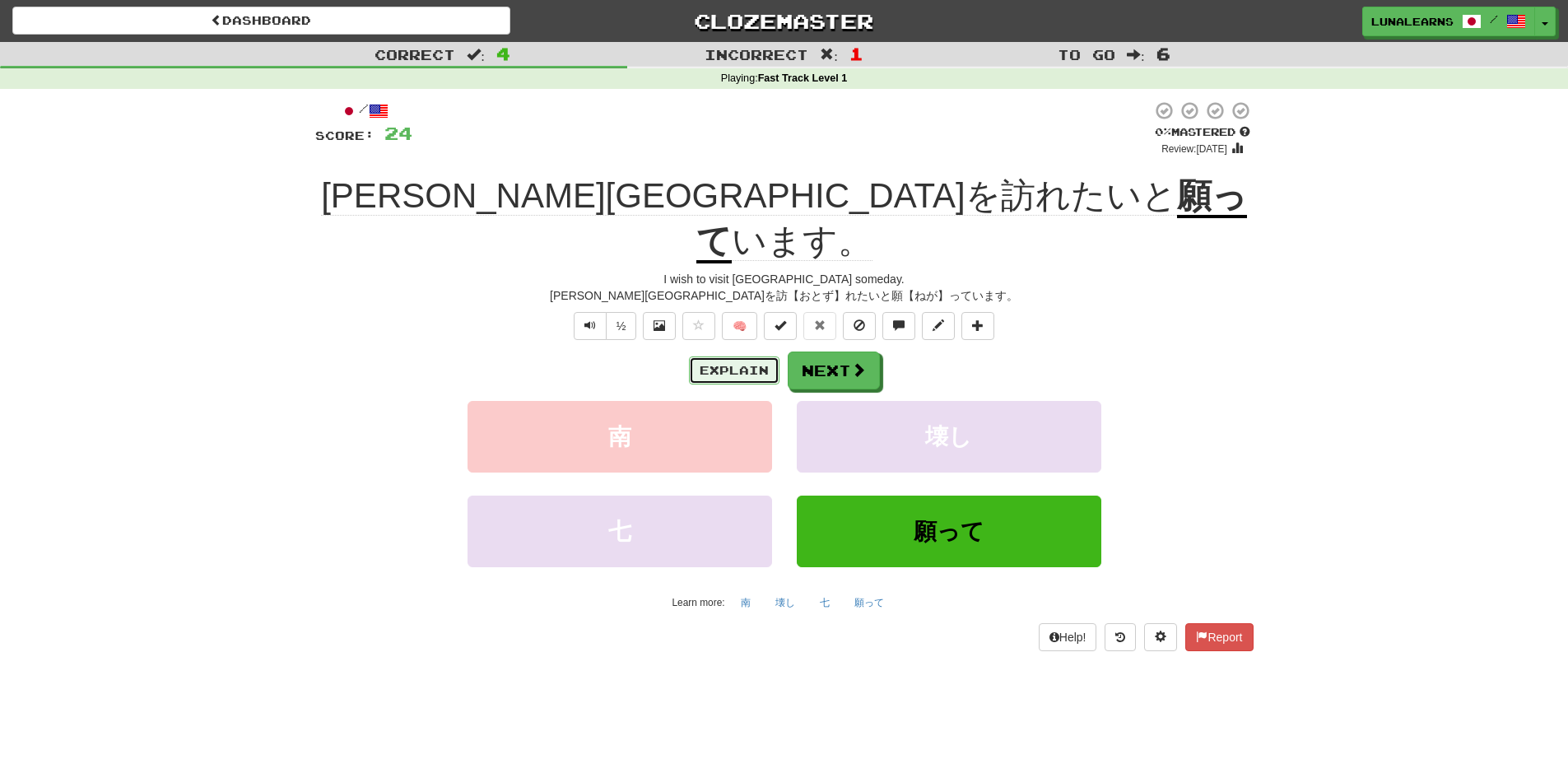
click at [704, 356] on button "Explain" at bounding box center [734, 370] width 91 height 28
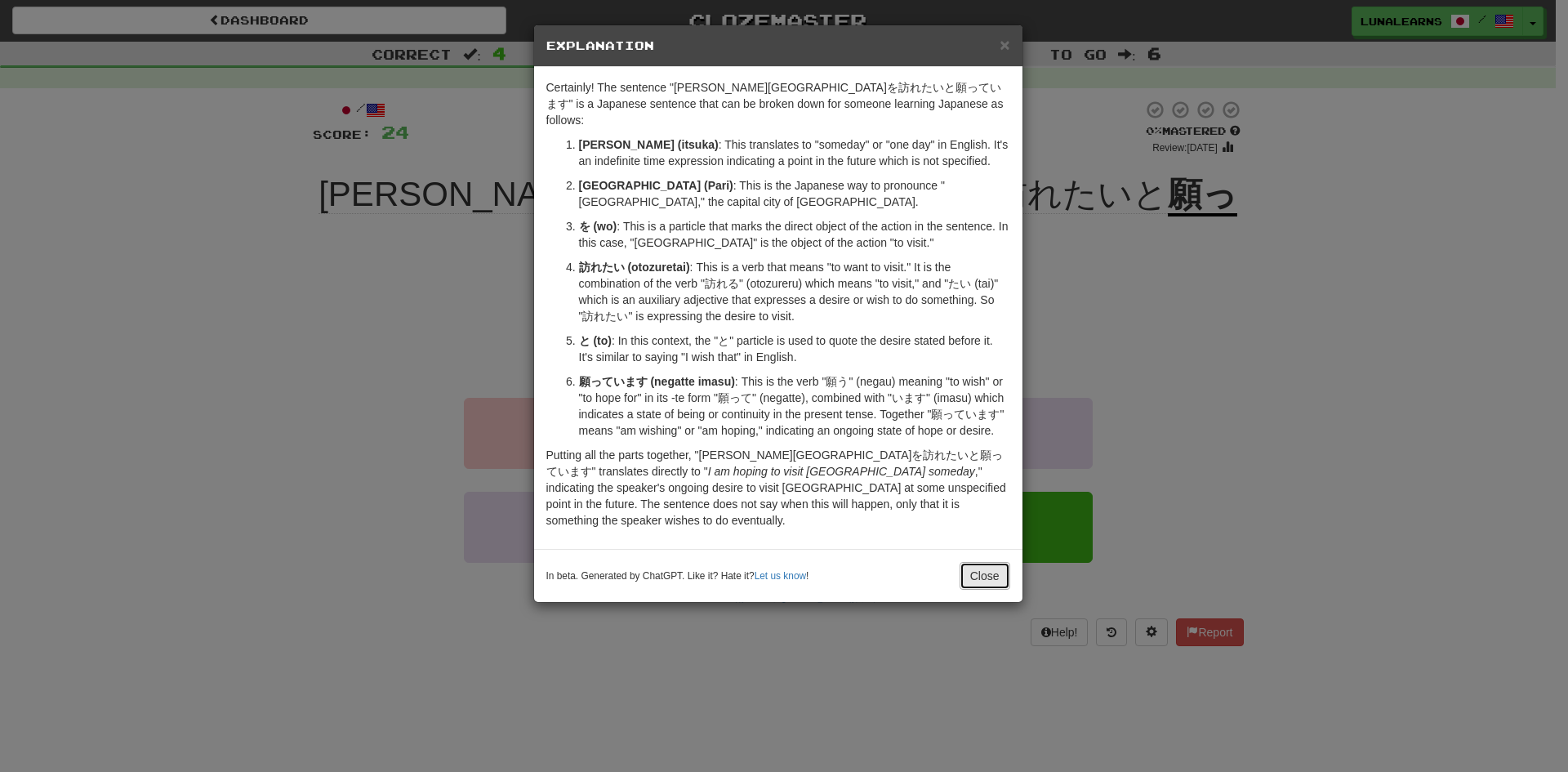
click at [974, 562] on button "Close" at bounding box center [985, 576] width 51 height 28
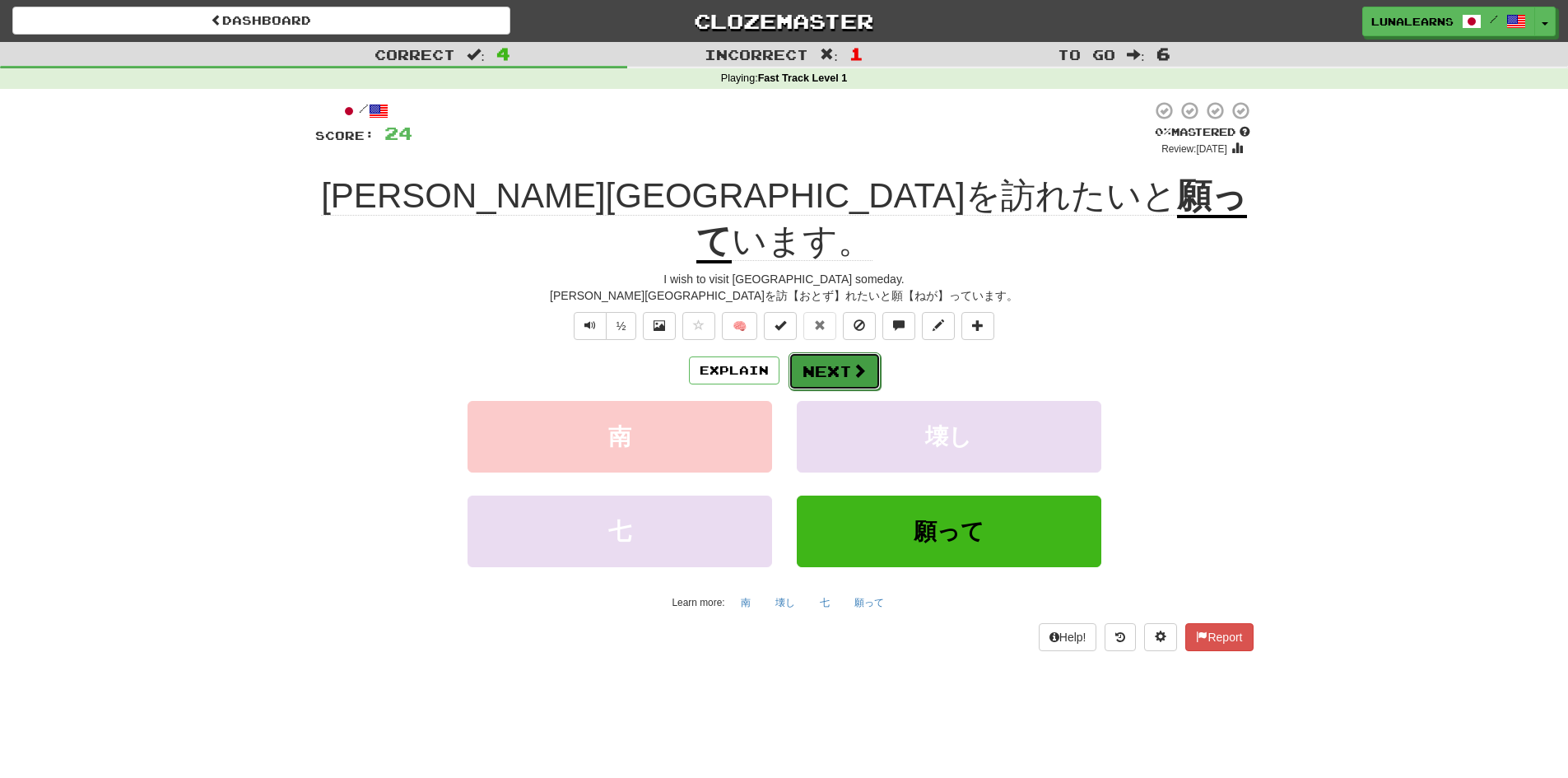
click at [828, 352] on button "Next" at bounding box center [835, 371] width 93 height 38
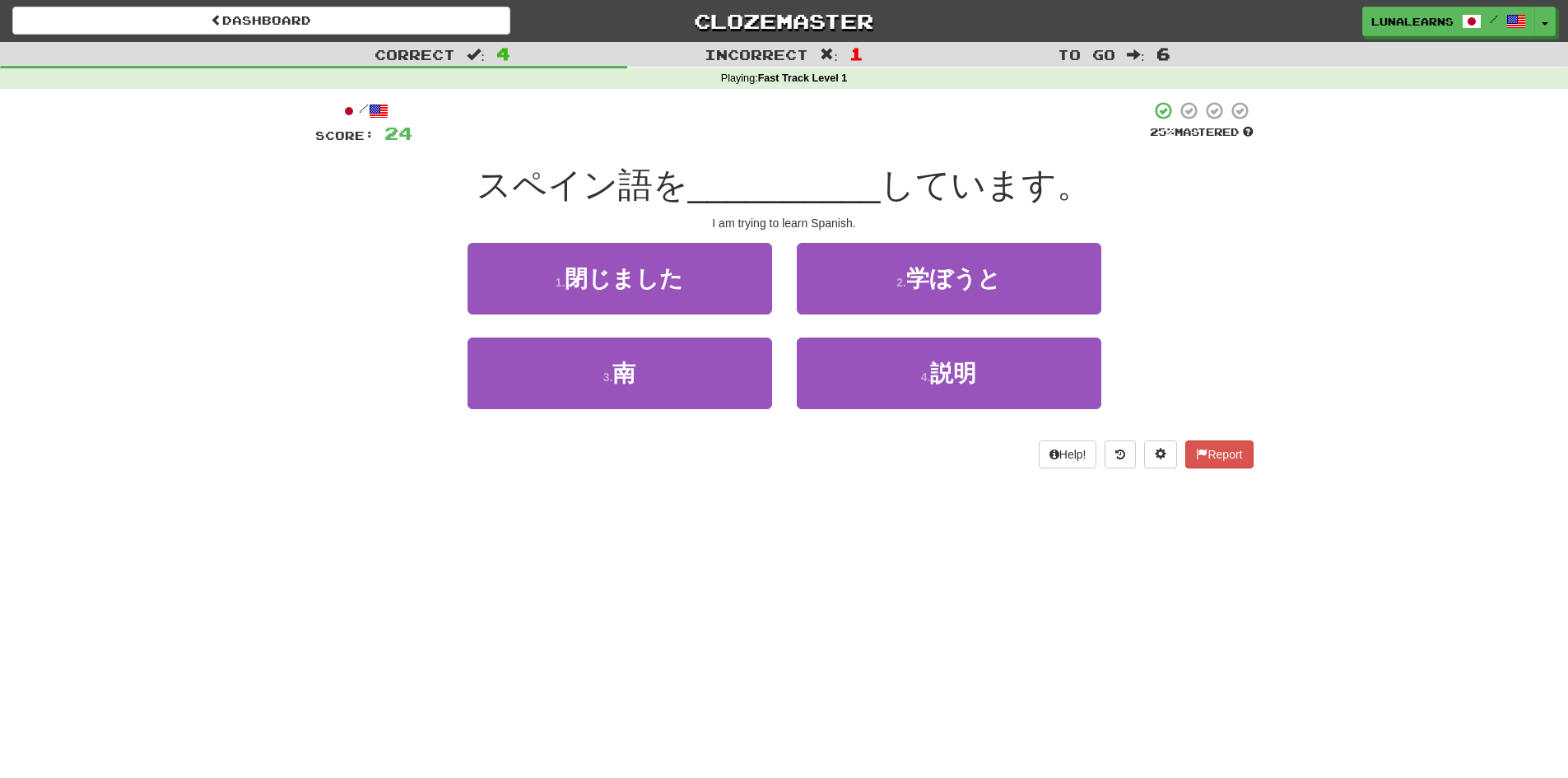
click at [717, 507] on div "Dashboard Clozemaster LunaLearns / Toggle Dropdown Dashboard Leaderboard Activi…" at bounding box center [784, 389] width 1568 height 778
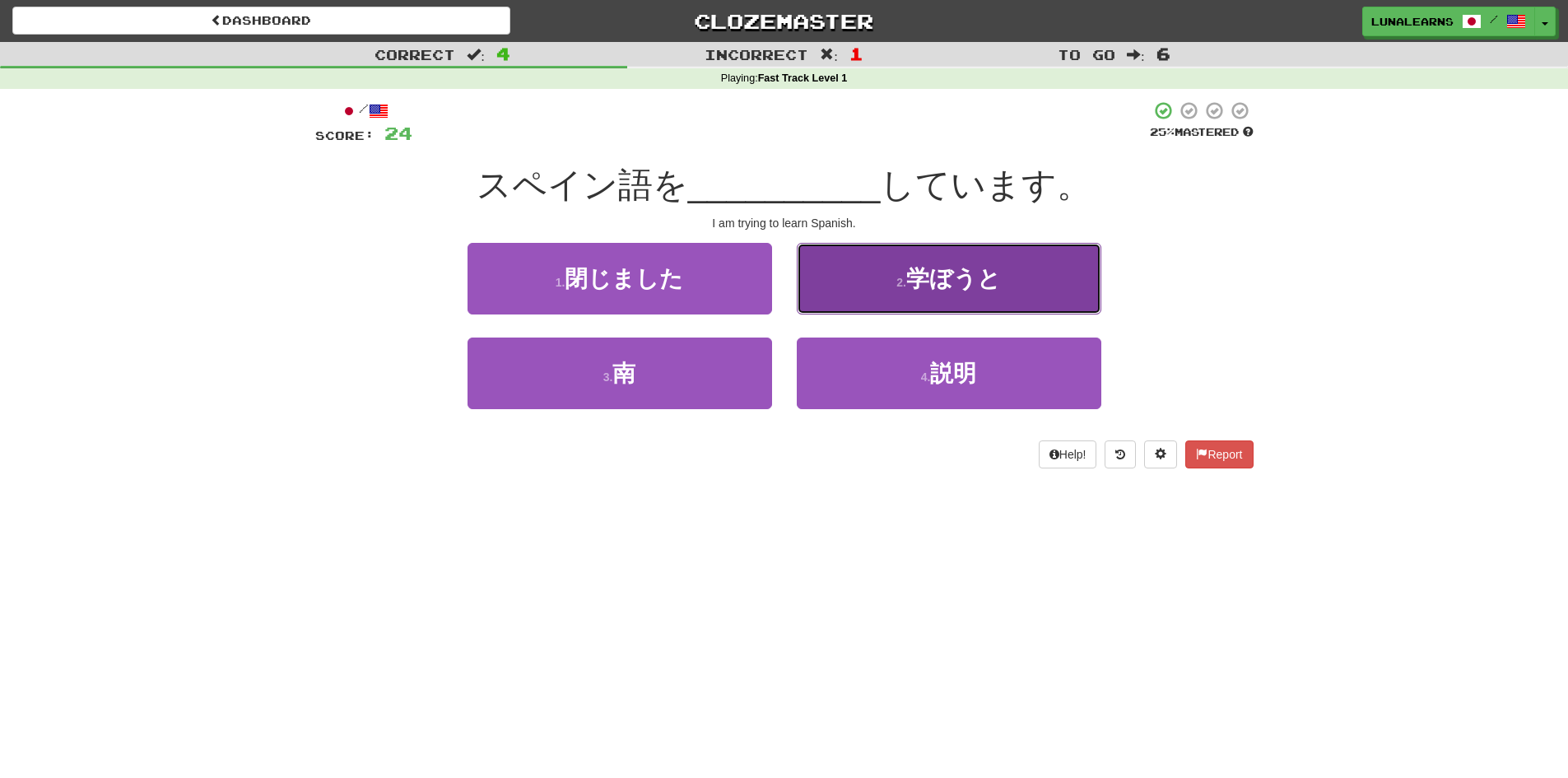
click at [1052, 274] on button "2 . 学ぼうと" at bounding box center [949, 279] width 304 height 72
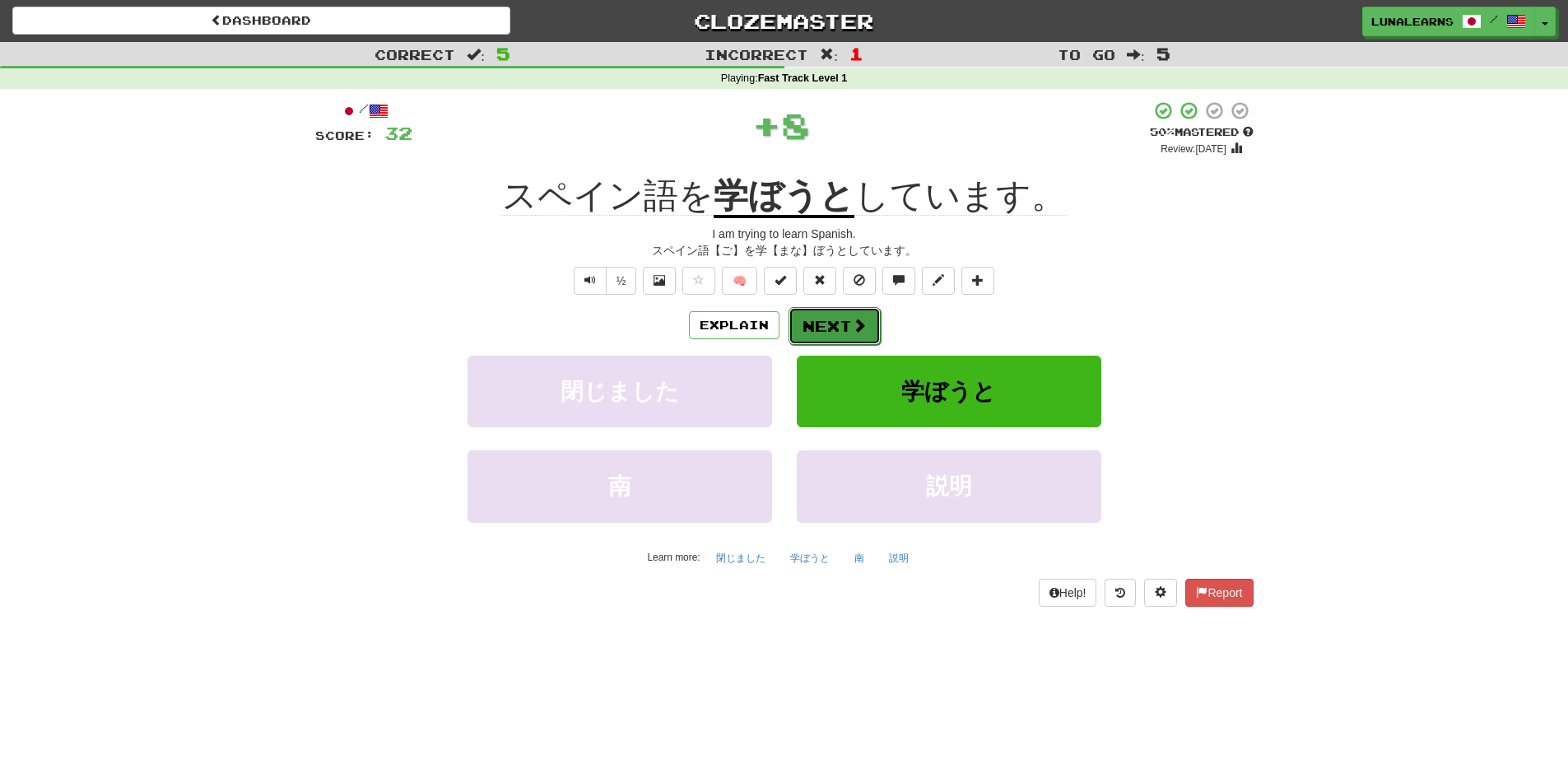
click at [831, 308] on button "Next" at bounding box center [835, 326] width 93 height 38
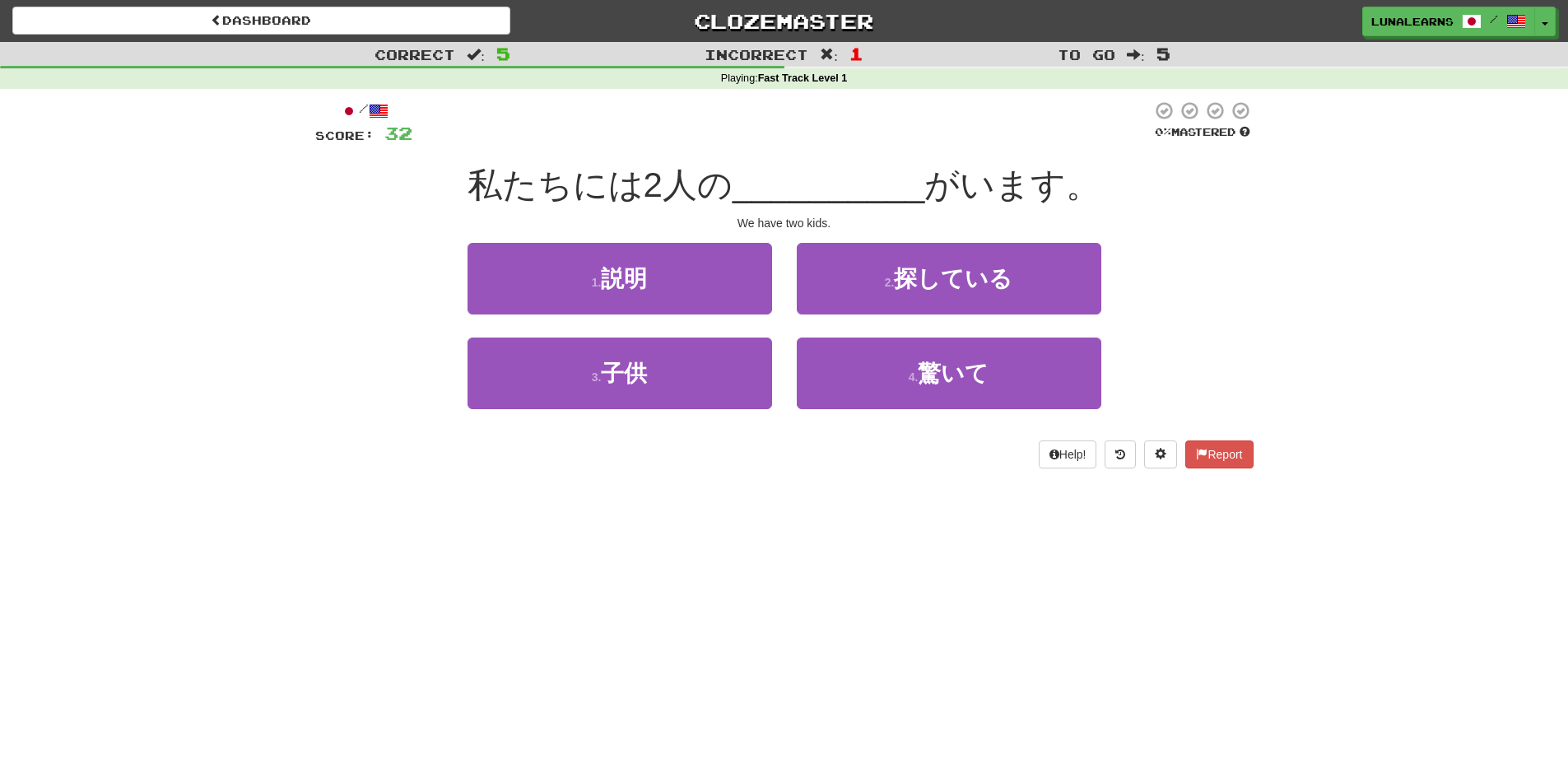
click at [919, 566] on div "Dashboard Clozemaster LunaLearns / Toggle Dropdown Dashboard Leaderboard Activi…" at bounding box center [784, 389] width 1568 height 778
click at [903, 547] on div "Dashboard Clozemaster LunaLearns / Toggle Dropdown Dashboard Leaderboard Activi…" at bounding box center [784, 389] width 1568 height 778
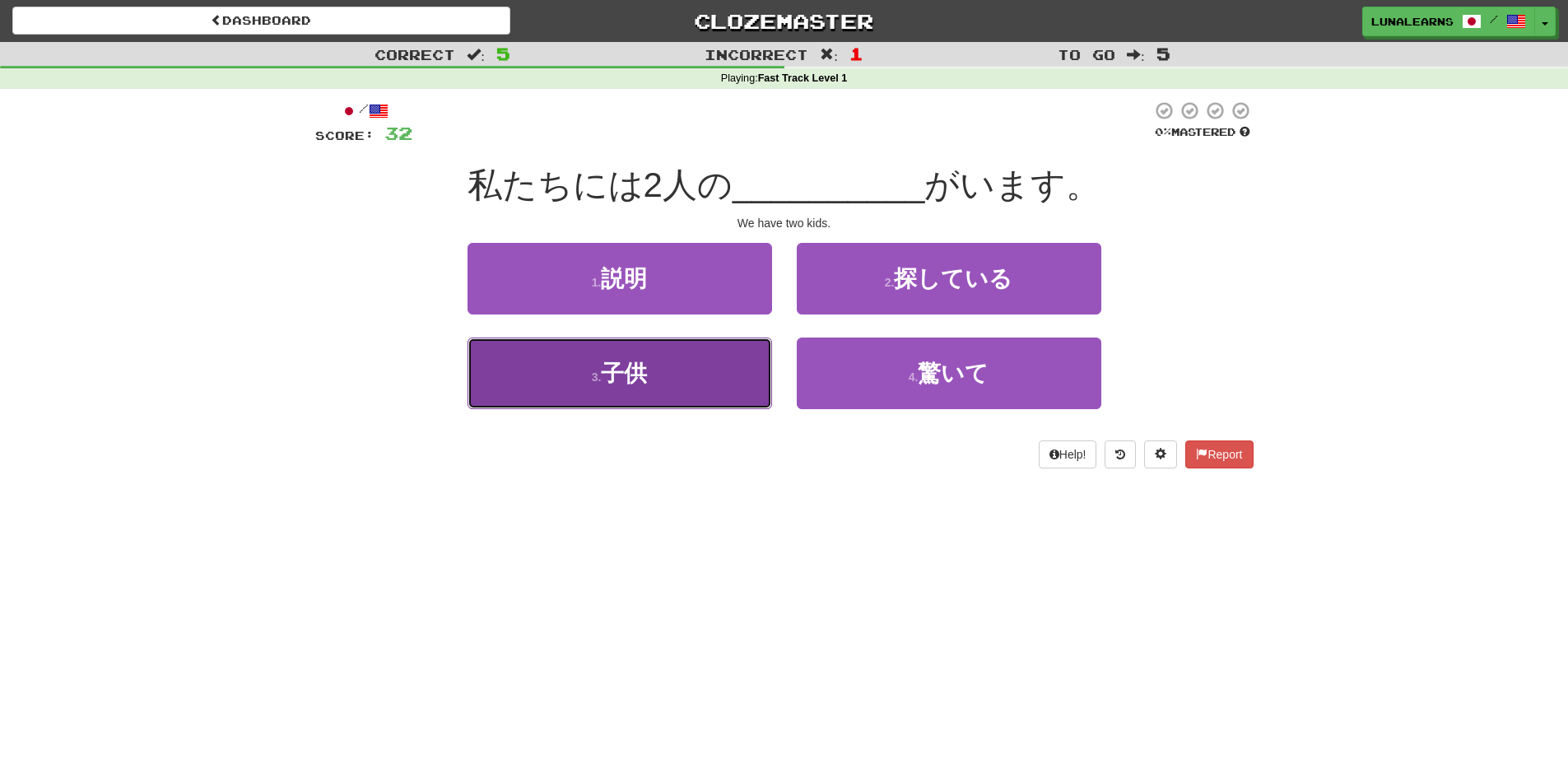
click at [676, 384] on button "3 . 子供" at bounding box center [620, 373] width 304 height 72
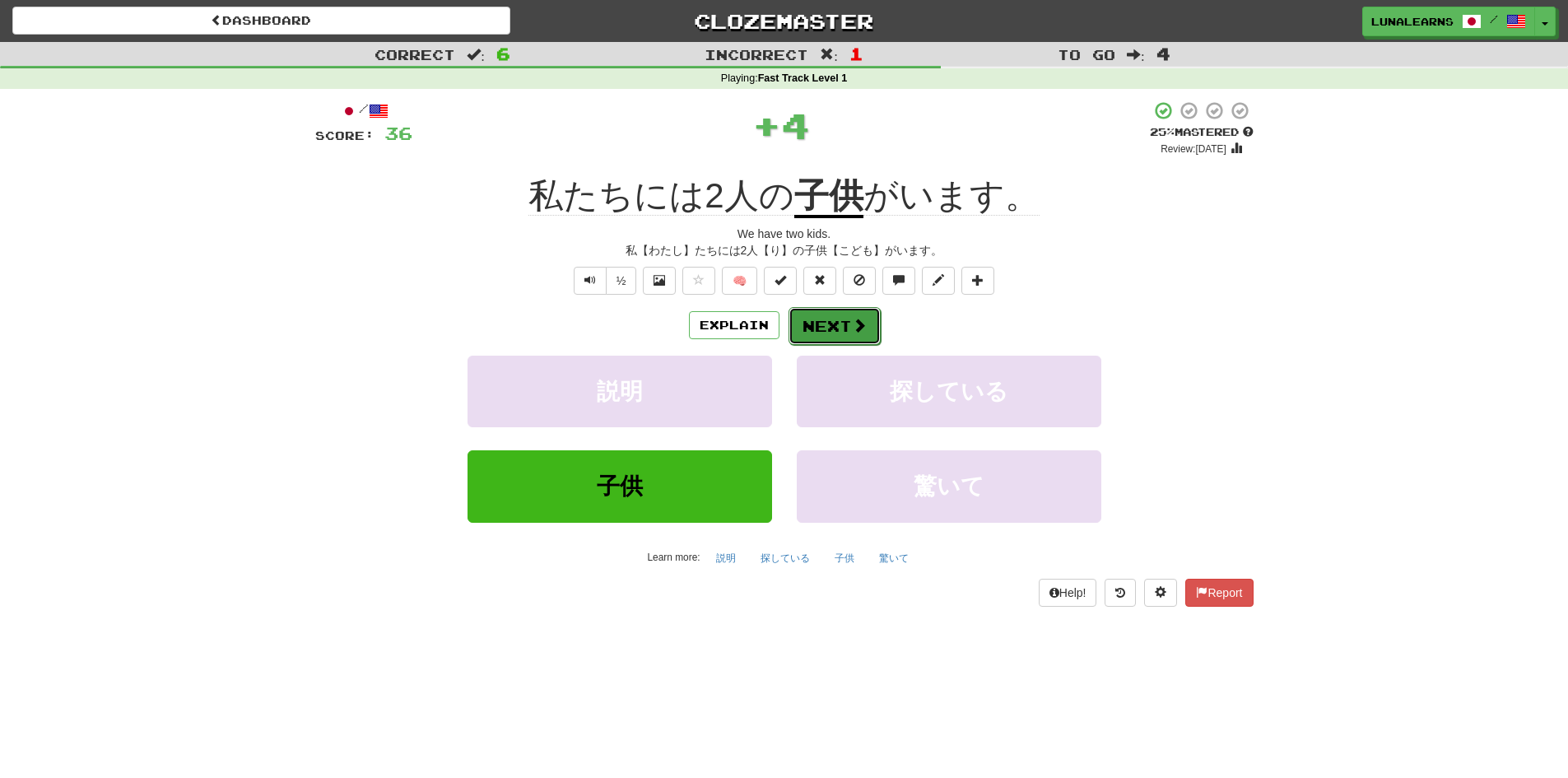
click at [848, 323] on button "Next" at bounding box center [835, 326] width 93 height 38
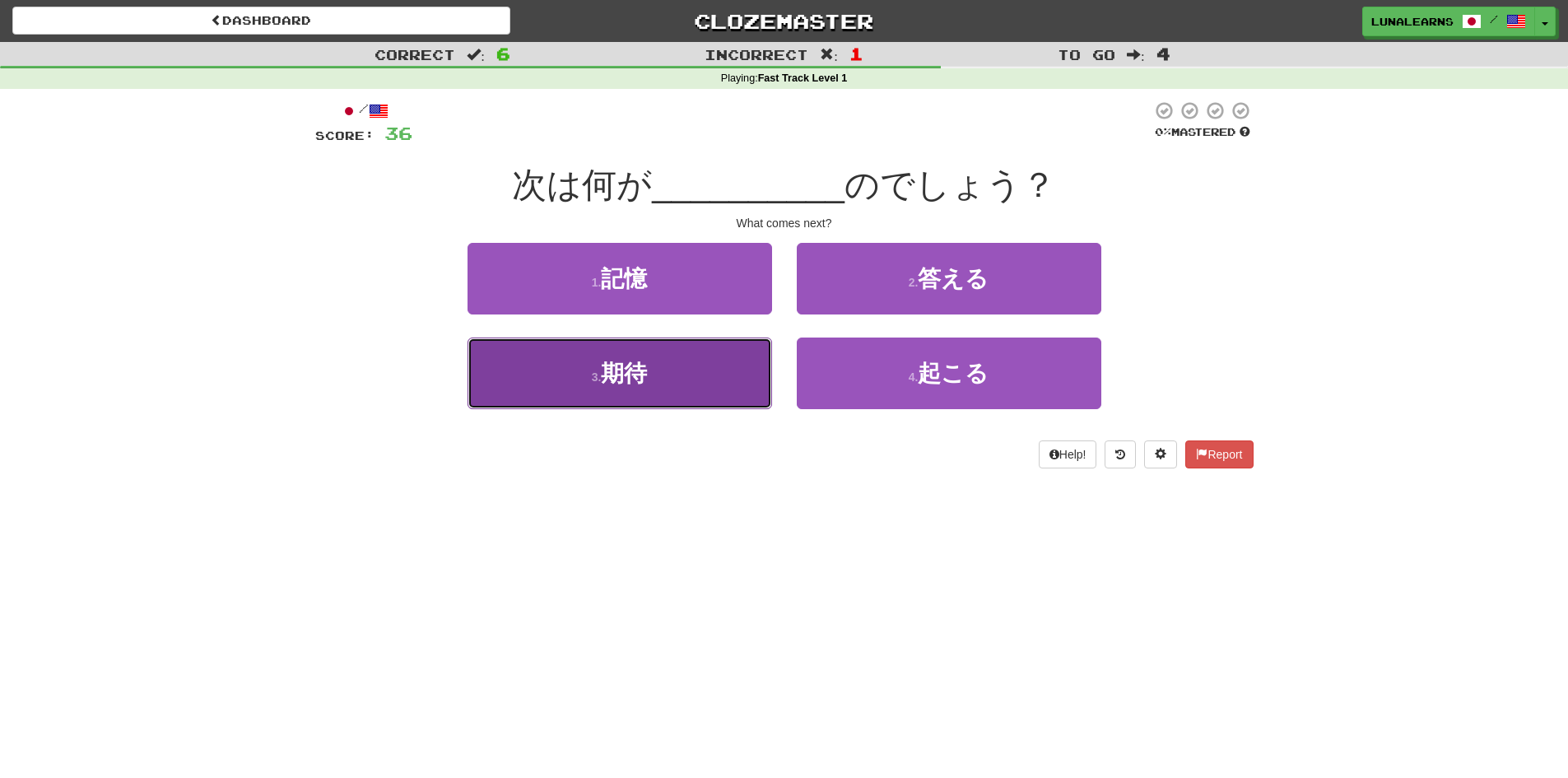
click at [675, 389] on button "3 . 期待" at bounding box center [620, 373] width 304 height 72
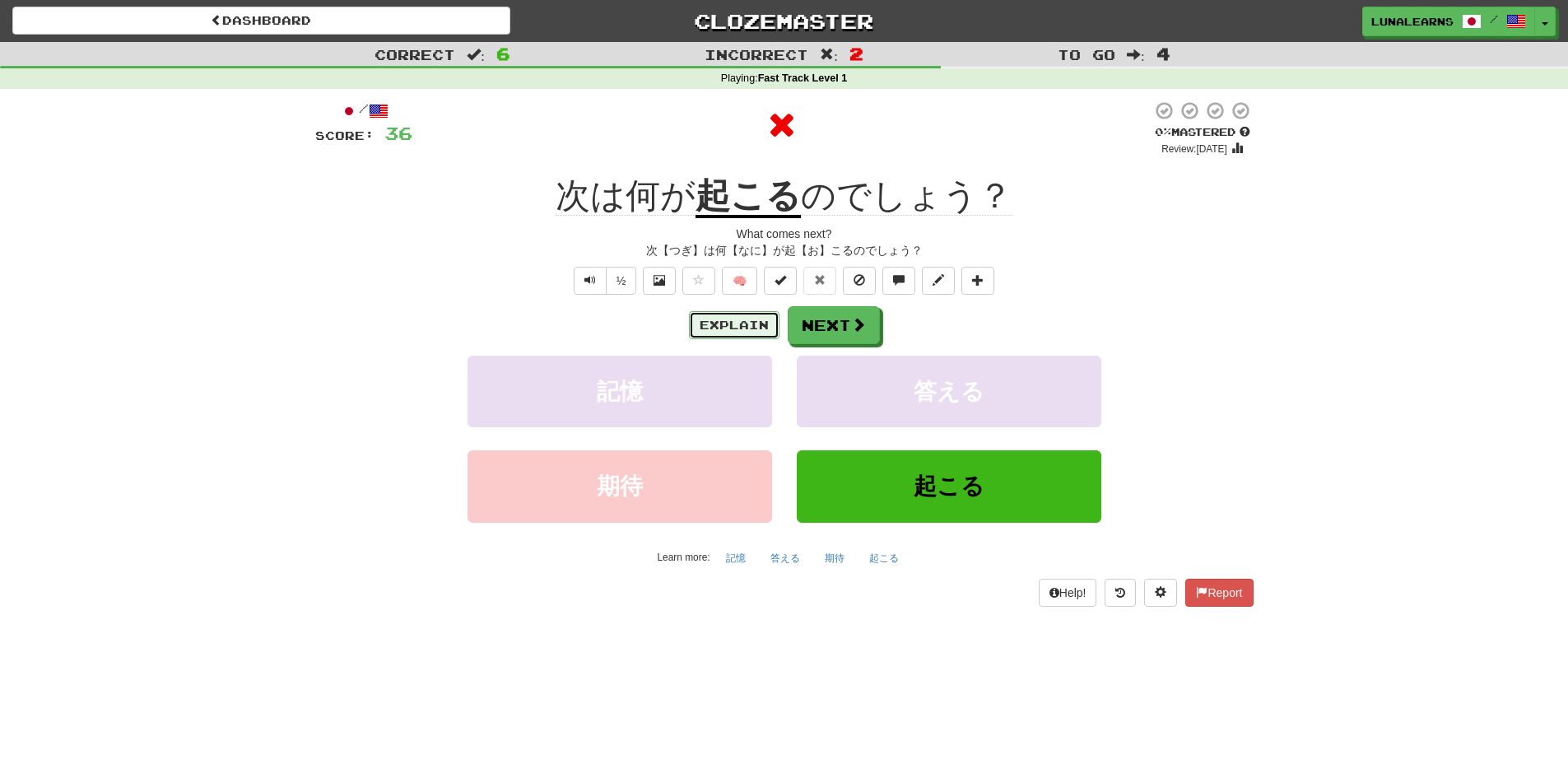
click at [744, 317] on button "Explain" at bounding box center [734, 325] width 91 height 28
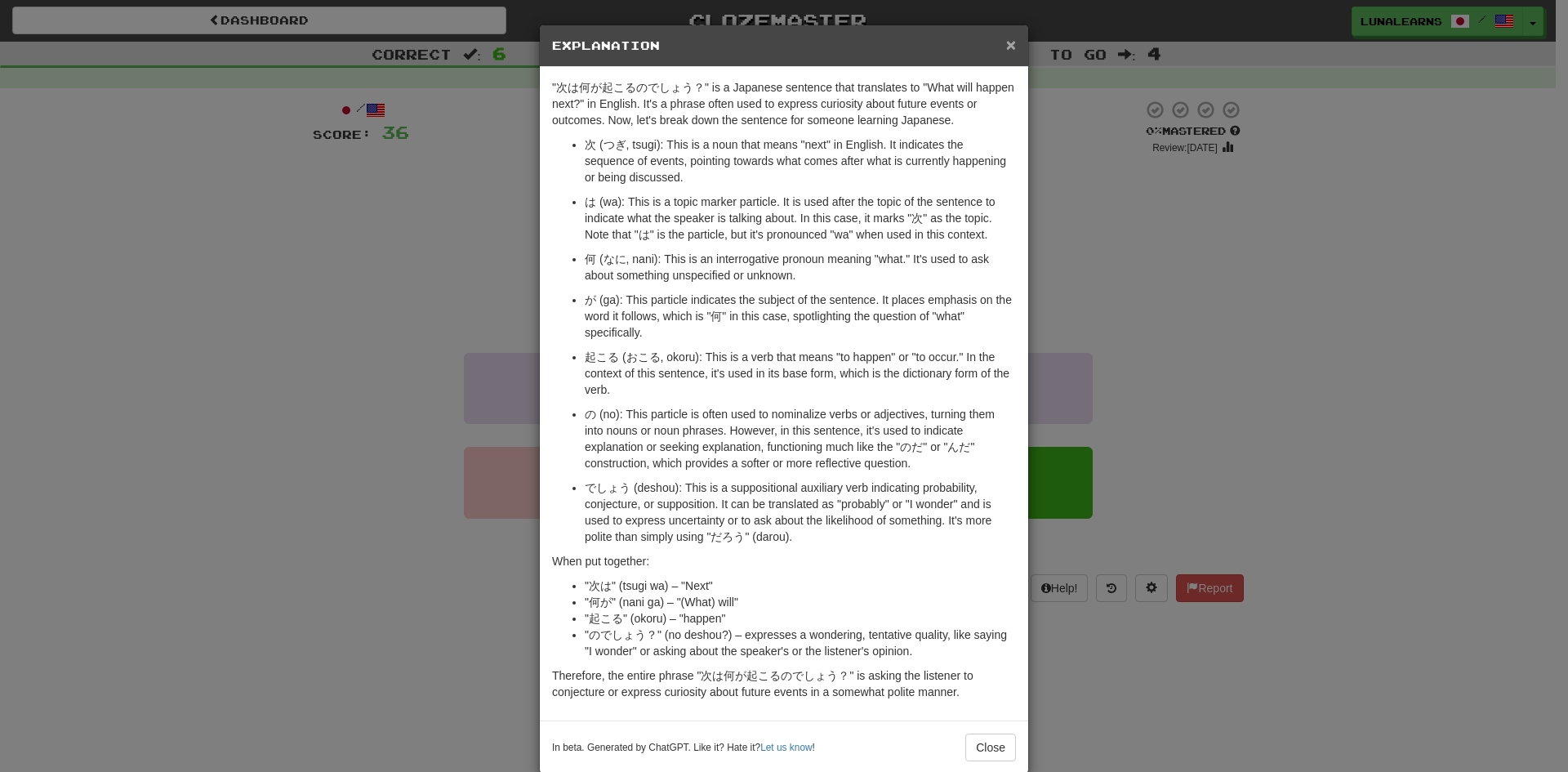
click at [1006, 35] on span "×" at bounding box center [1011, 44] width 10 height 19
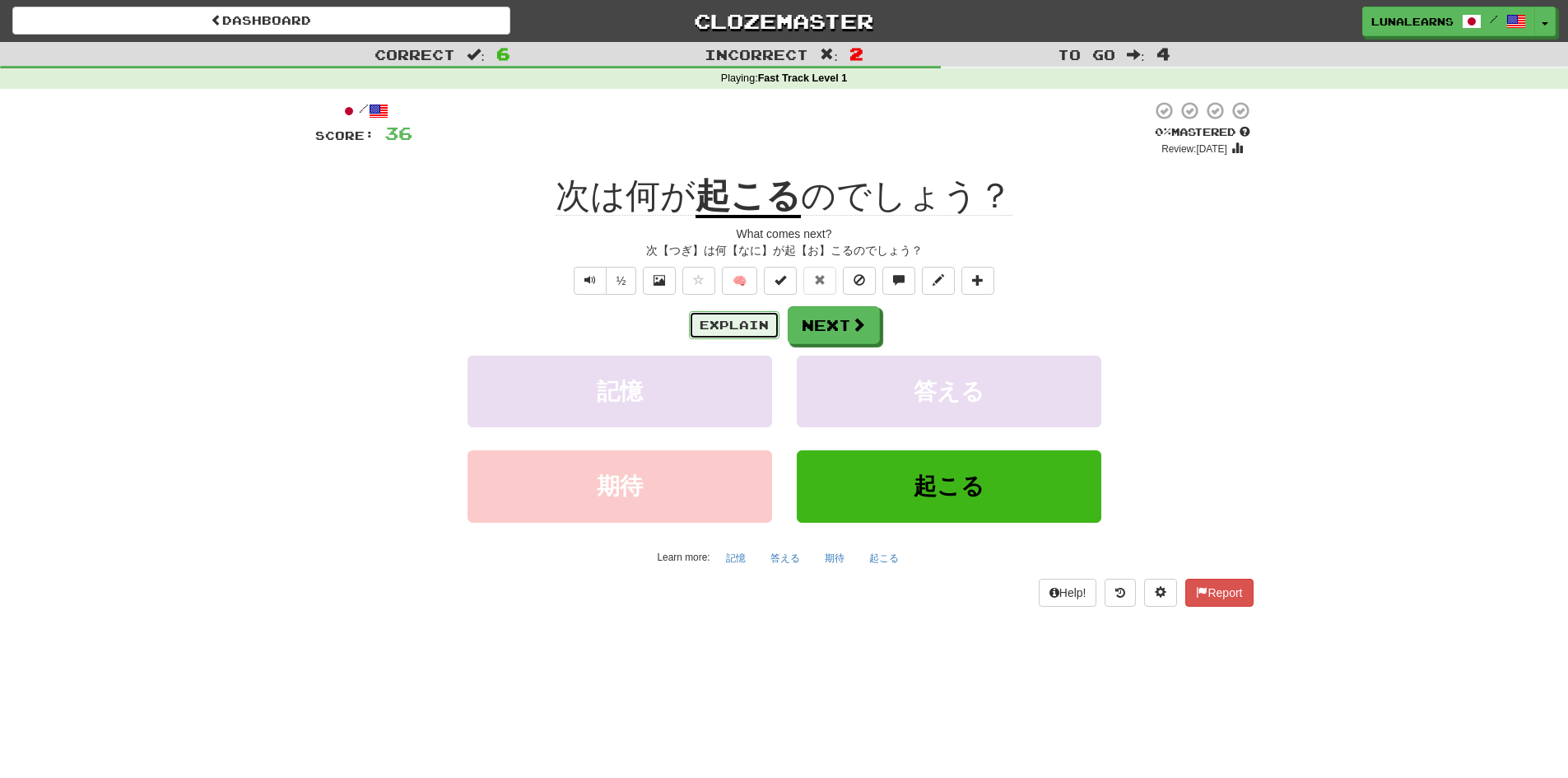
click at [705, 313] on button "Explain" at bounding box center [734, 325] width 91 height 28
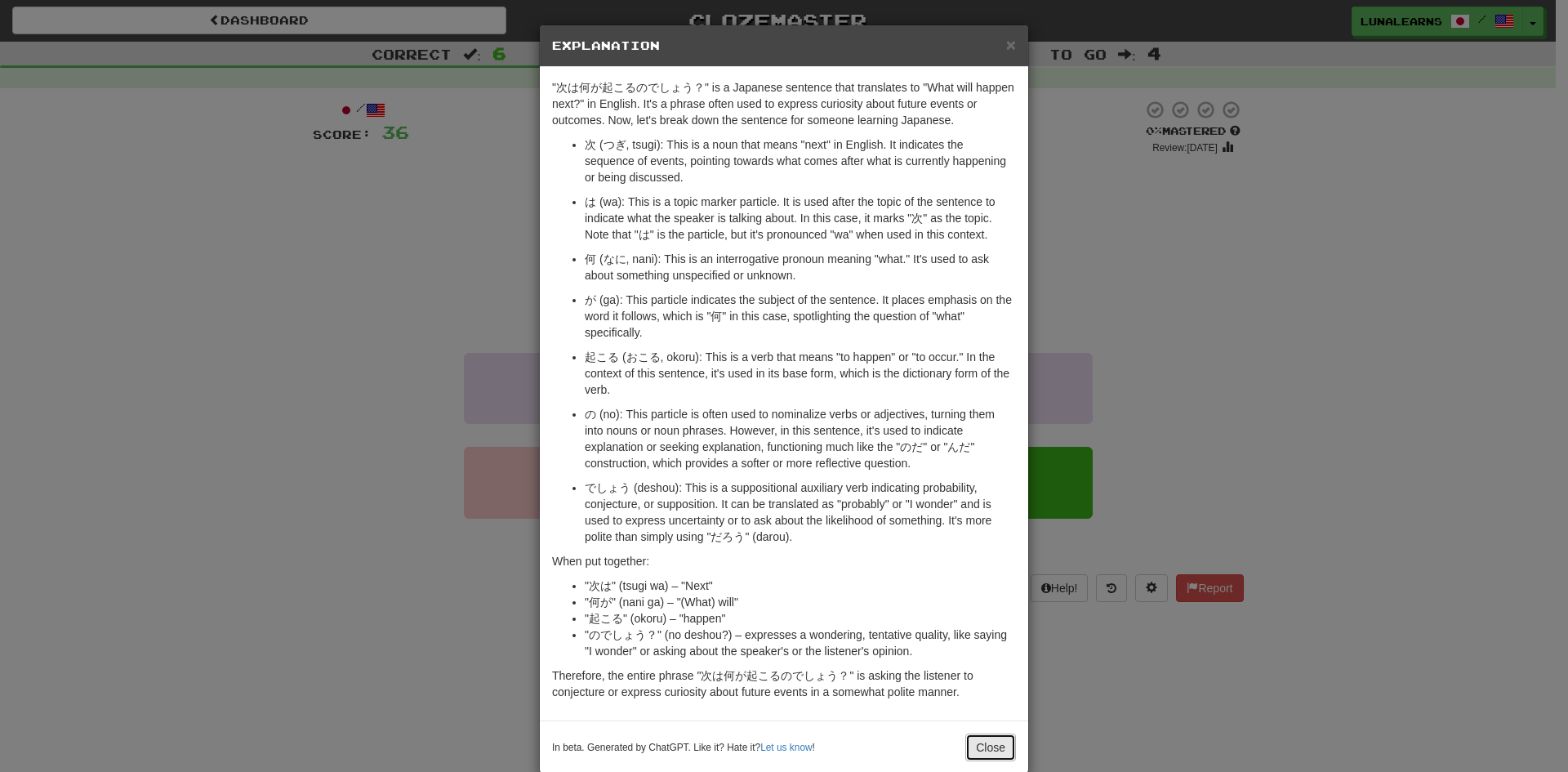
click at [993, 749] on button "Close" at bounding box center [991, 747] width 51 height 28
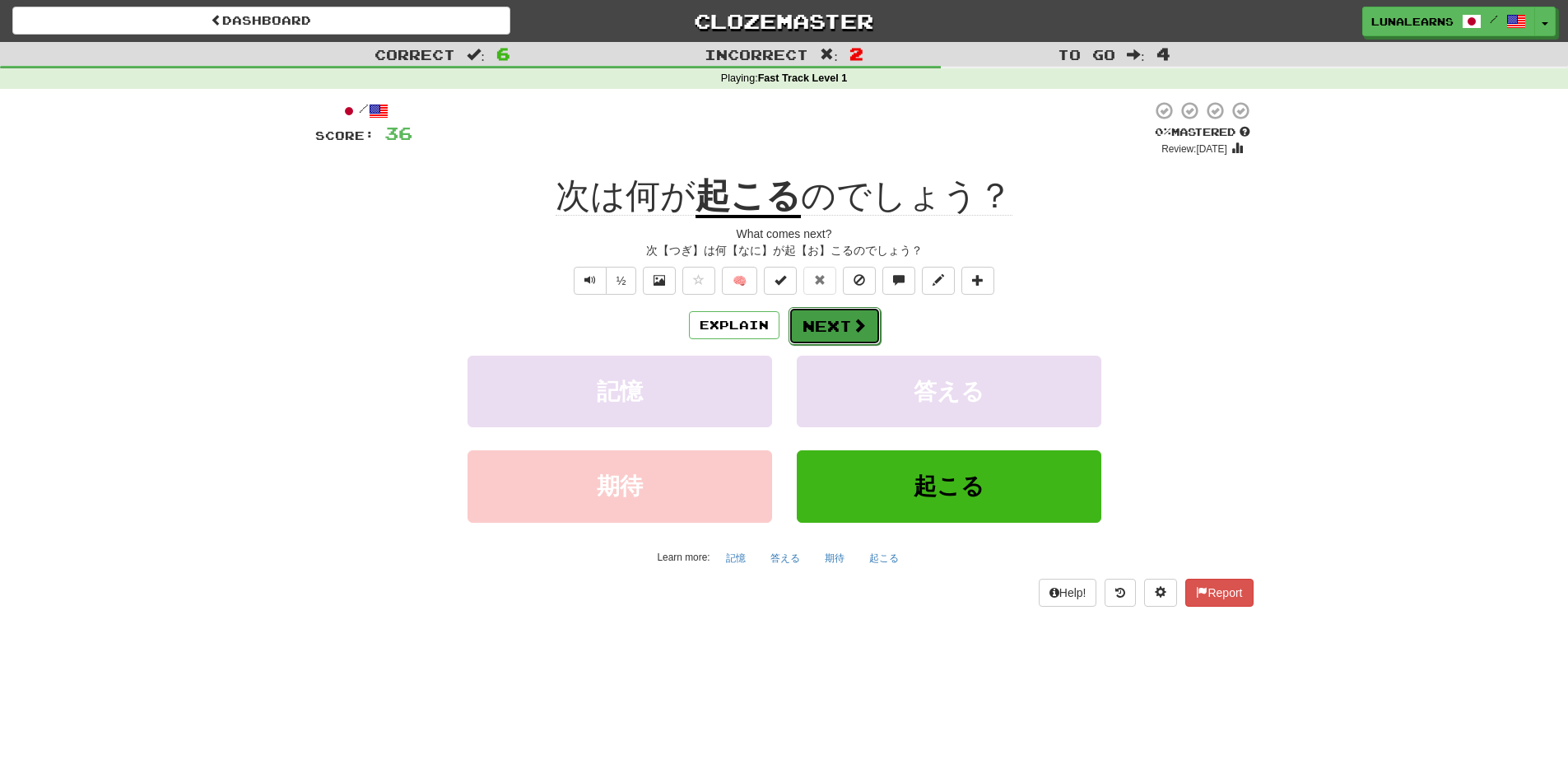
click at [867, 317] on button "Next" at bounding box center [835, 326] width 93 height 38
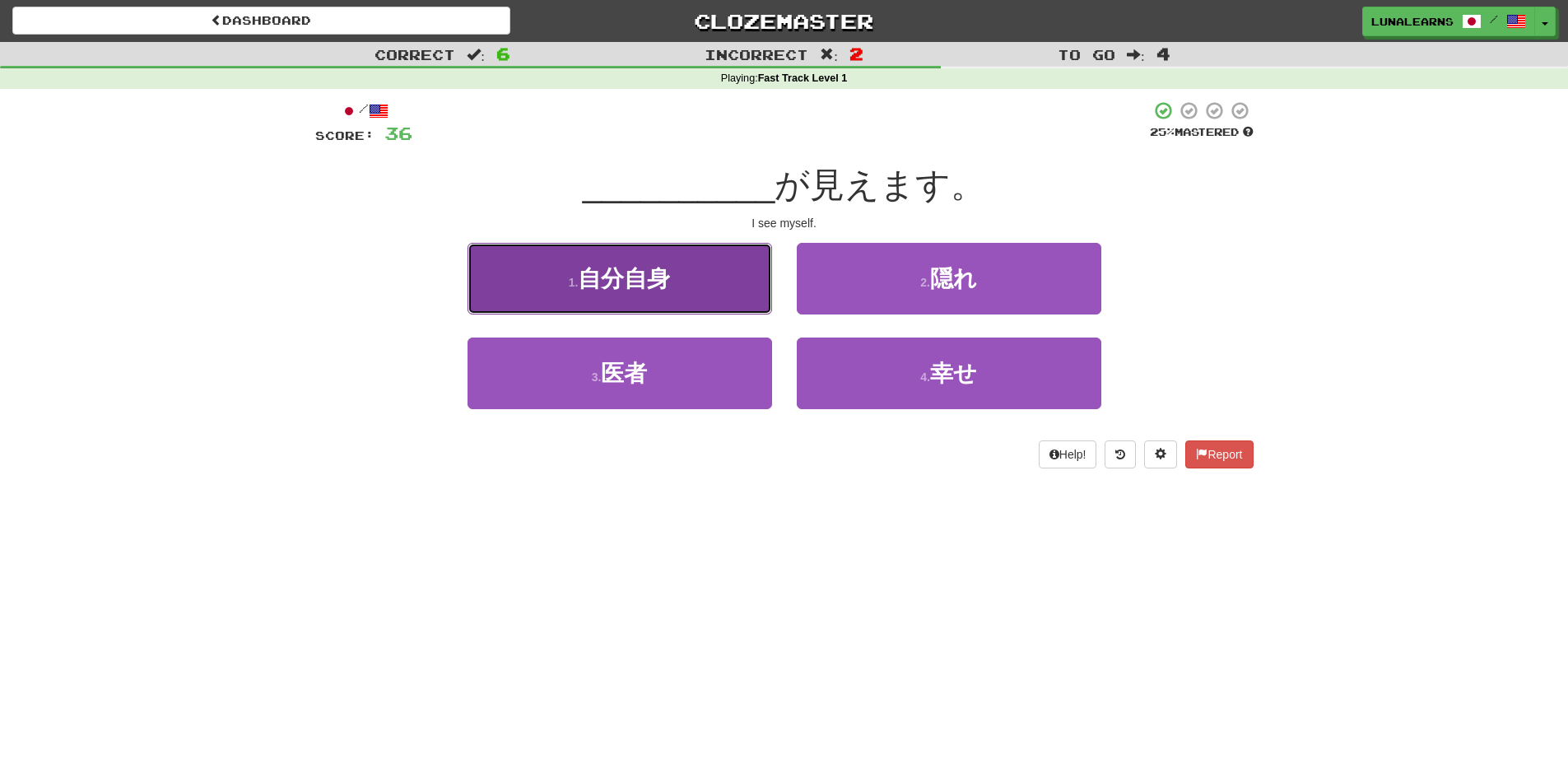
click at [733, 272] on button "1 . 自分自身" at bounding box center [620, 279] width 304 height 72
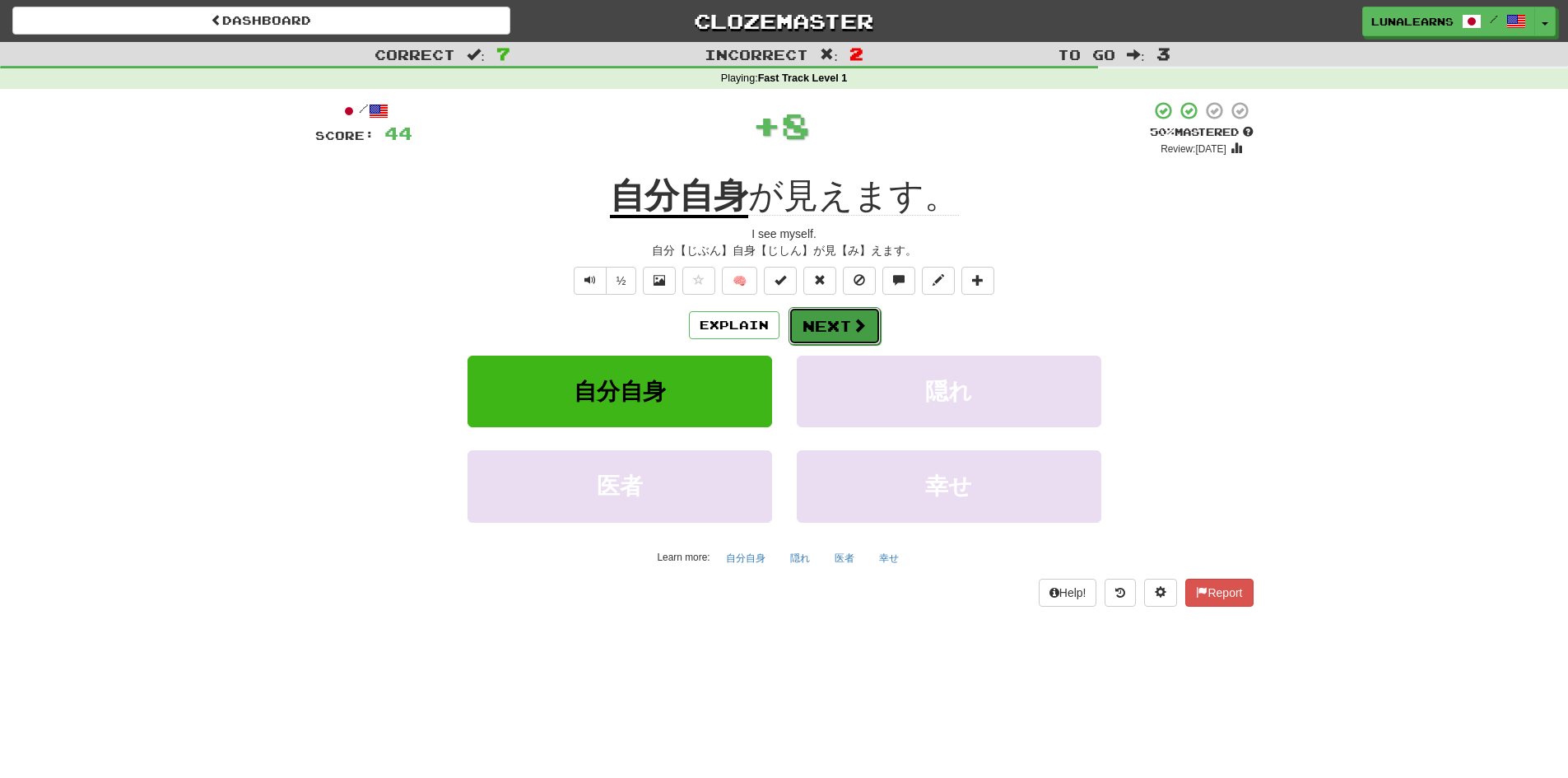
click at [827, 326] on button "Next" at bounding box center [835, 326] width 93 height 38
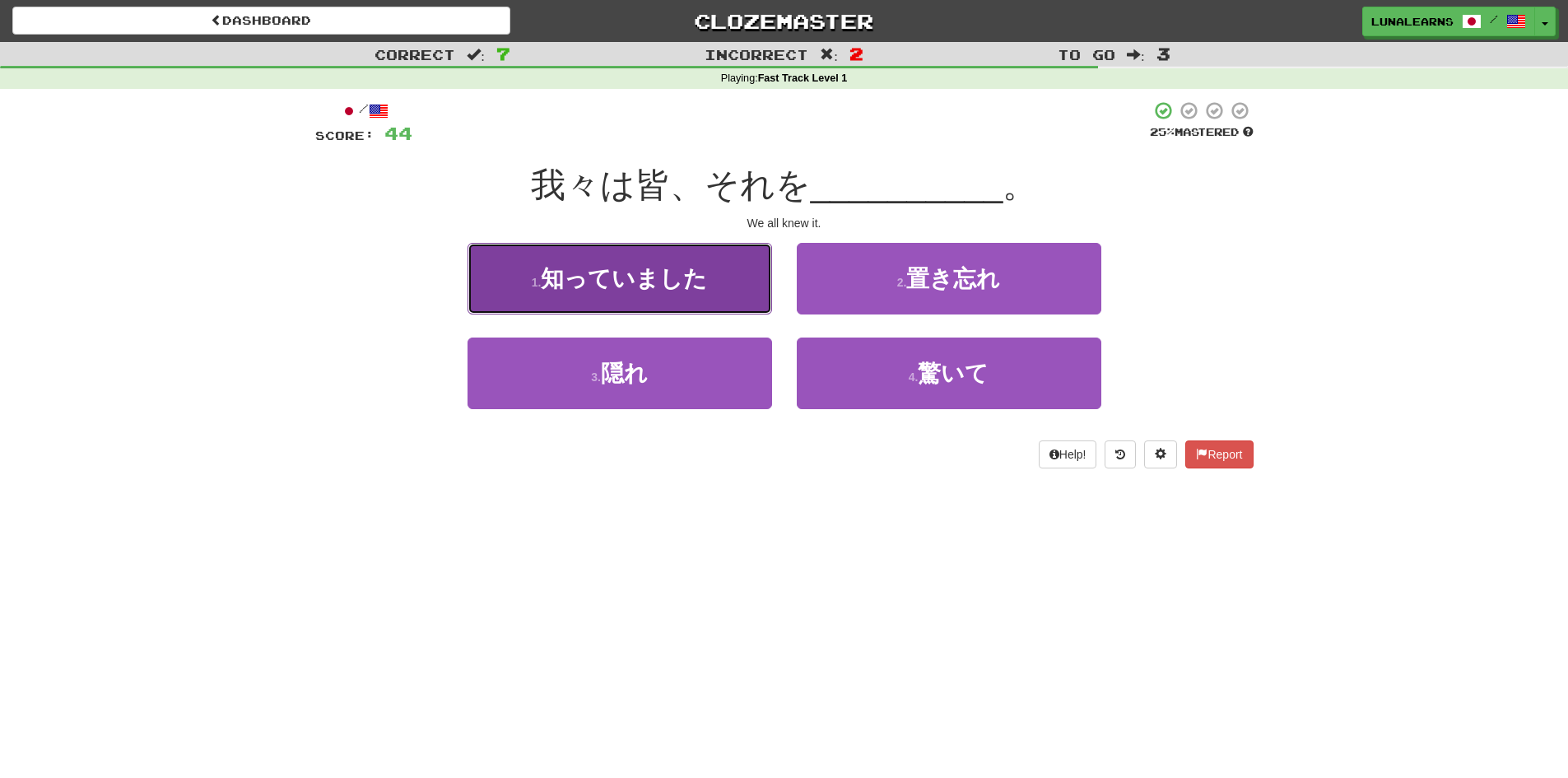
click at [716, 292] on button "1 . 知っていました" at bounding box center [620, 279] width 304 height 72
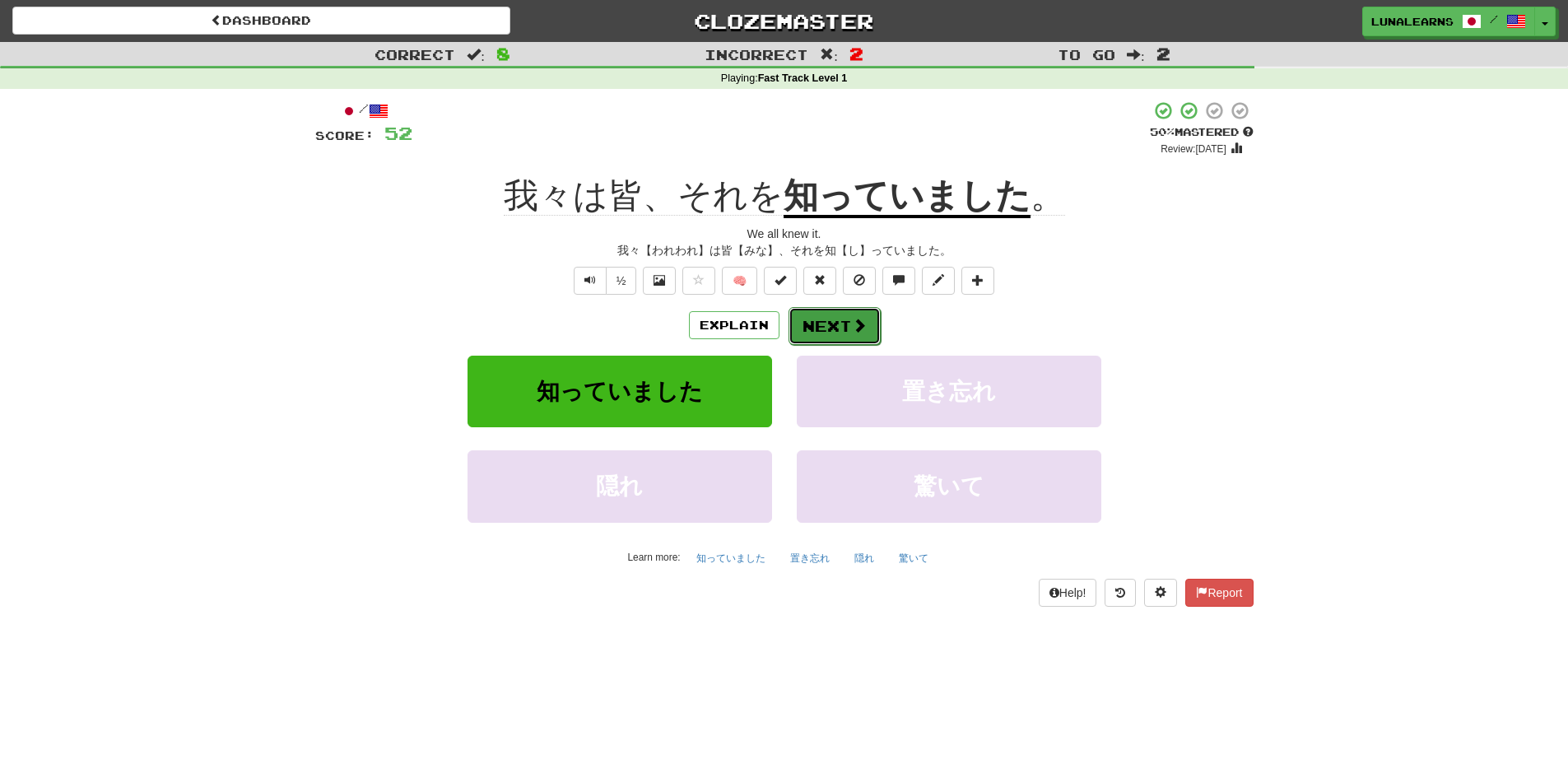
click at [818, 336] on button "Next" at bounding box center [835, 326] width 93 height 38
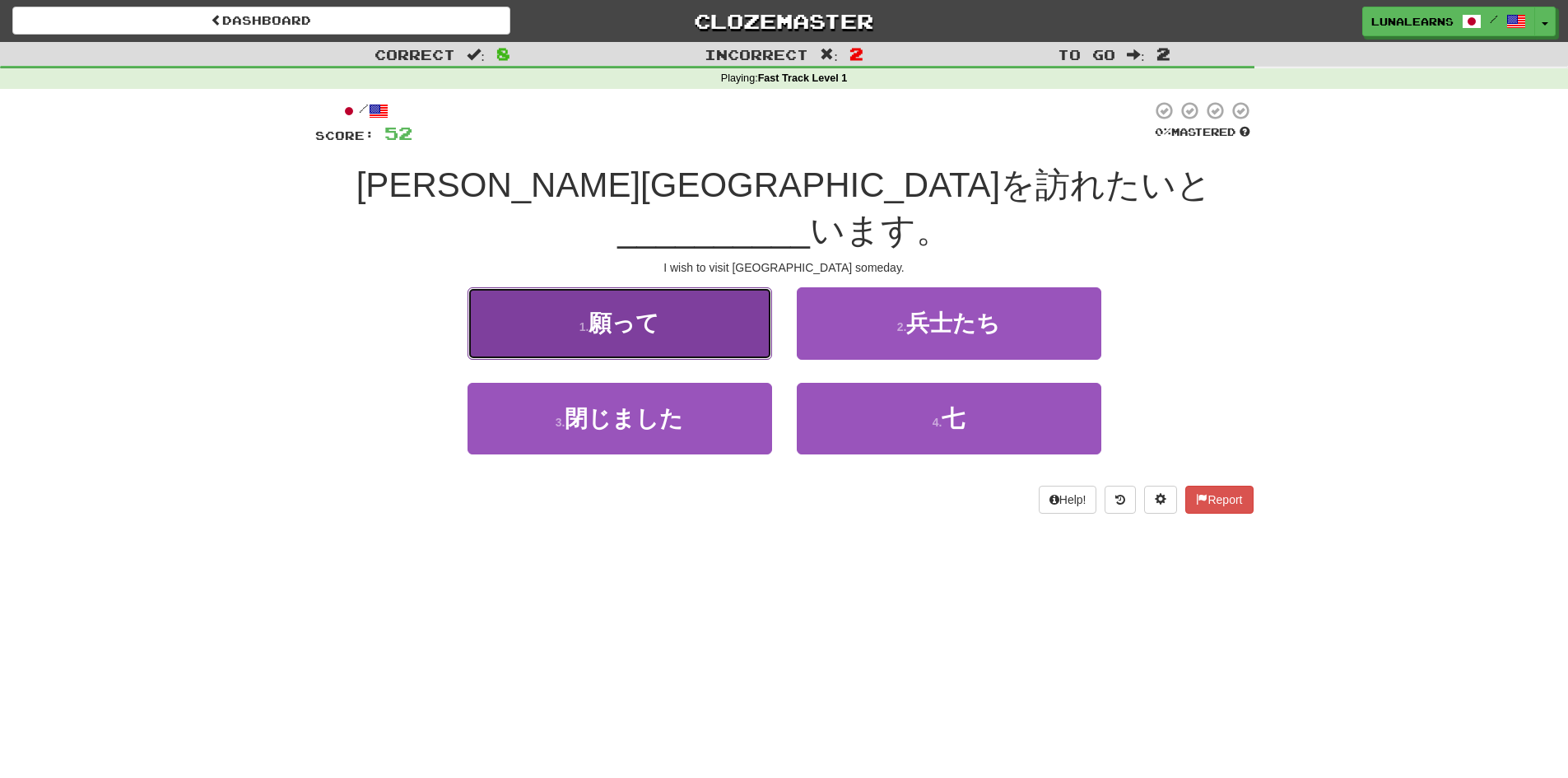
click at [684, 288] on button "1 . 願って" at bounding box center [620, 323] width 304 height 72
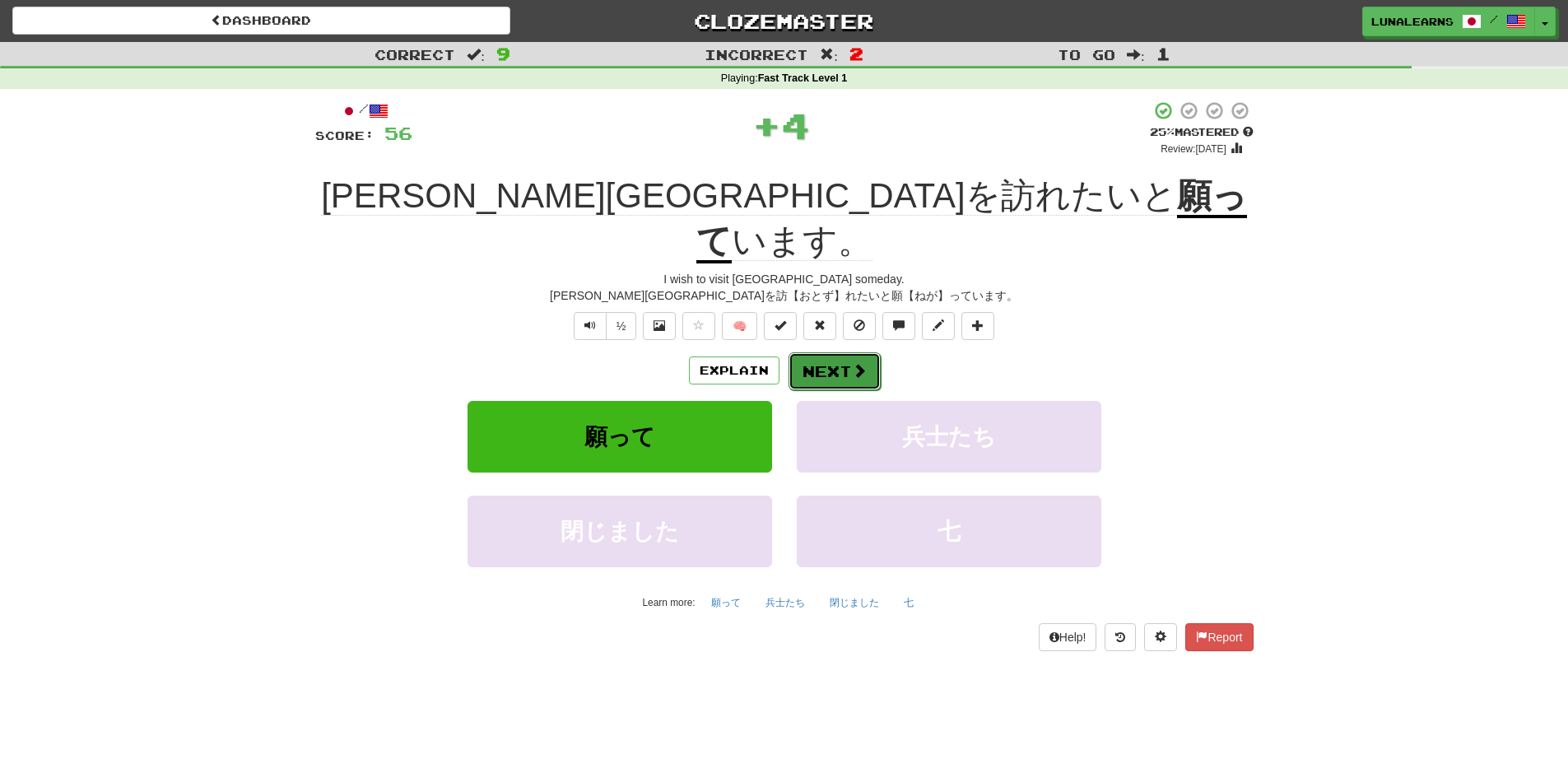
click at [826, 352] on button "Next" at bounding box center [835, 371] width 93 height 38
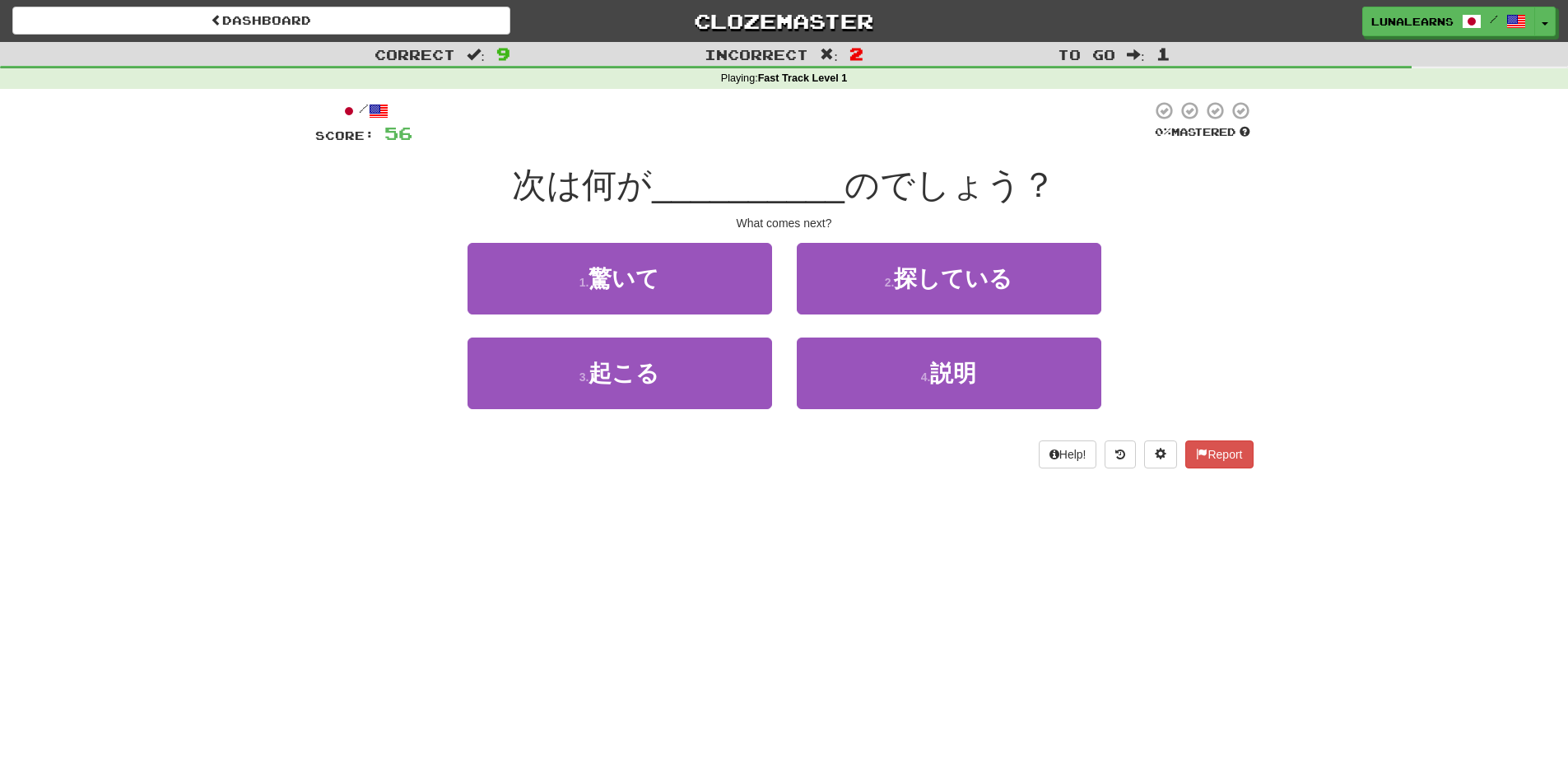
click at [788, 495] on div "Dashboard Clozemaster LunaLearns / Toggle Dropdown Dashboard Leaderboard Activi…" at bounding box center [784, 389] width 1568 height 778
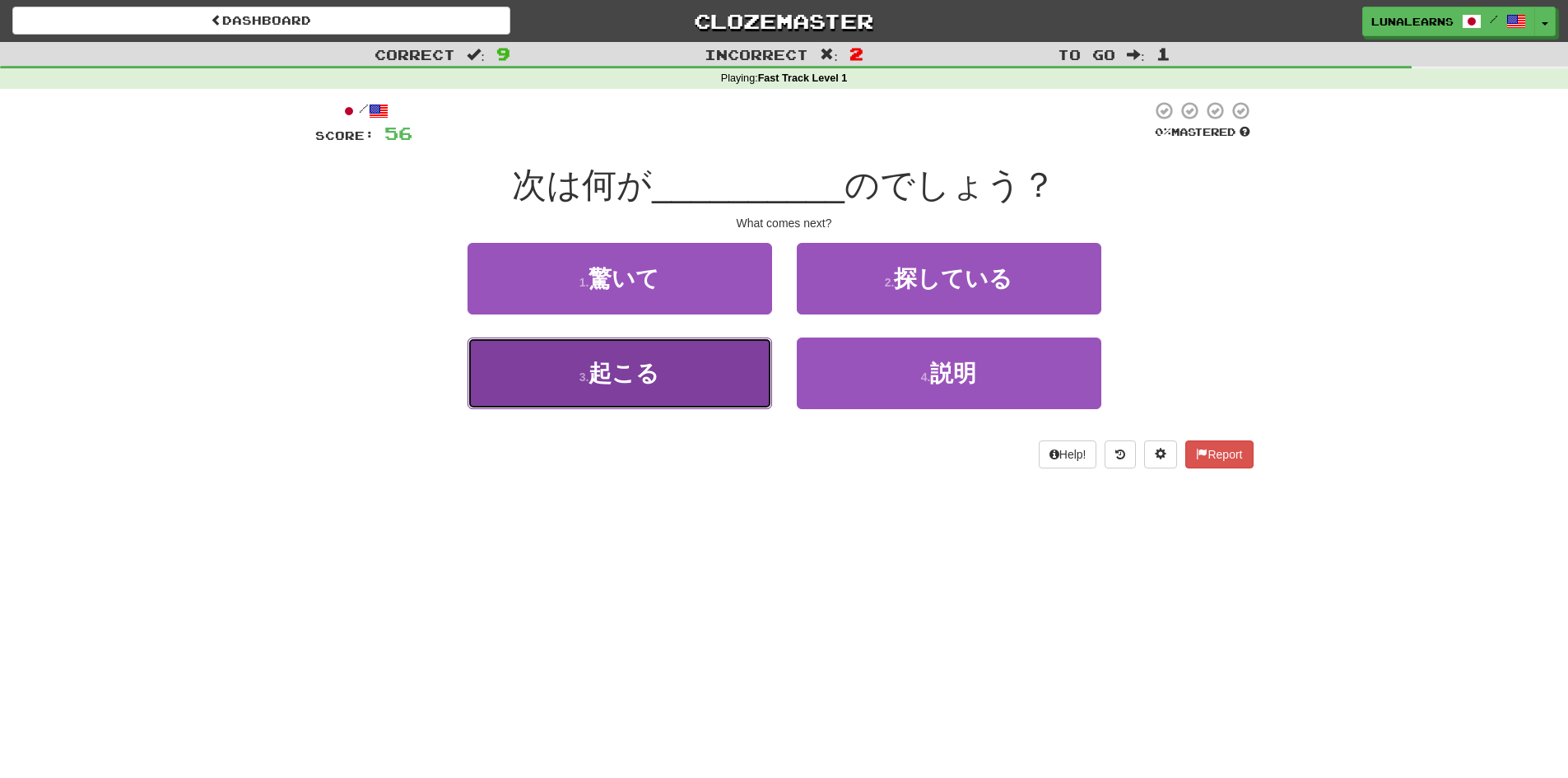
click at [722, 387] on button "3 . 起こる" at bounding box center [620, 373] width 304 height 72
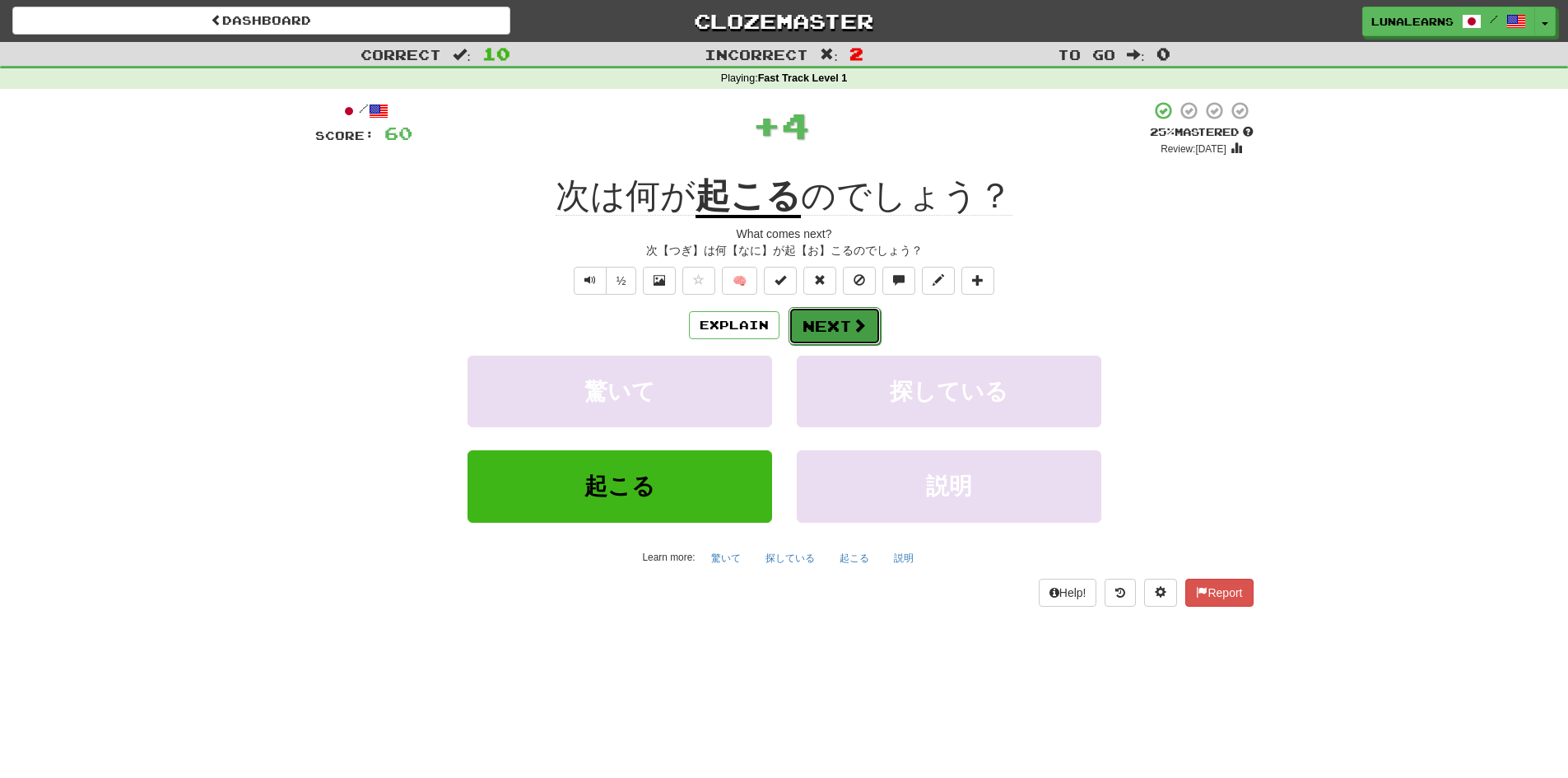
click at [822, 327] on button "Next" at bounding box center [835, 326] width 93 height 38
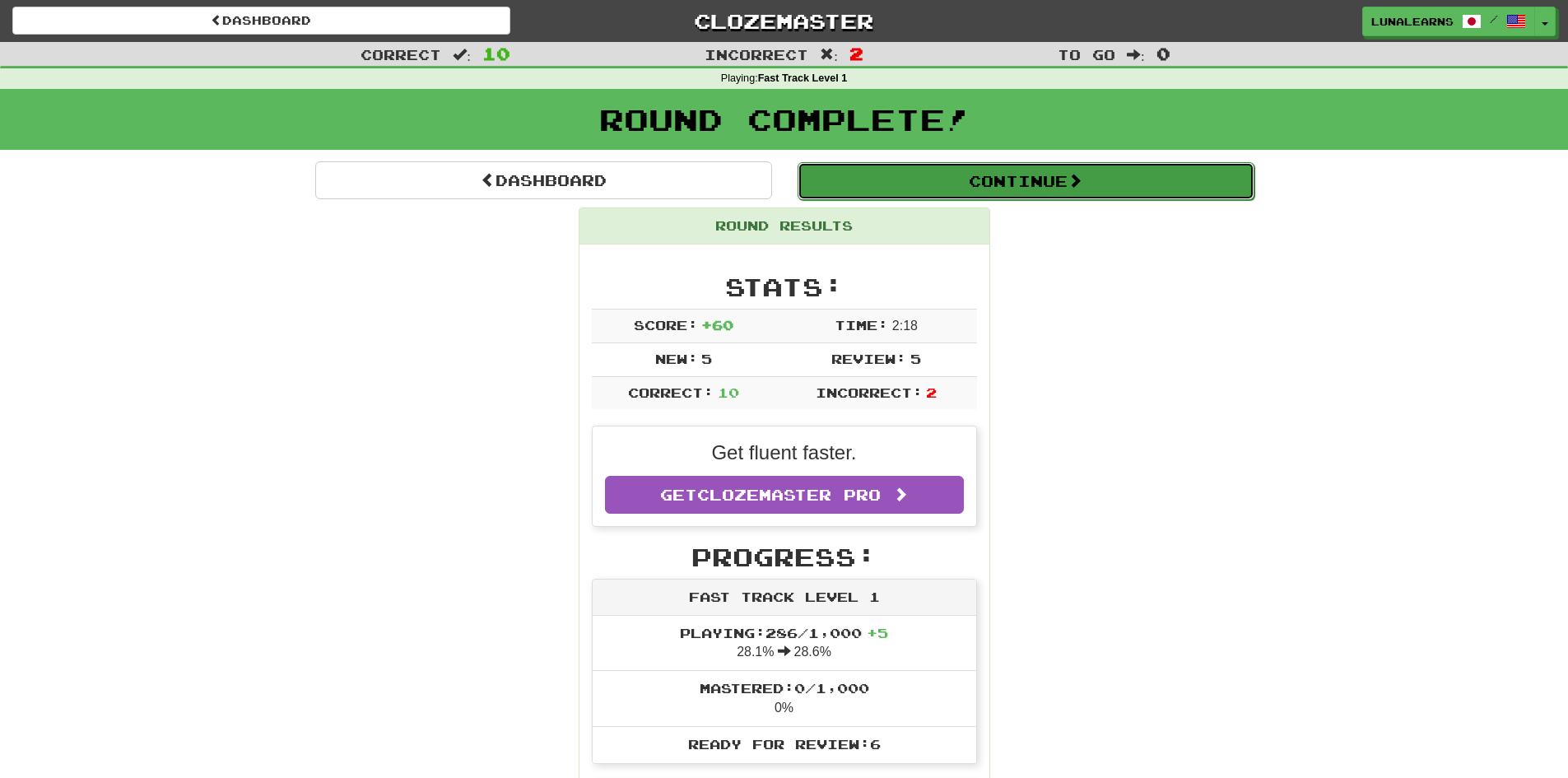
click at [1072, 195] on button "Continue" at bounding box center [1026, 181] width 457 height 38
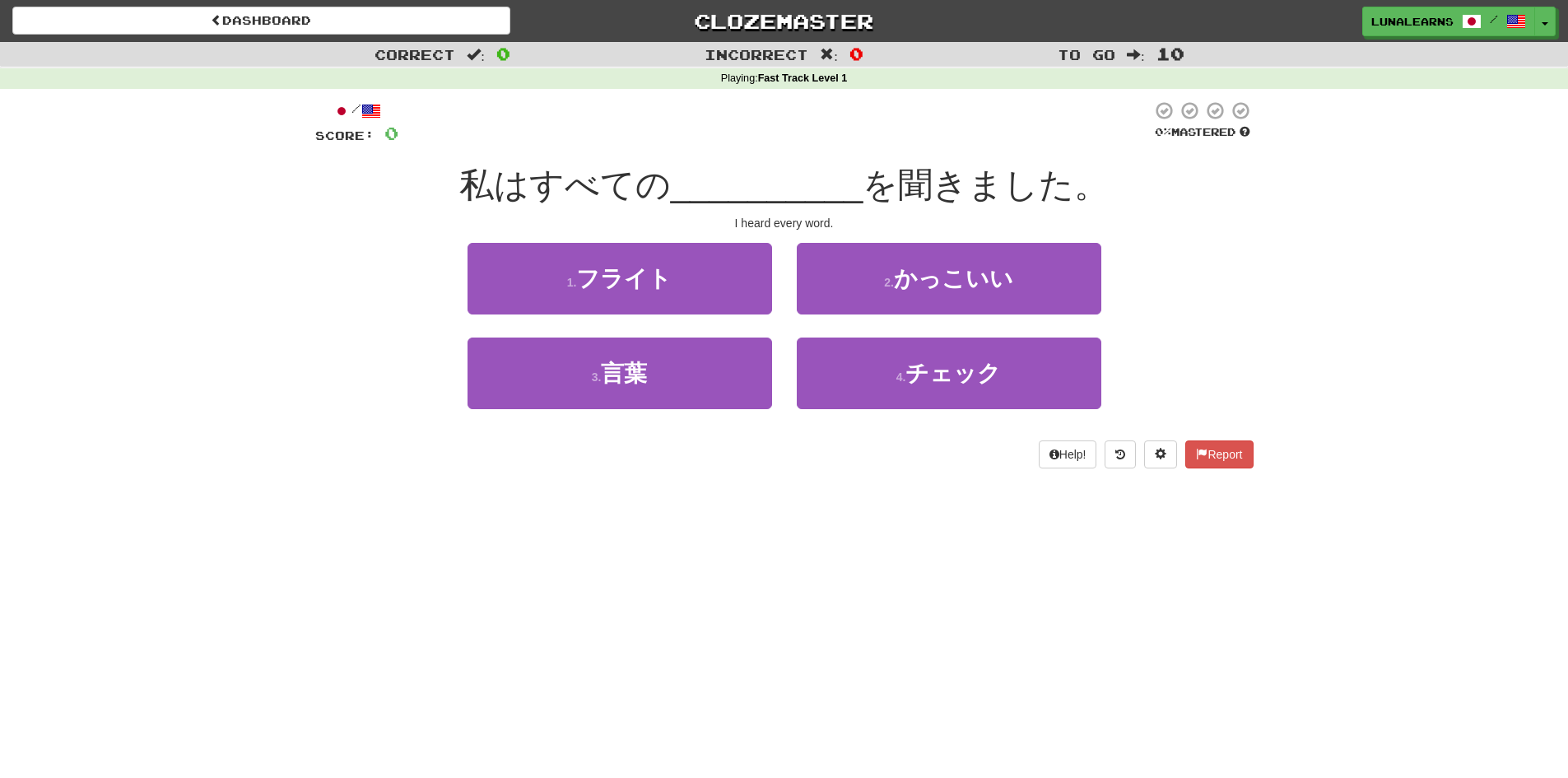
click at [818, 610] on div "Dashboard Clozemaster LunaLearns / Toggle Dropdown Dashboard Leaderboard Activi…" at bounding box center [784, 389] width 1568 height 778
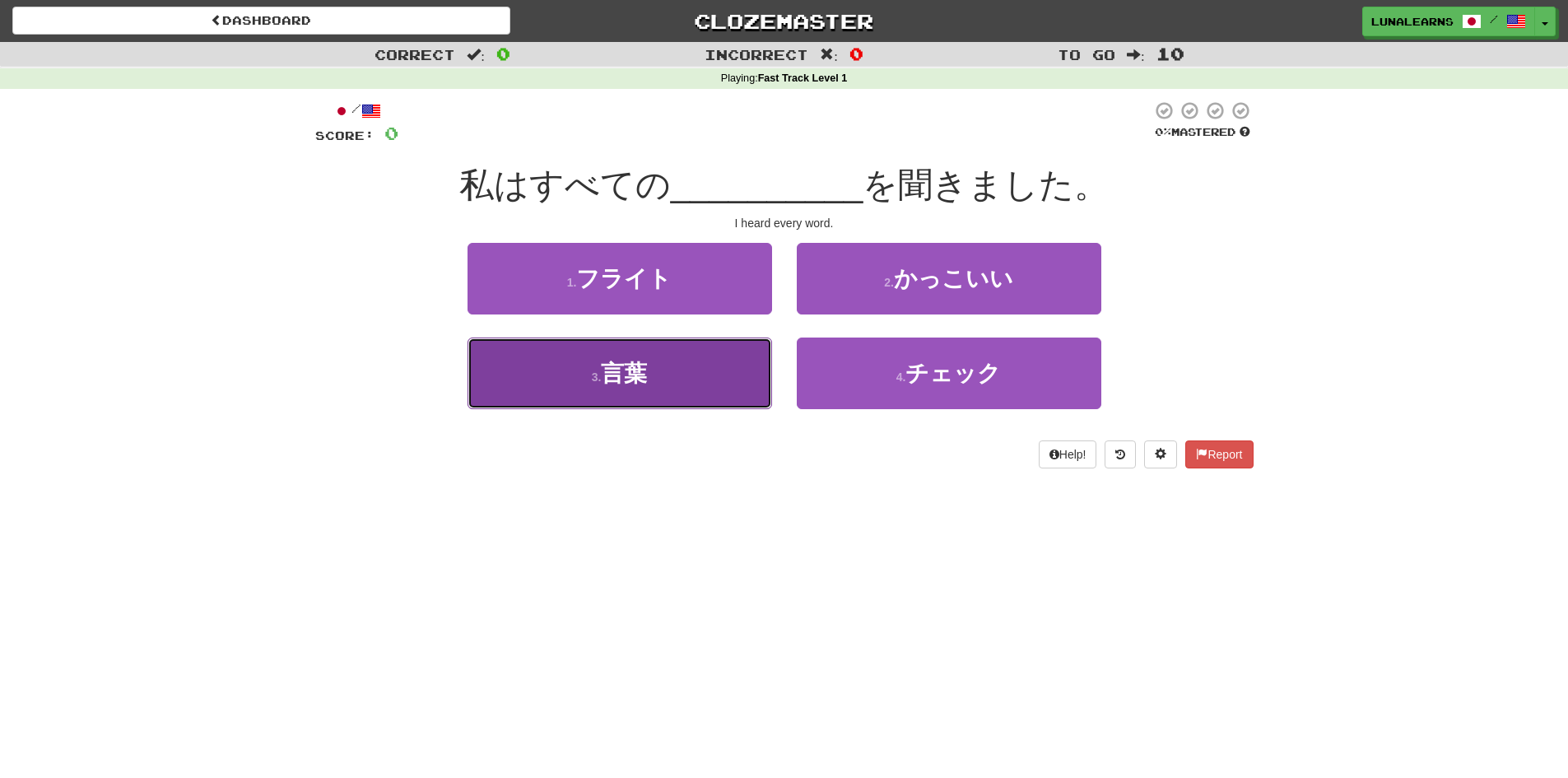
click at [641, 368] on span "言葉" at bounding box center [624, 373] width 46 height 26
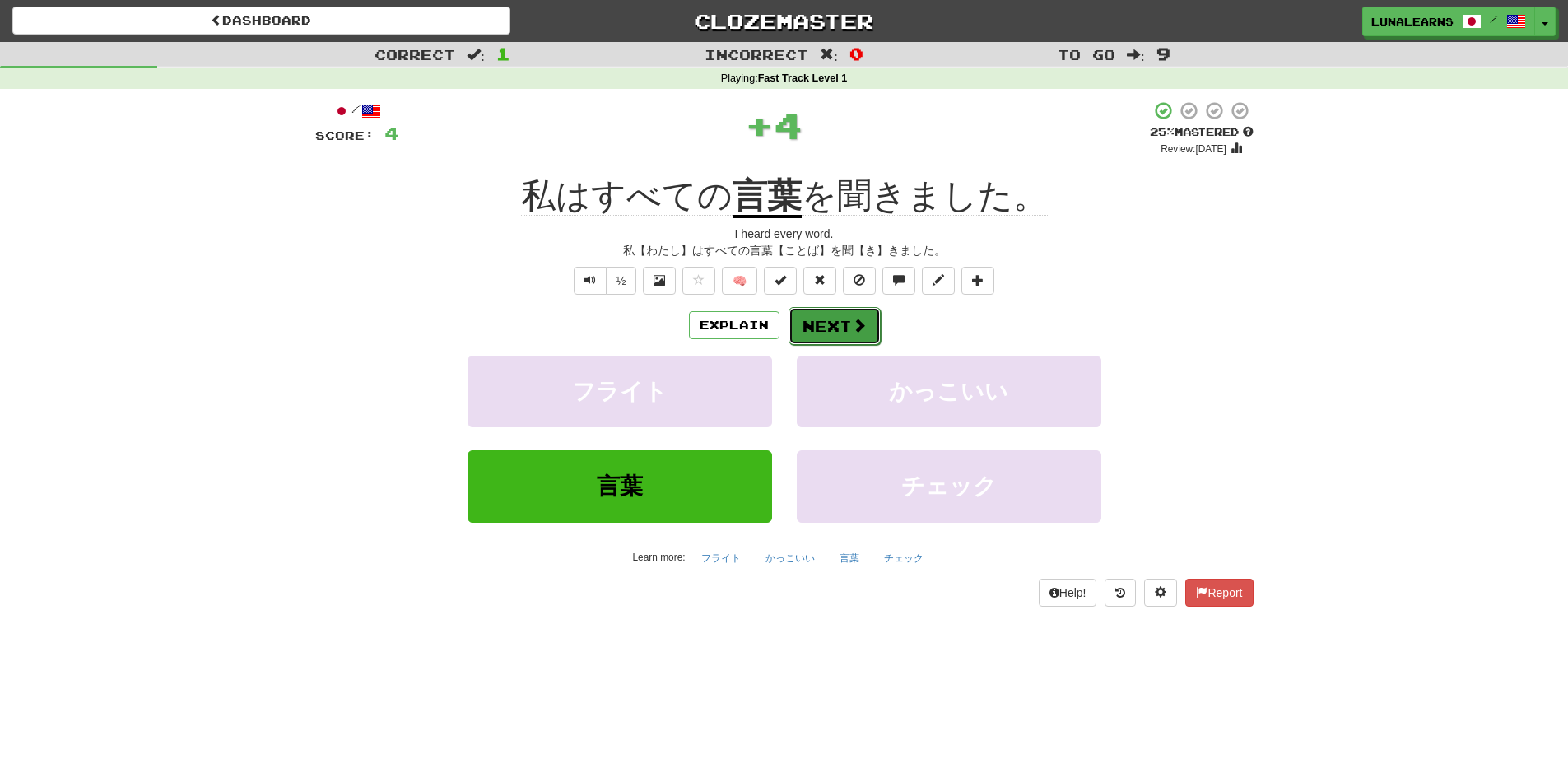
click at [809, 332] on button "Next" at bounding box center [835, 326] width 93 height 38
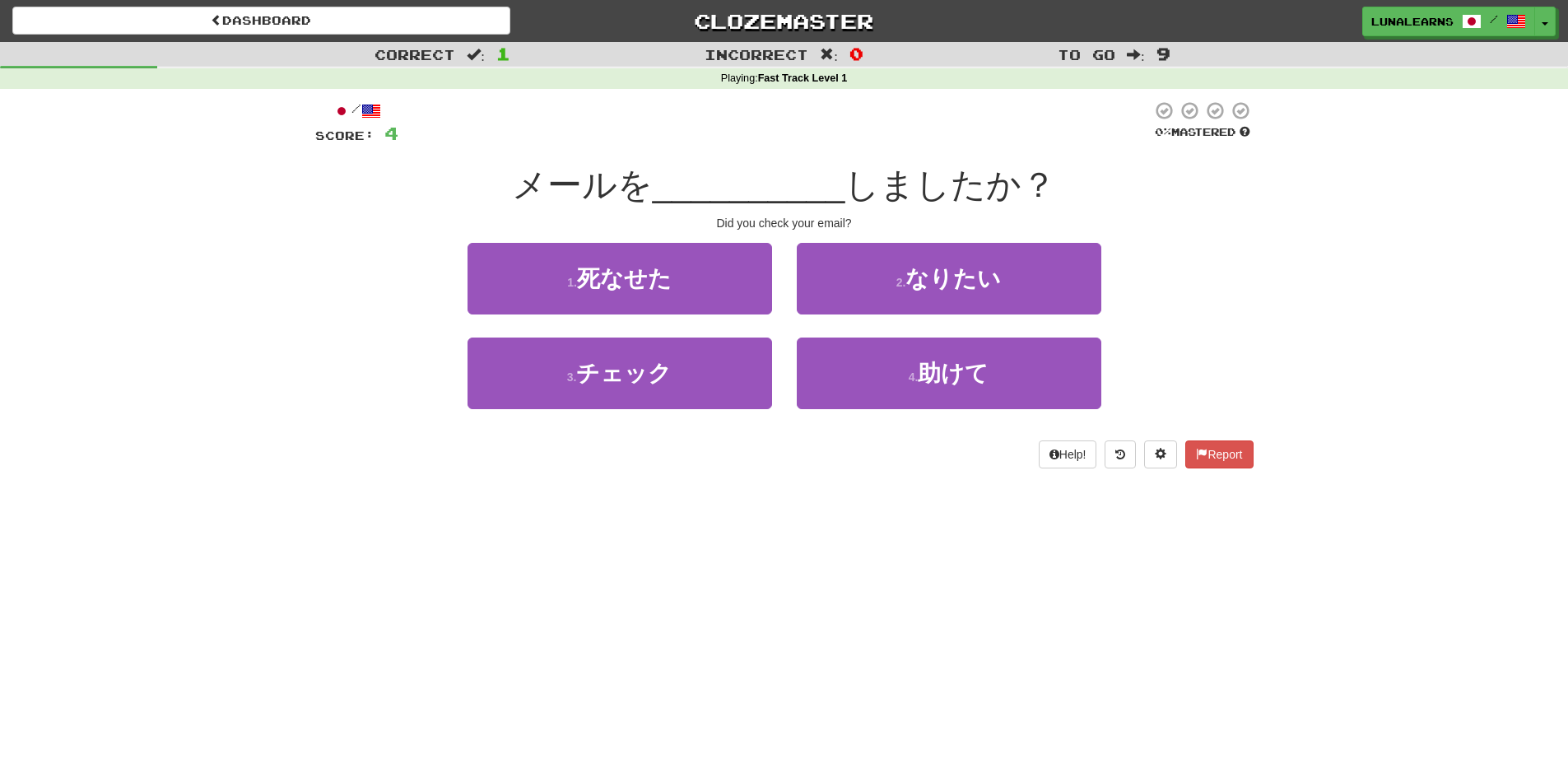
click at [792, 457] on div "Help! Report" at bounding box center [784, 455] width 938 height 28
click at [789, 456] on div "Help! Report" at bounding box center [784, 455] width 938 height 28
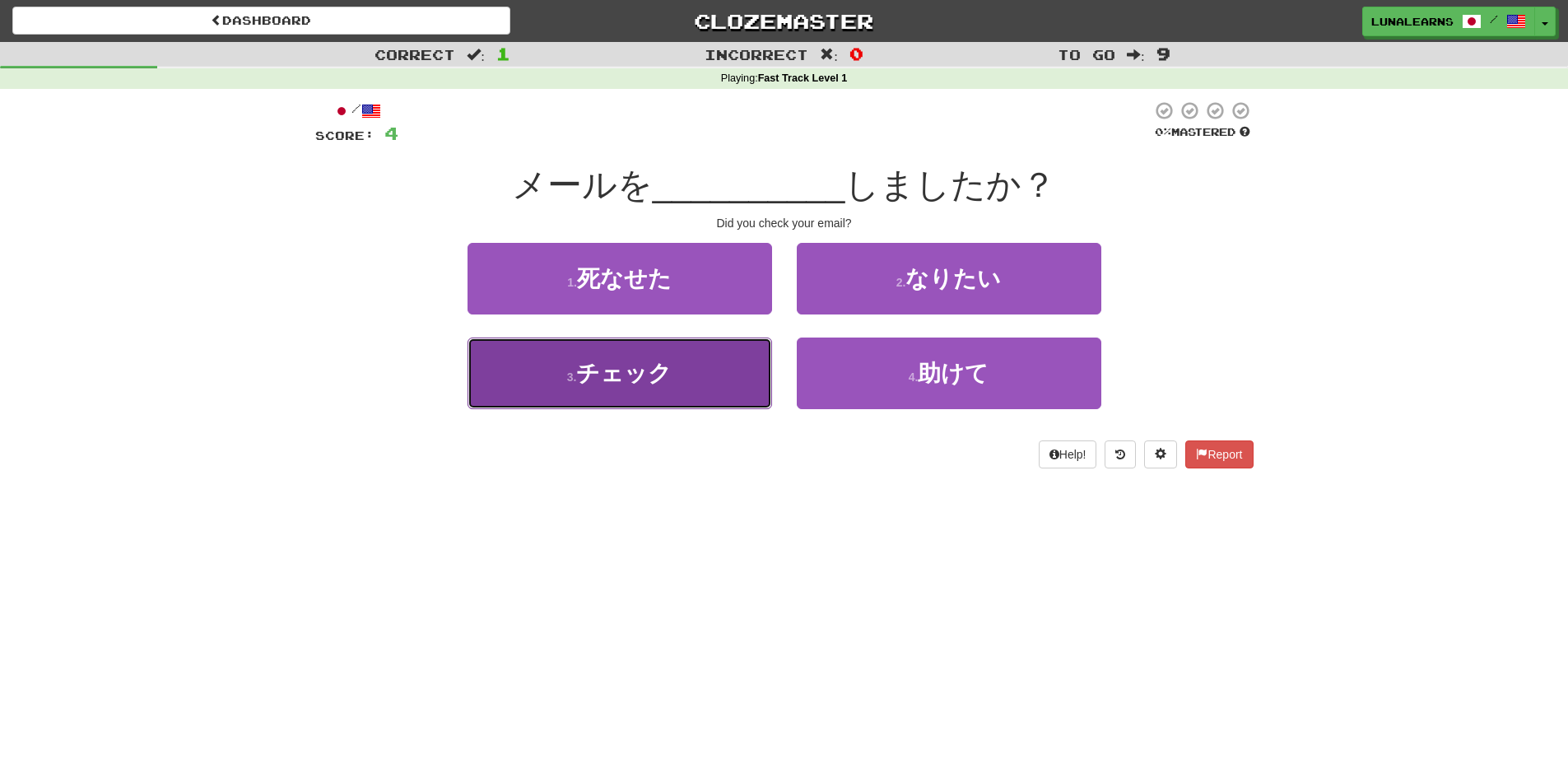
click at [712, 378] on button "3 . チェック" at bounding box center [620, 373] width 304 height 72
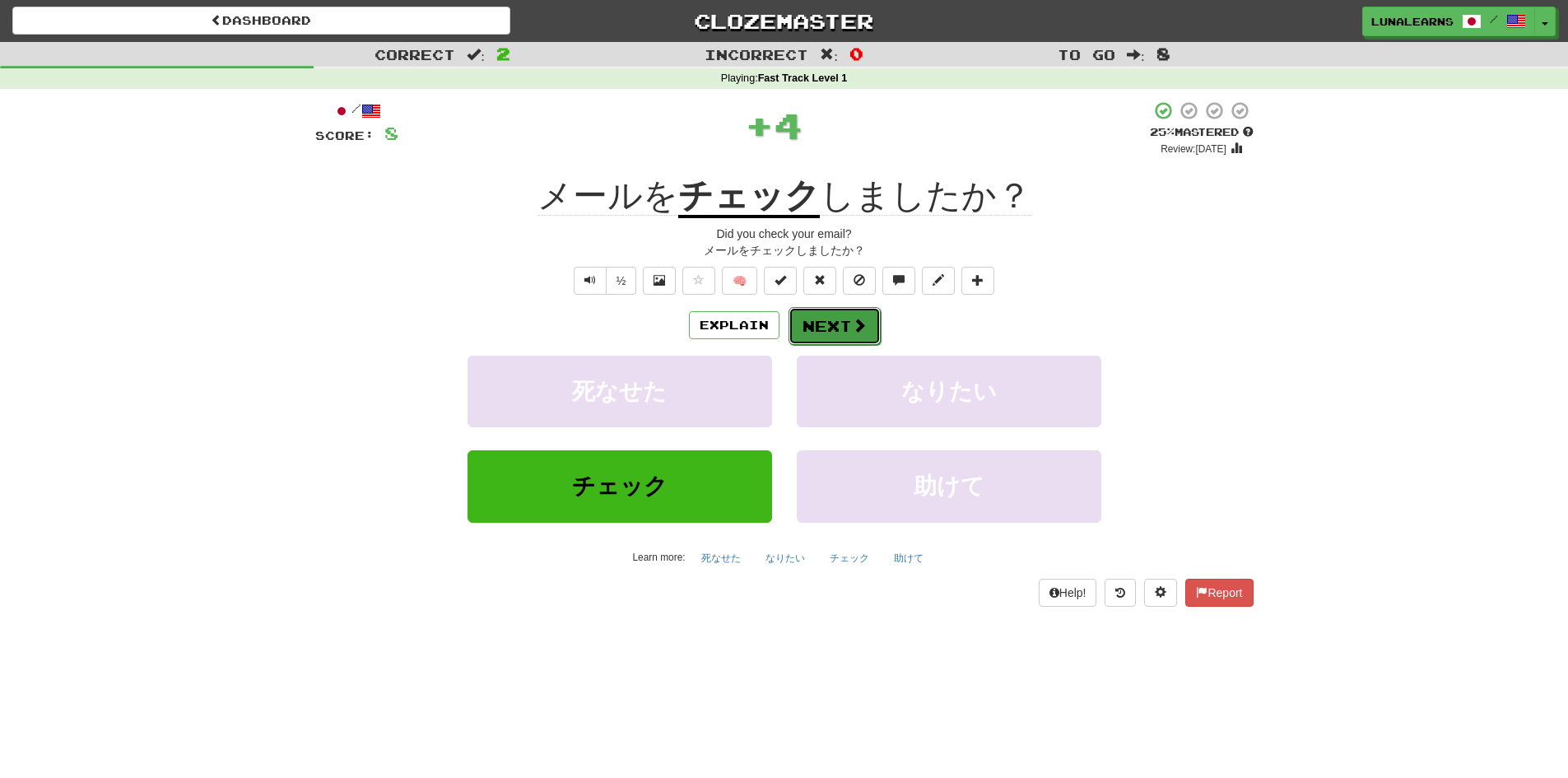
click at [837, 322] on button "Next" at bounding box center [835, 326] width 93 height 38
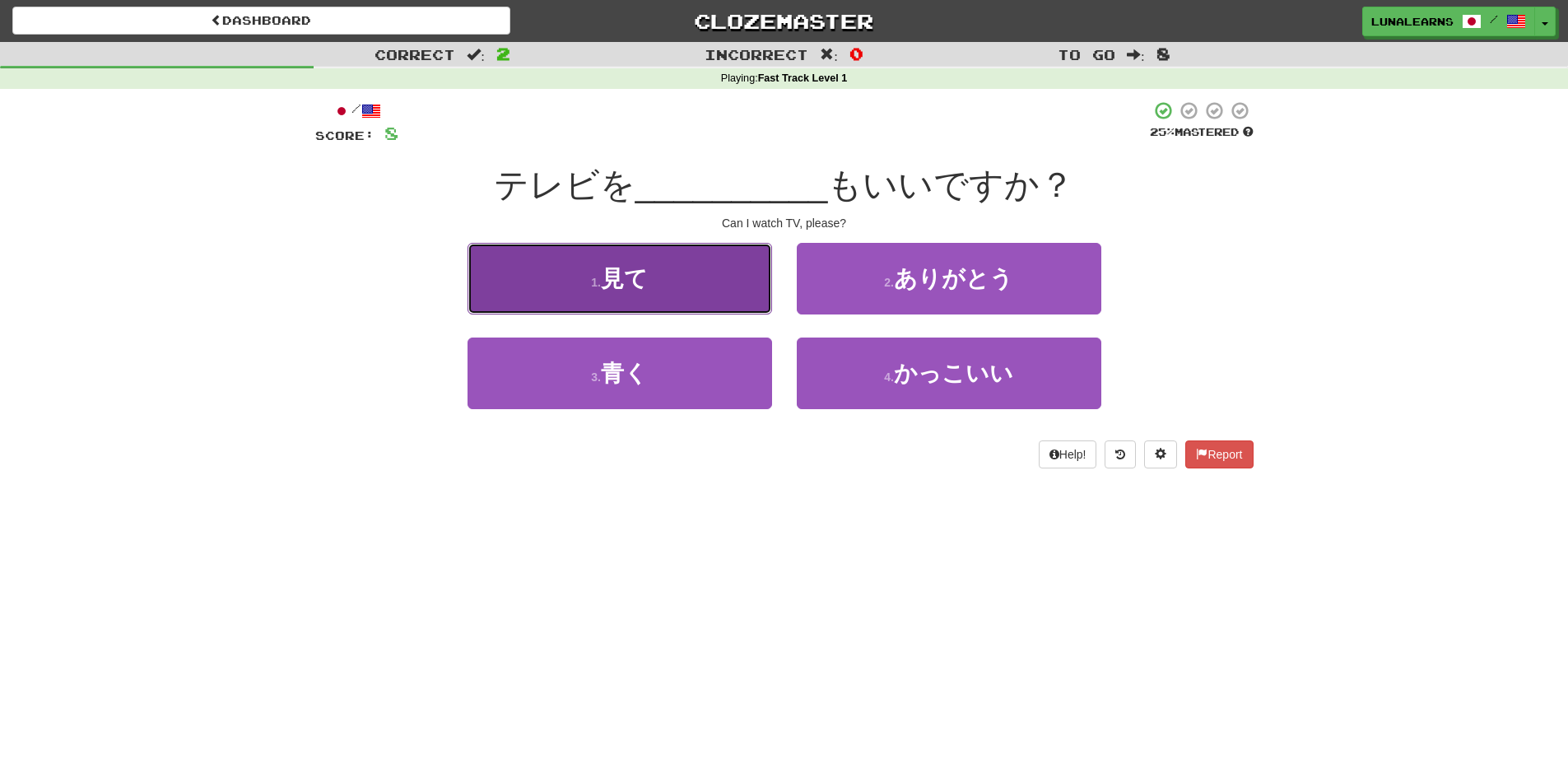
click at [740, 274] on button "1 . 見て" at bounding box center [620, 279] width 304 height 72
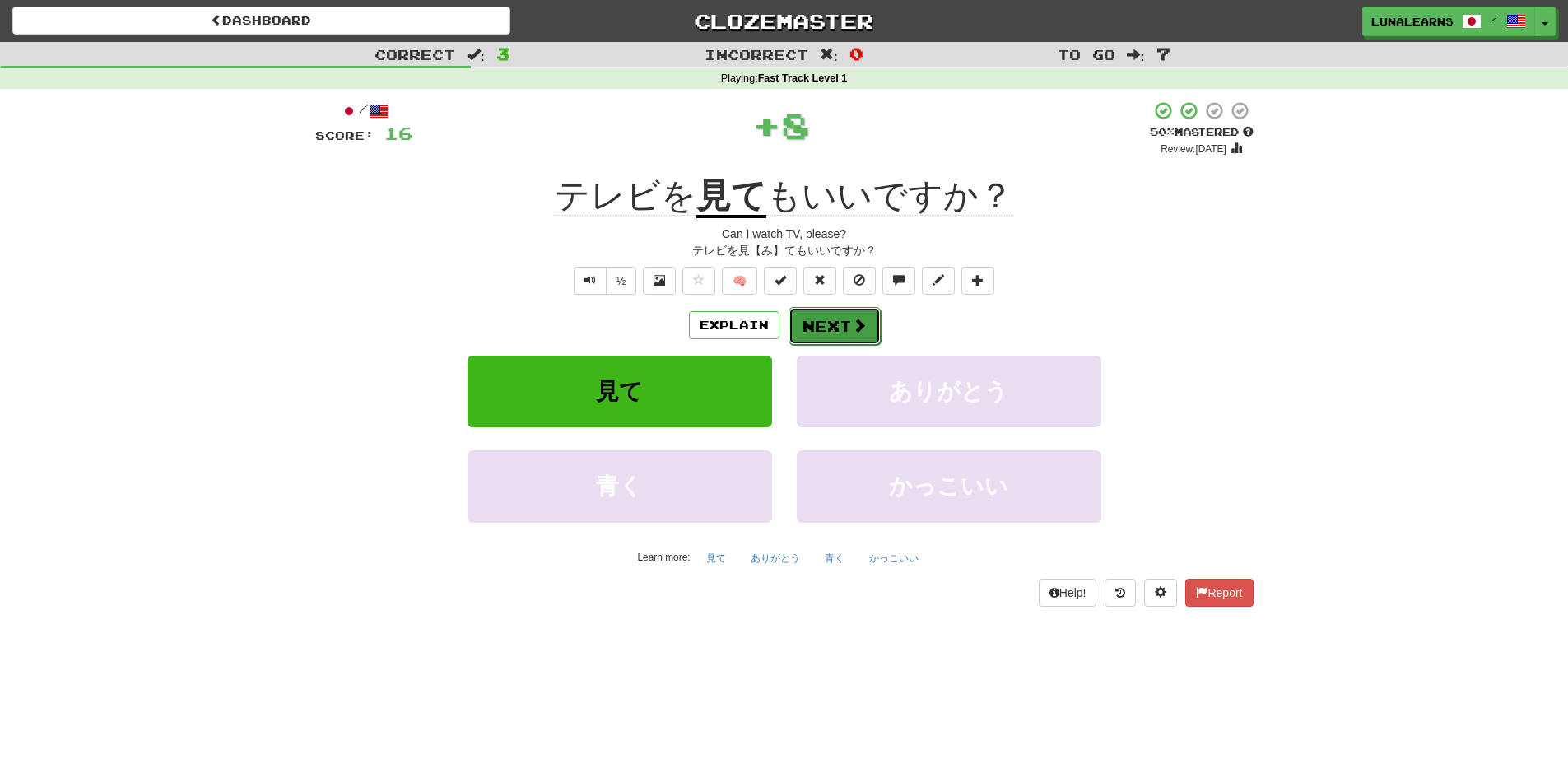
click at [858, 338] on button "Next" at bounding box center [835, 326] width 93 height 38
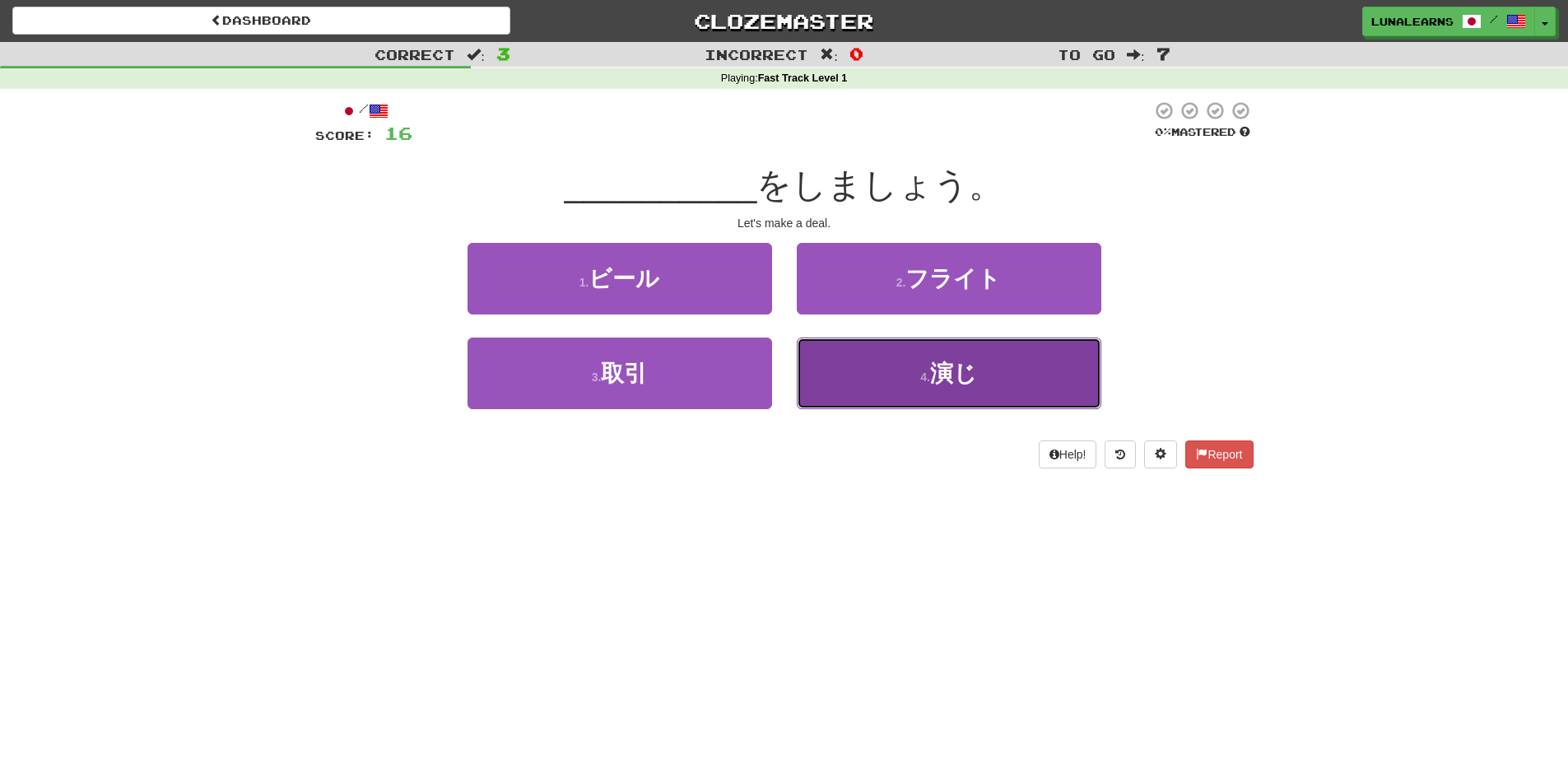
click at [1014, 365] on button "4 . 演じ" at bounding box center [949, 373] width 304 height 72
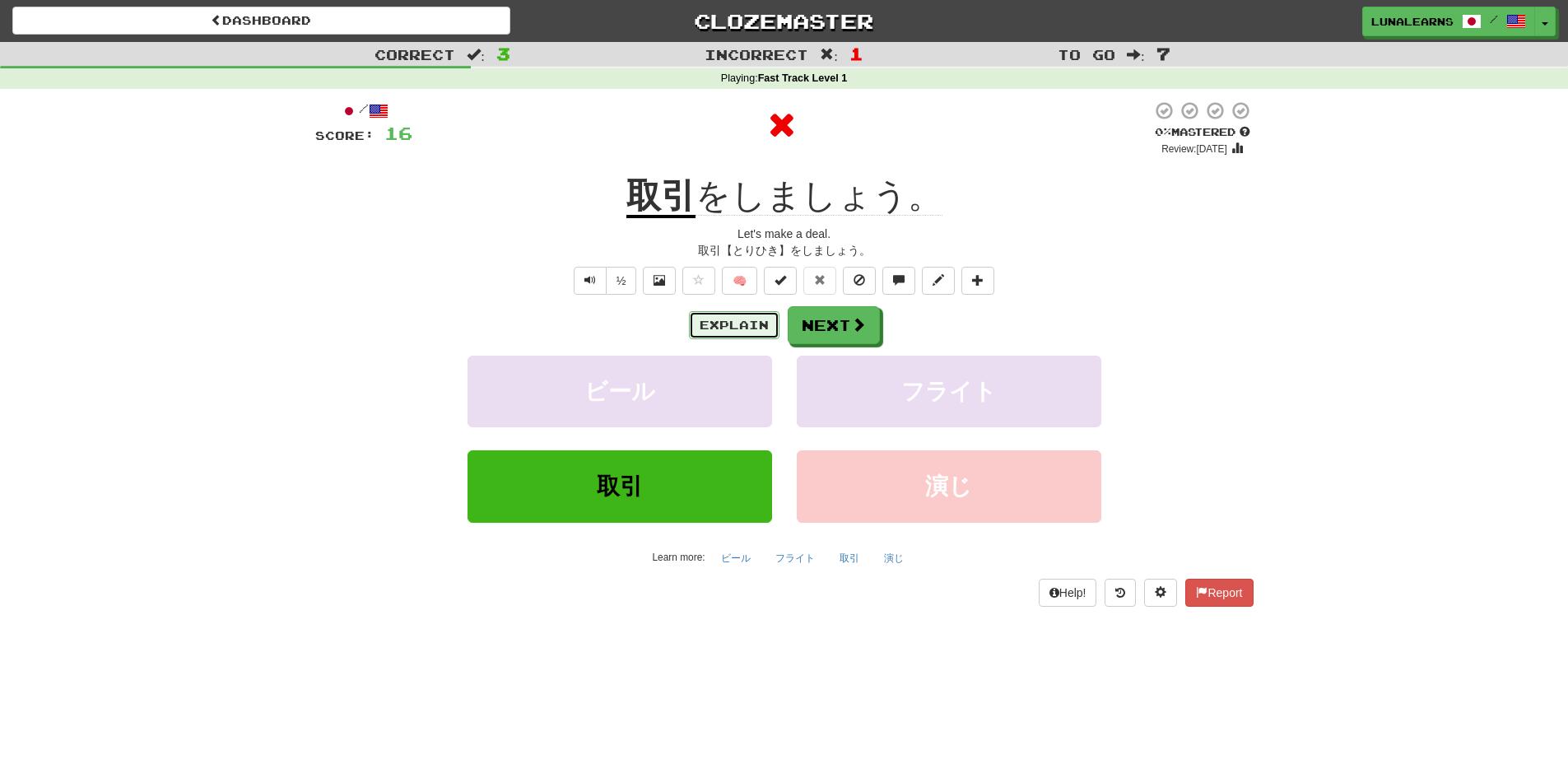
click at [744, 326] on button "Explain" at bounding box center [734, 325] width 91 height 28
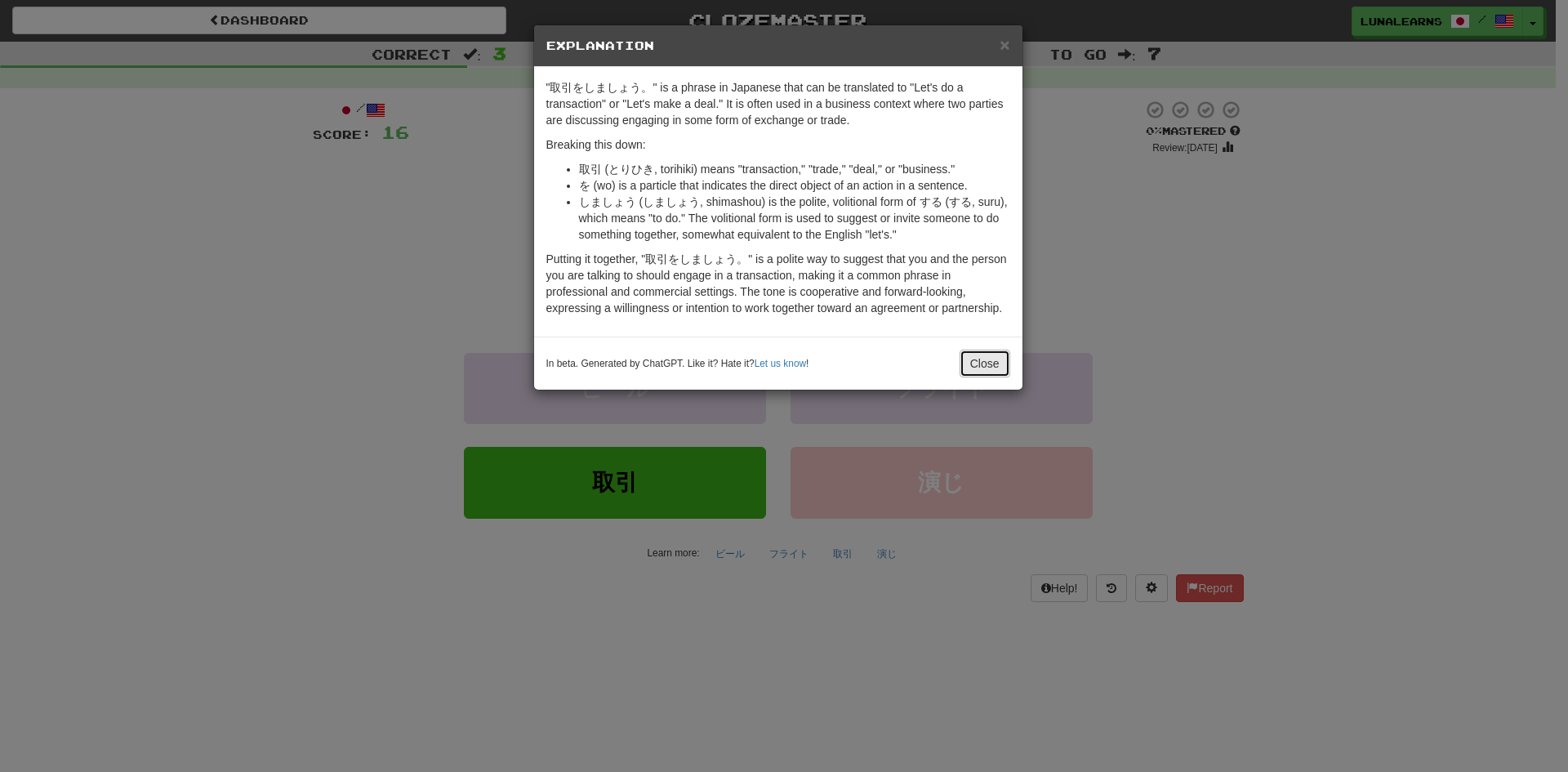
click at [983, 368] on button "Close" at bounding box center [985, 363] width 51 height 28
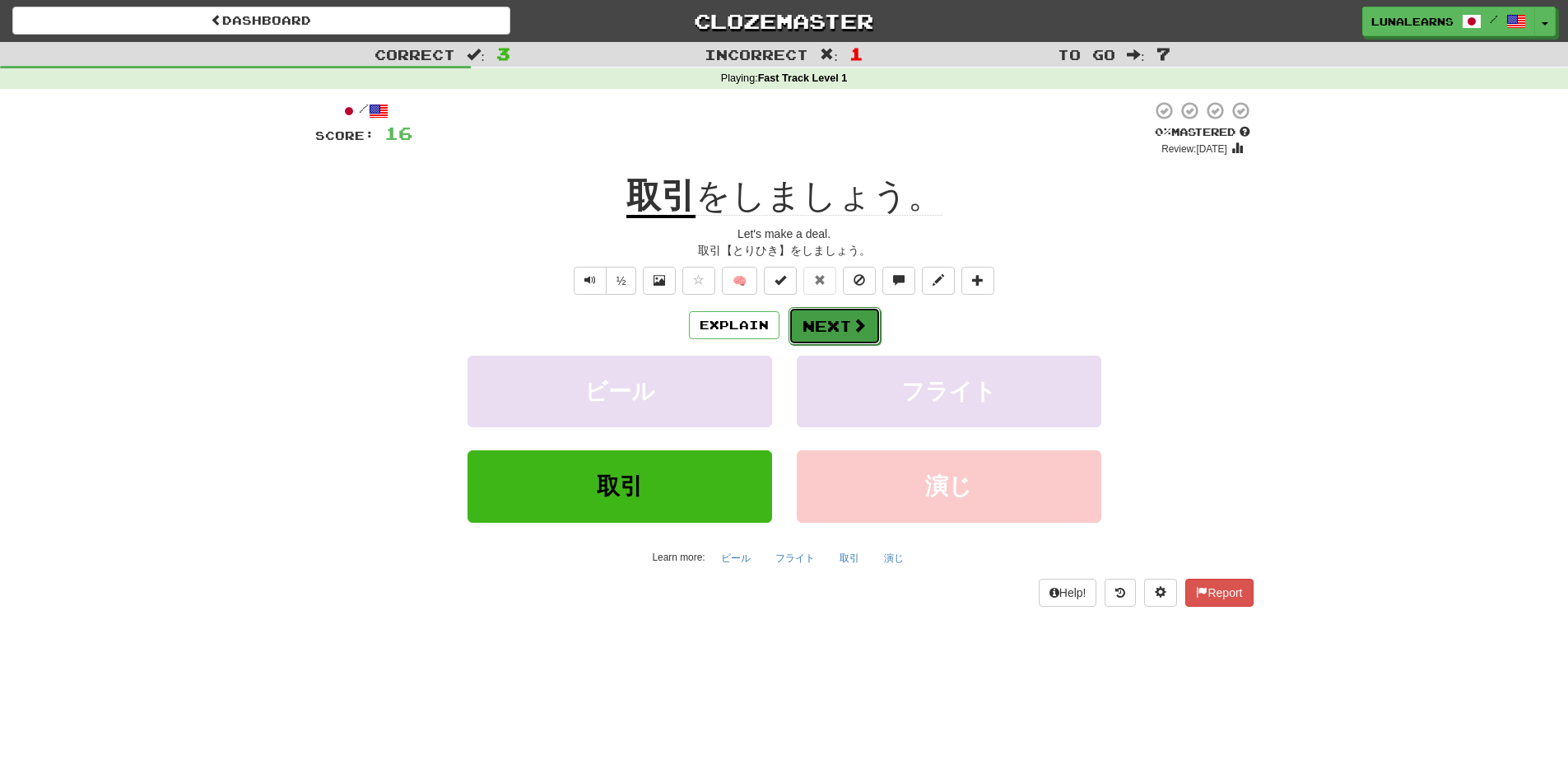
click at [864, 335] on button "Next" at bounding box center [835, 326] width 93 height 38
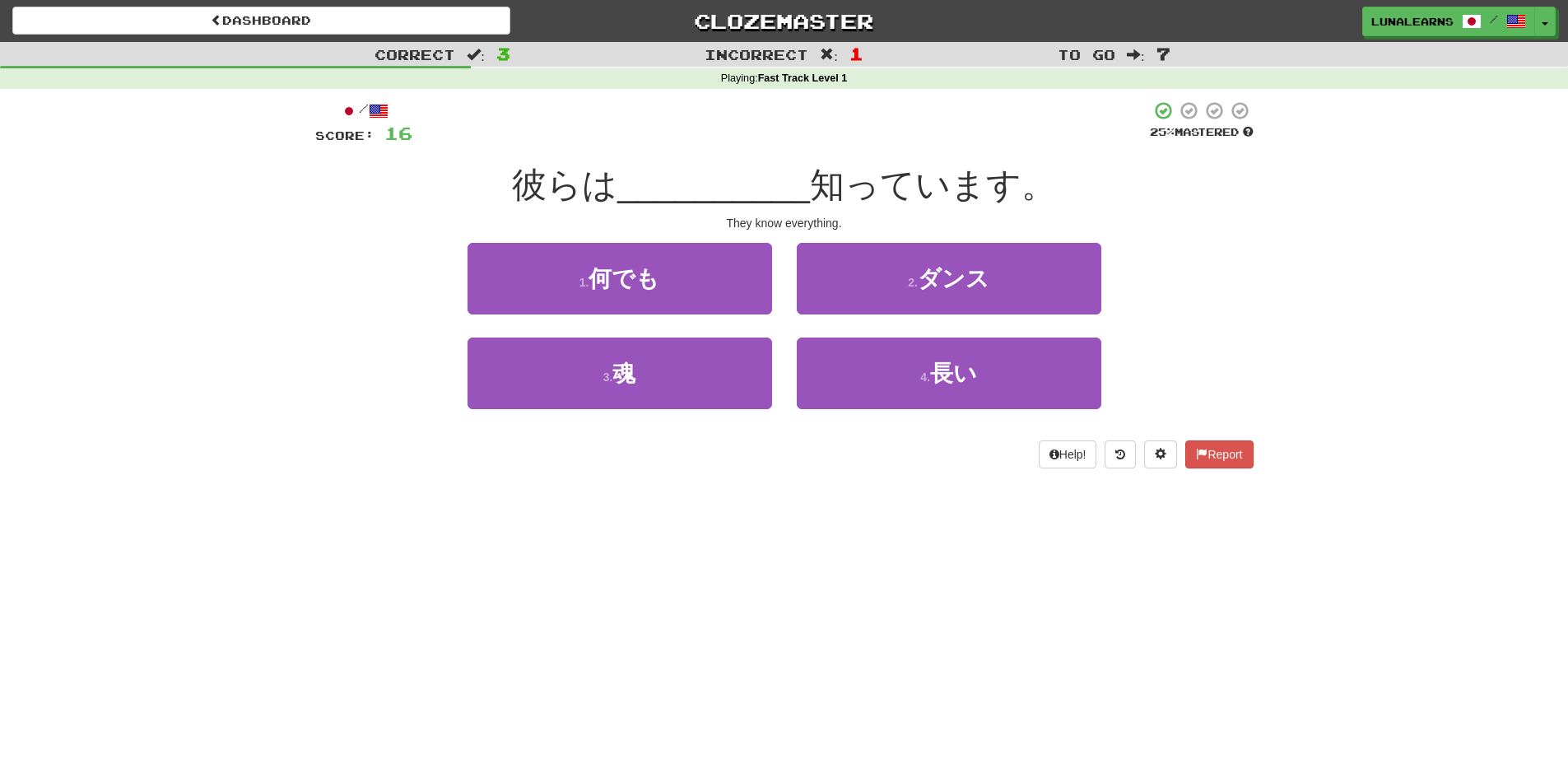
click at [1281, 327] on div "Correct : 3 Incorrect : 1 To go : 7 Playing : Fast Track Level 1 / Score: 16 25…" at bounding box center [784, 267] width 1568 height 450
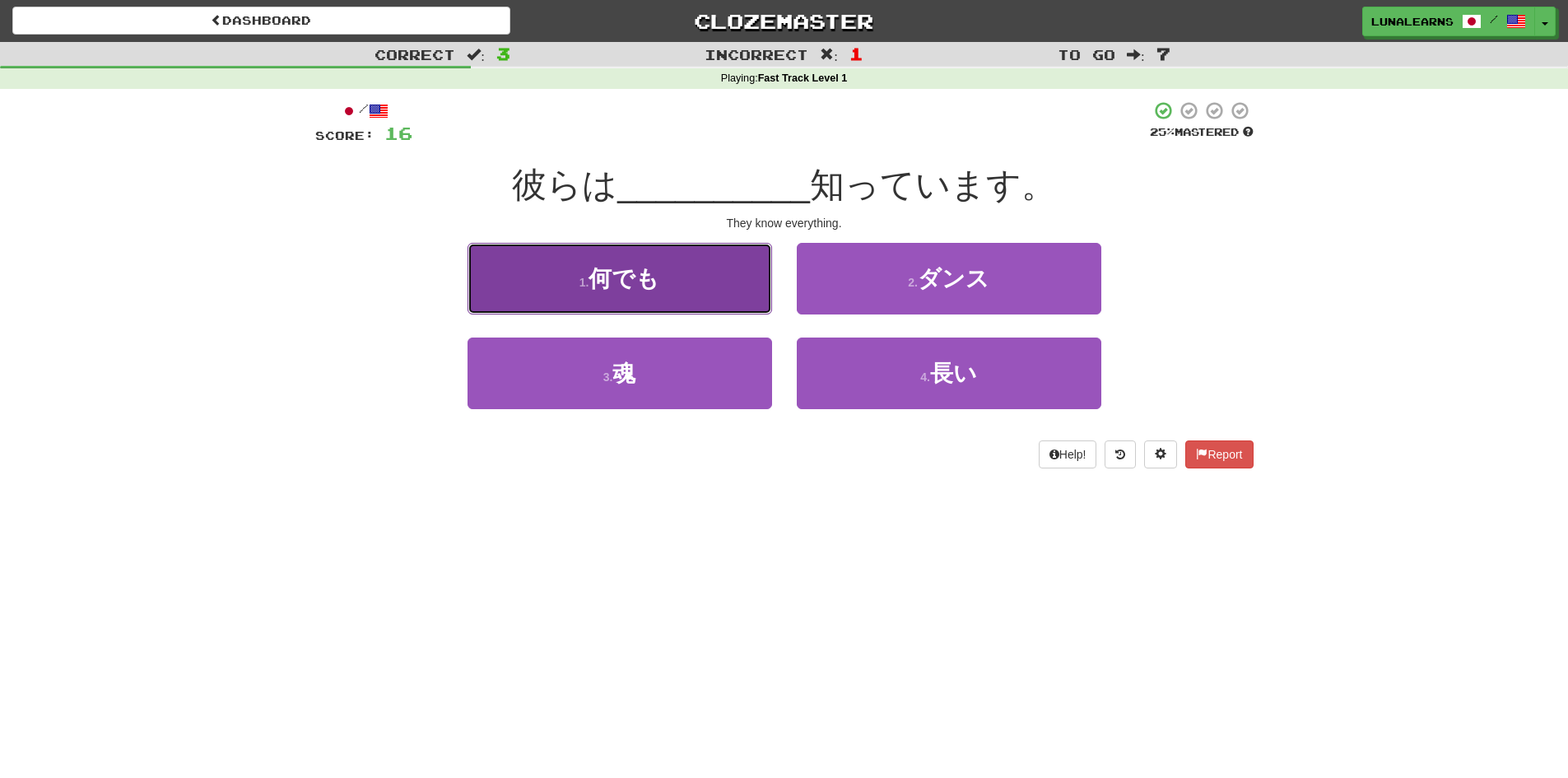
click at [667, 286] on button "1 . 何でも" at bounding box center [620, 279] width 304 height 72
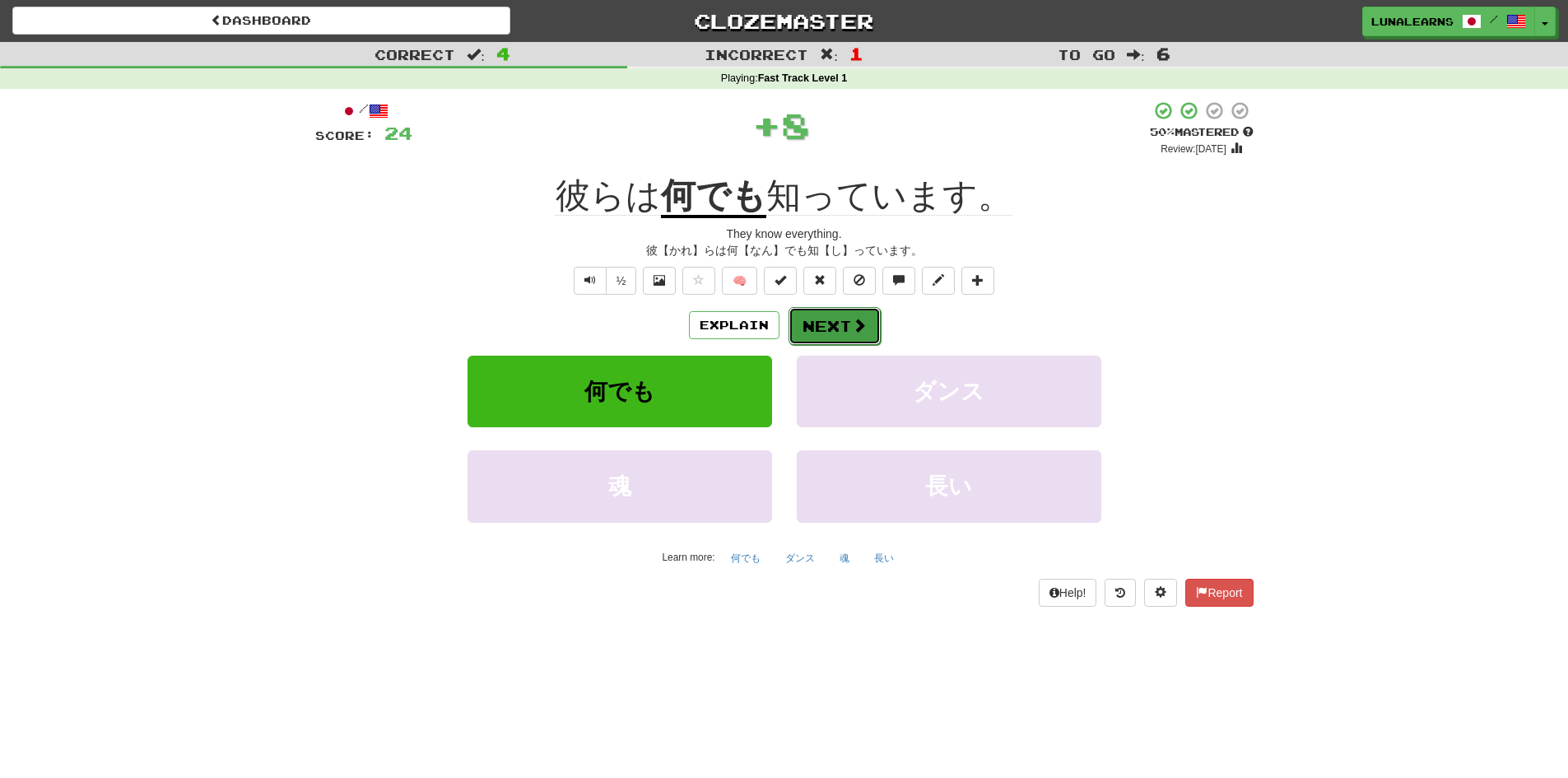
click at [828, 337] on button "Next" at bounding box center [835, 326] width 93 height 38
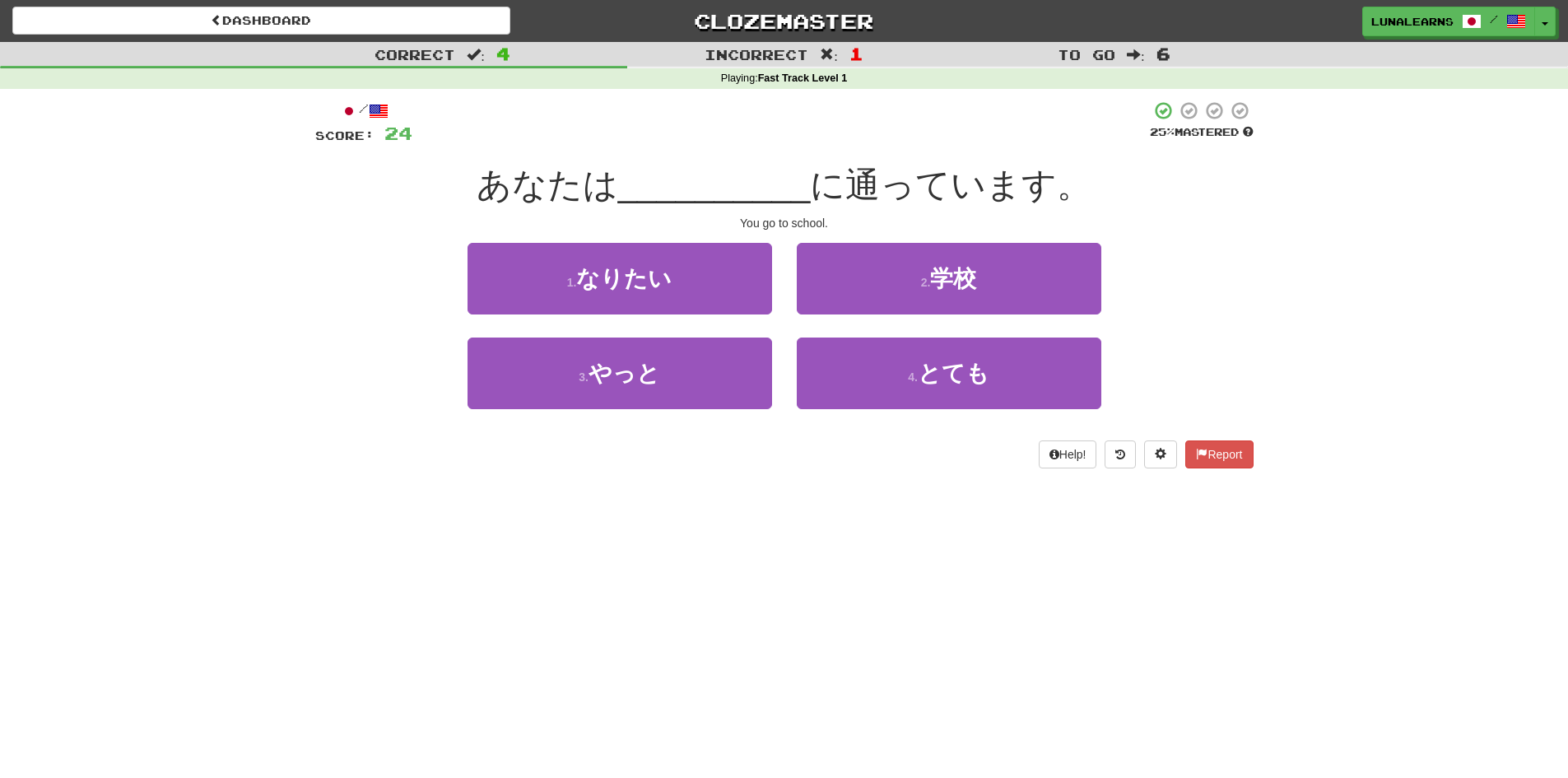
drag, startPoint x: 1260, startPoint y: 284, endPoint x: 1210, endPoint y: 284, distance: 50.0
click at [1258, 284] on div "/ Score: 24 25 % Mastered あなたは __________ に通っています。 You go to school. 1 . なりたい 2…" at bounding box center [784, 290] width 963 height 403
click at [783, 479] on div "/ Score: 24 25 % Mastered あなたは __________ に通っています。 You go to school. 1 . なりたい 2…" at bounding box center [784, 290] width 938 height 403
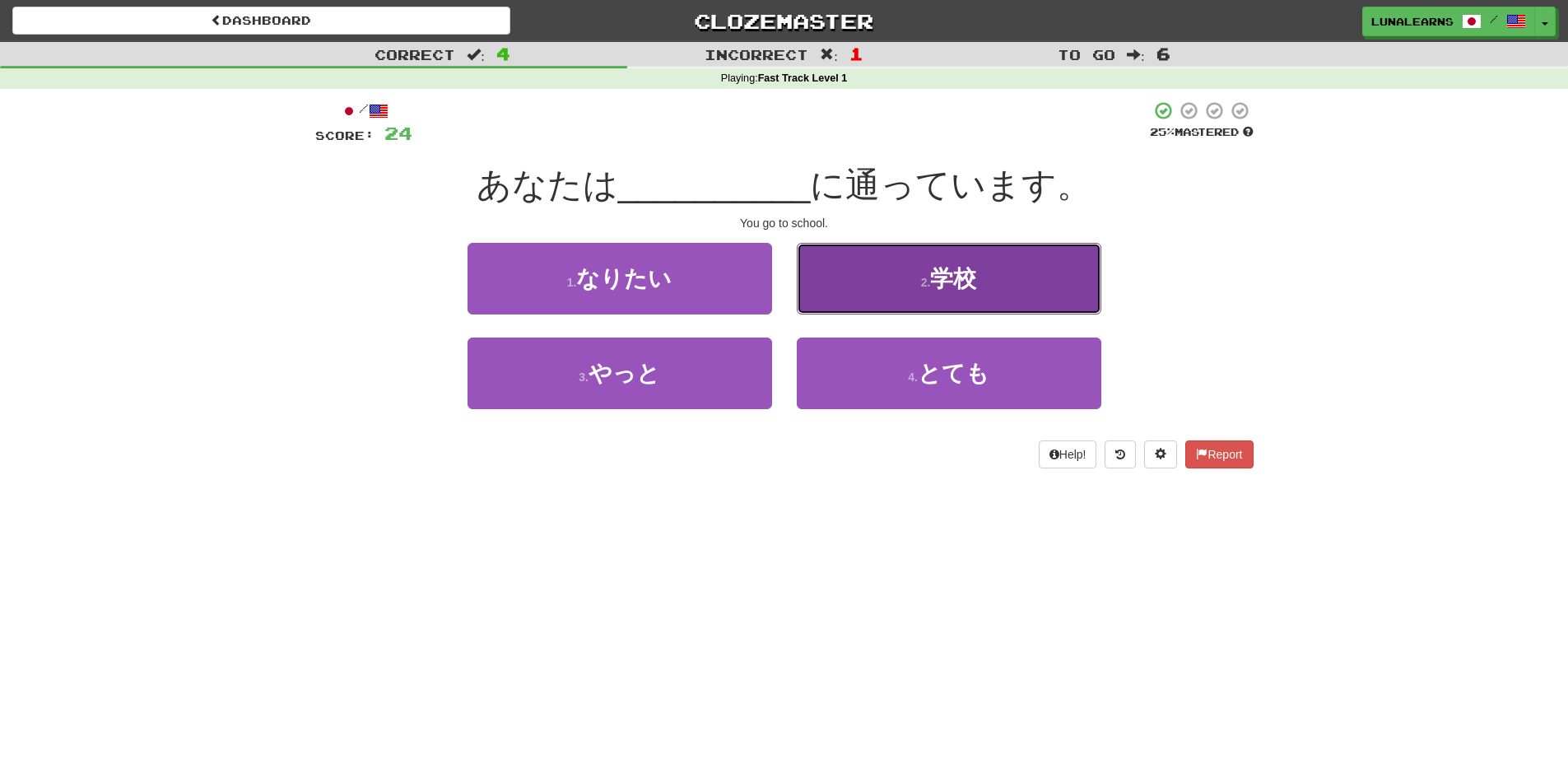
click at [1000, 266] on button "2 . 学校" at bounding box center [949, 279] width 304 height 72
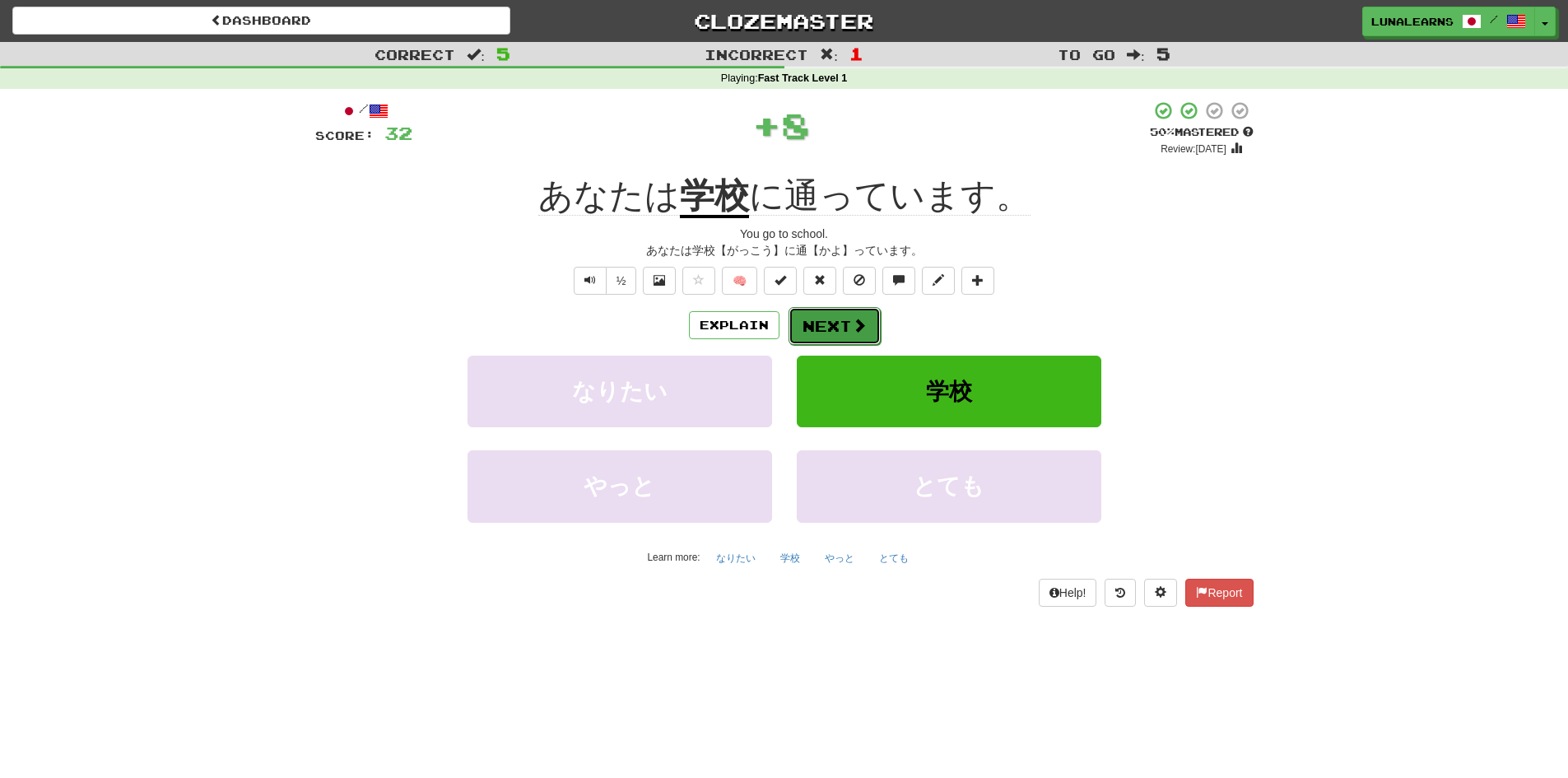
click at [842, 327] on button "Next" at bounding box center [835, 326] width 93 height 38
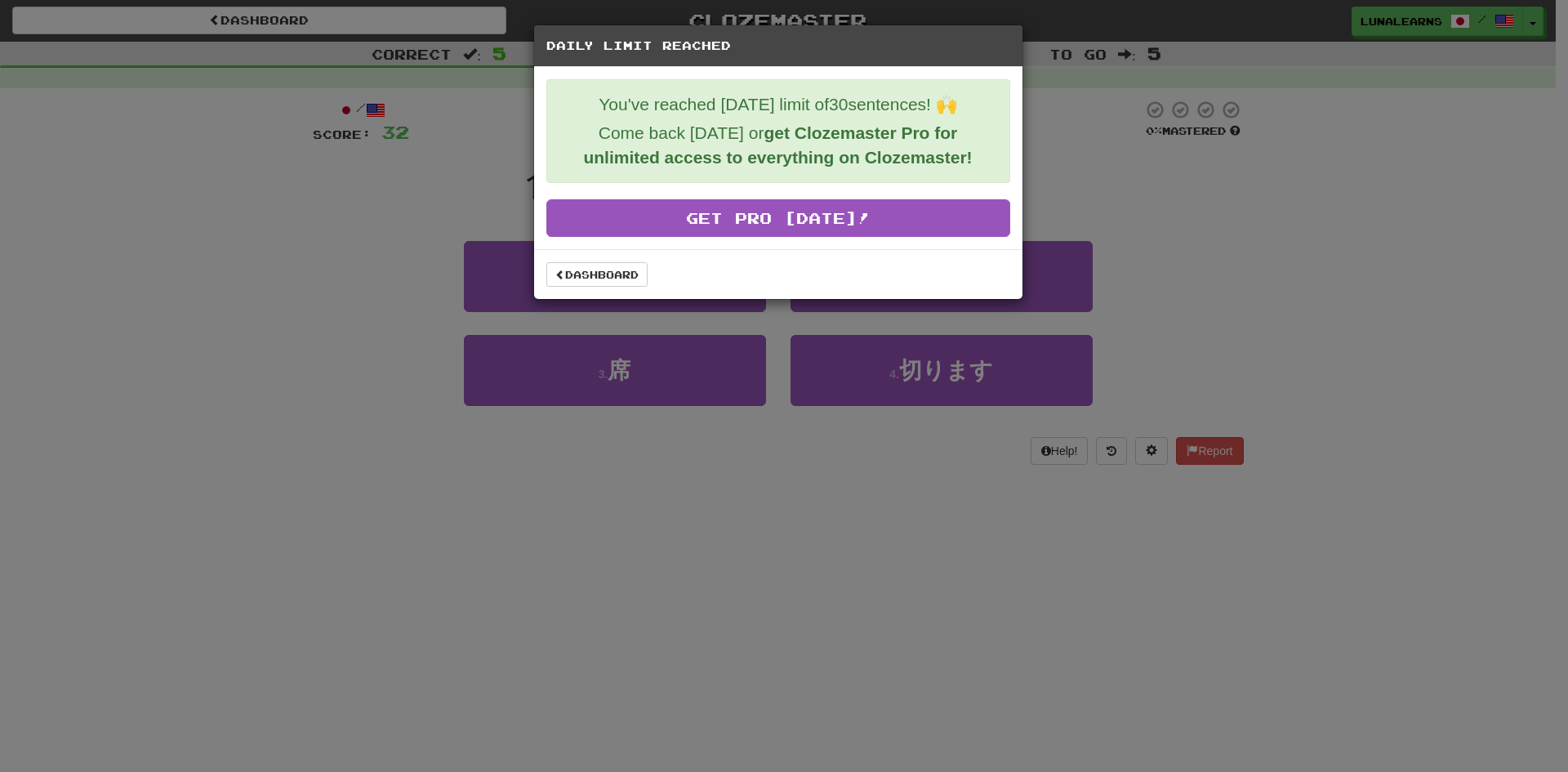
click at [645, 496] on div "Daily Limit Reached You've reached [DATE] limit of 30 sentences! 🙌 Come back [D…" at bounding box center [784, 386] width 1568 height 772
click at [271, 131] on div "Daily Limit Reached You've reached [DATE] limit of 30 sentences! 🙌 Come back [D…" at bounding box center [784, 386] width 1568 height 772
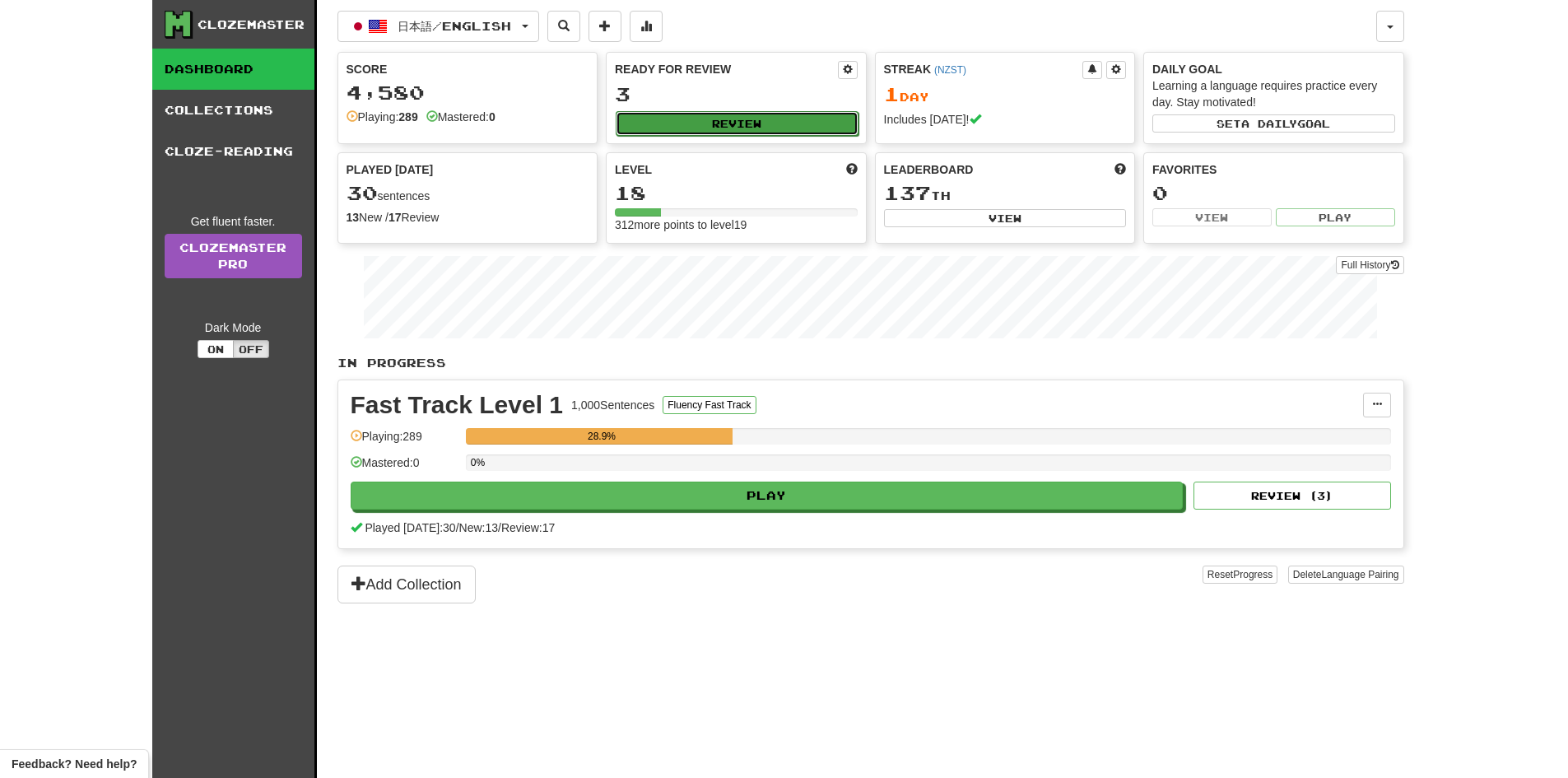
click at [728, 130] on button "Review" at bounding box center [737, 123] width 243 height 25
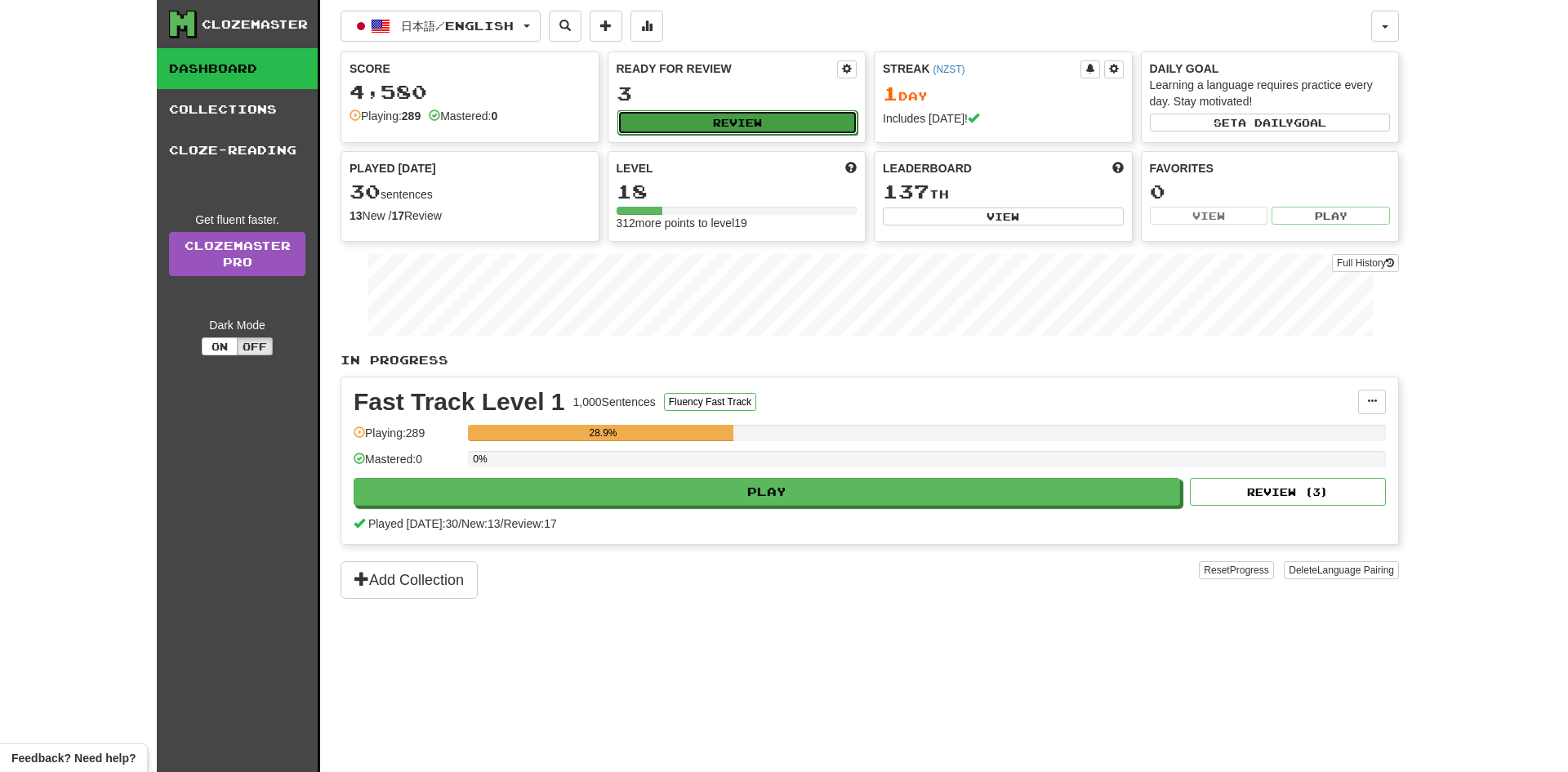
select select "**"
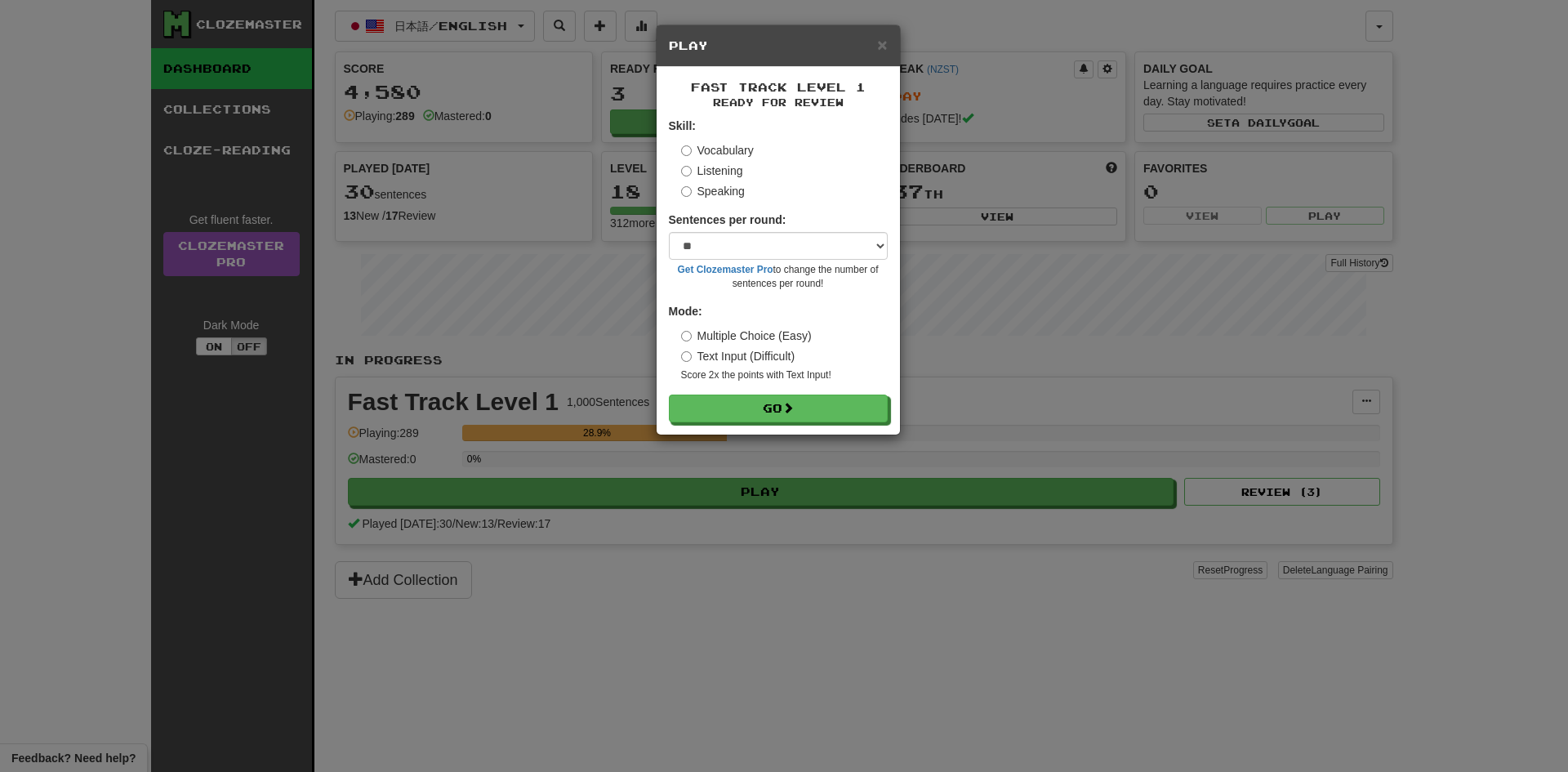
click at [1555, 401] on div "× Play Fast Track Level 1 Ready for Review Skill: Vocabulary Listening Speaking…" at bounding box center [784, 386] width 1568 height 772
